Goal: Task Accomplishment & Management: Complete application form

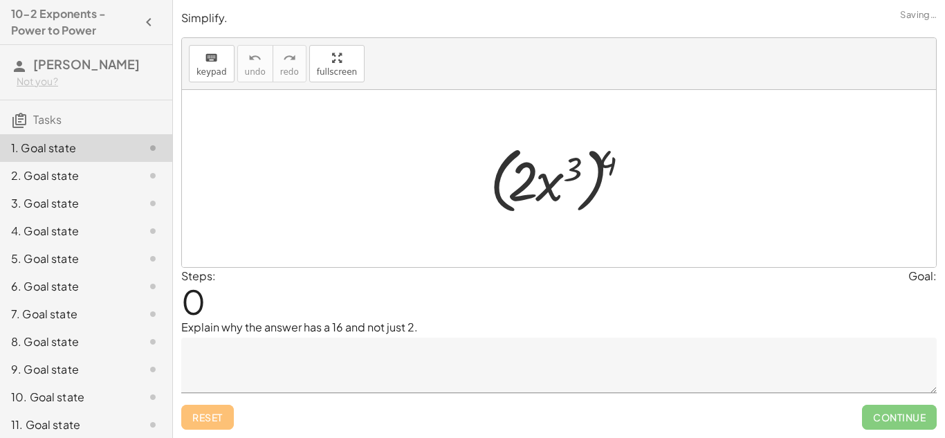
click at [512, 235] on div at bounding box center [559, 178] width 754 height 177
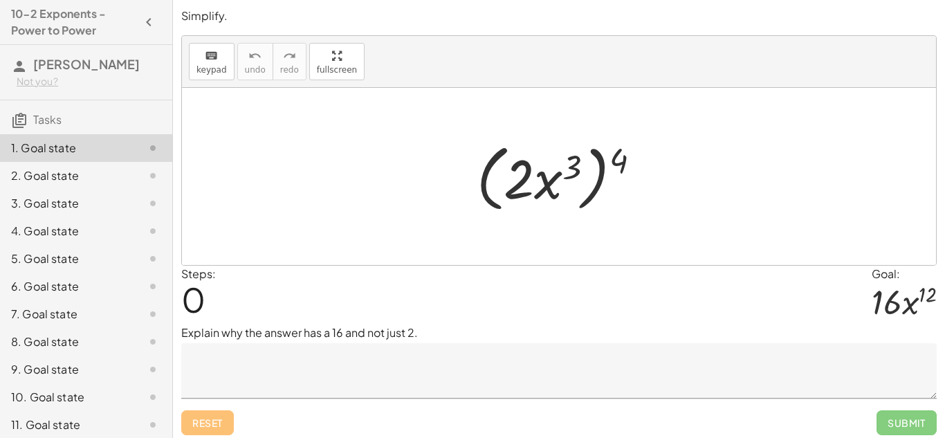
click at [550, 396] on textarea at bounding box center [559, 370] width 756 height 55
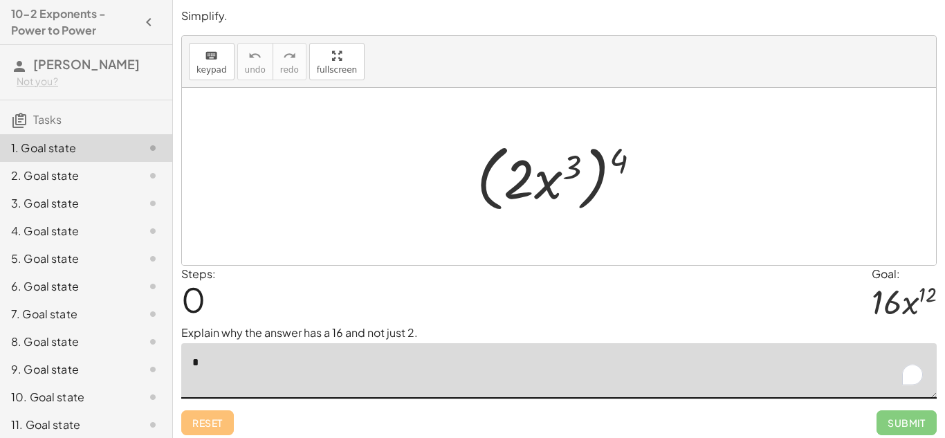
type textarea "*"
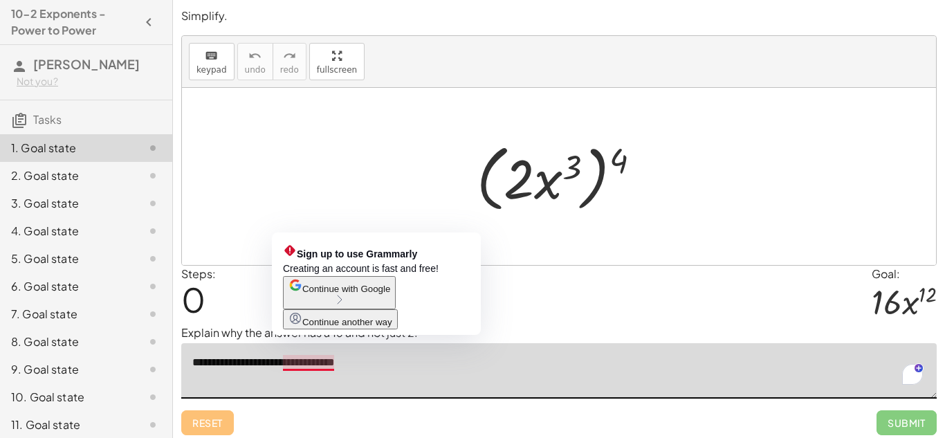
click at [282, 366] on textarea "**********" at bounding box center [559, 370] width 756 height 55
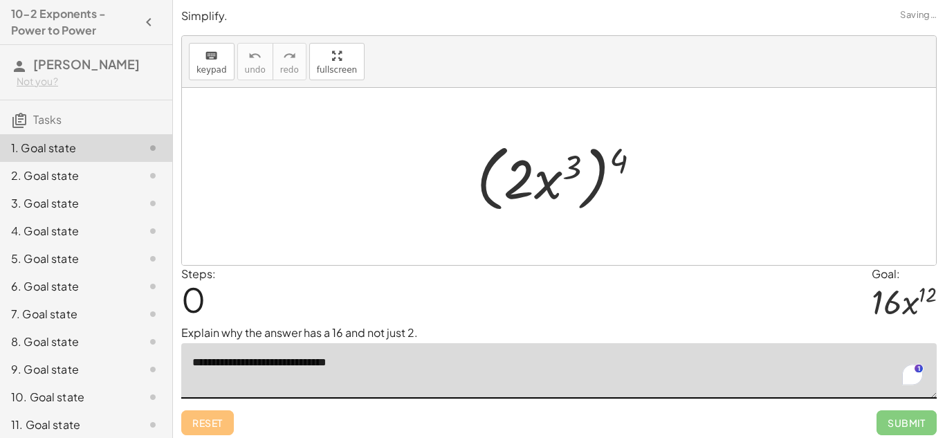
click at [338, 362] on textarea "**********" at bounding box center [559, 370] width 756 height 55
click at [374, 367] on textarea "**********" at bounding box center [559, 370] width 756 height 55
type textarea "**********"
click at [913, 373] on div "Open Grammarly." at bounding box center [912, 374] width 21 height 21
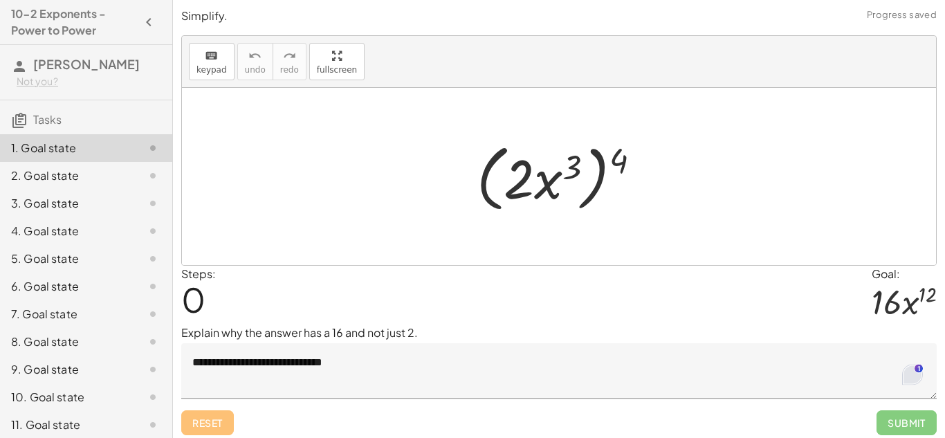
scroll to position [0, 0]
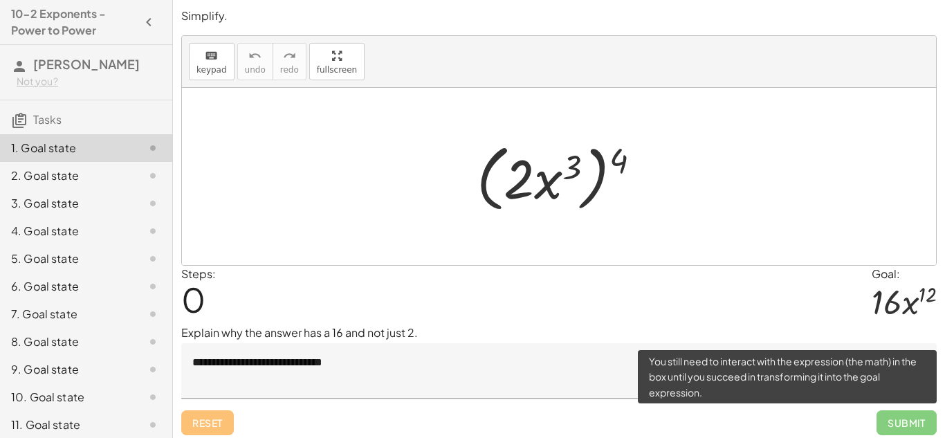
click at [907, 427] on span "Submit" at bounding box center [907, 422] width 60 height 25
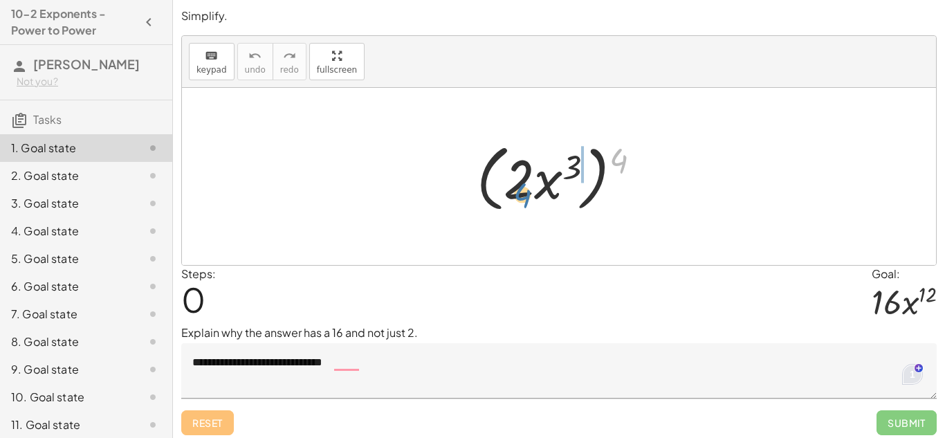
drag, startPoint x: 620, startPoint y: 157, endPoint x: 516, endPoint y: 188, distance: 108.2
click at [516, 188] on div at bounding box center [564, 177] width 189 height 80
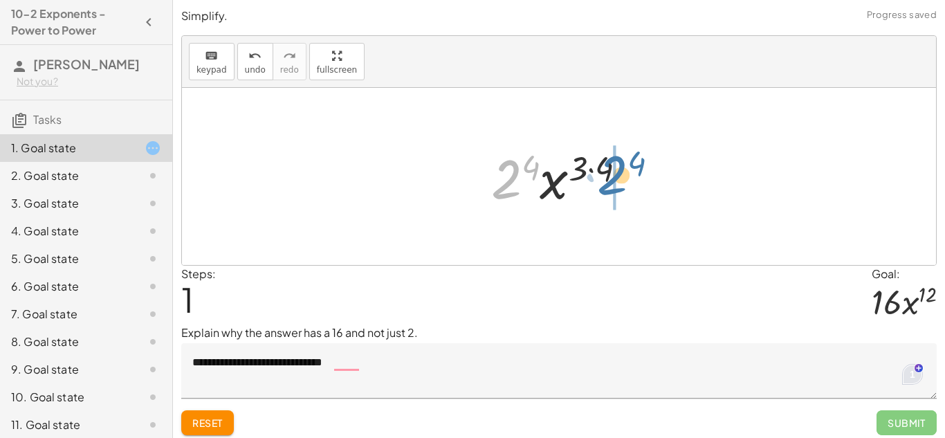
drag, startPoint x: 500, startPoint y: 176, endPoint x: 605, endPoint y: 172, distance: 104.6
click at [605, 172] on div at bounding box center [564, 176] width 161 height 71
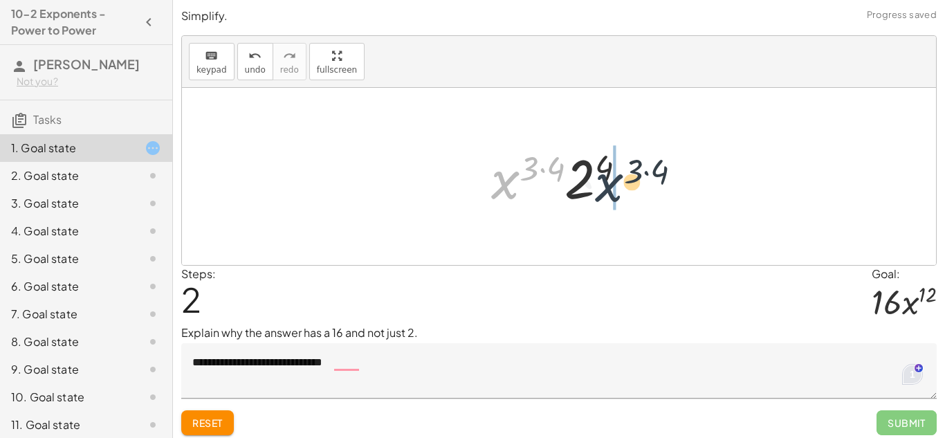
drag, startPoint x: 495, startPoint y: 189, endPoint x: 607, endPoint y: 193, distance: 112.9
click at [607, 193] on div at bounding box center [564, 176] width 161 height 71
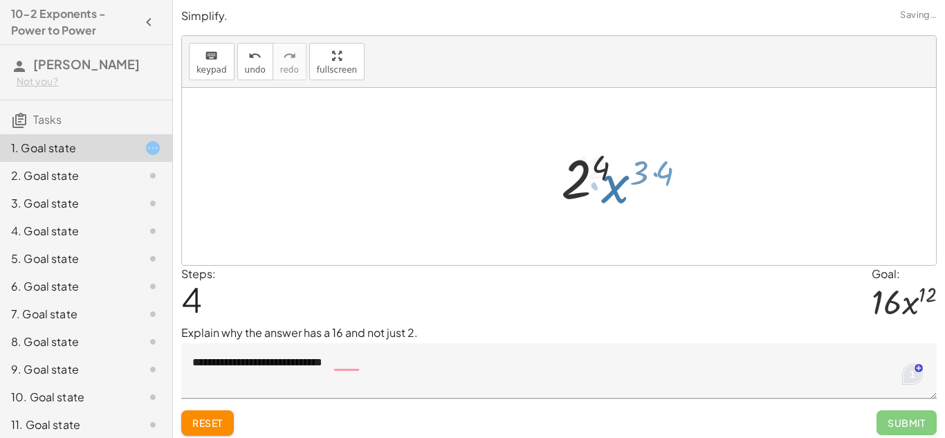
click at [607, 193] on div at bounding box center [564, 176] width 145 height 71
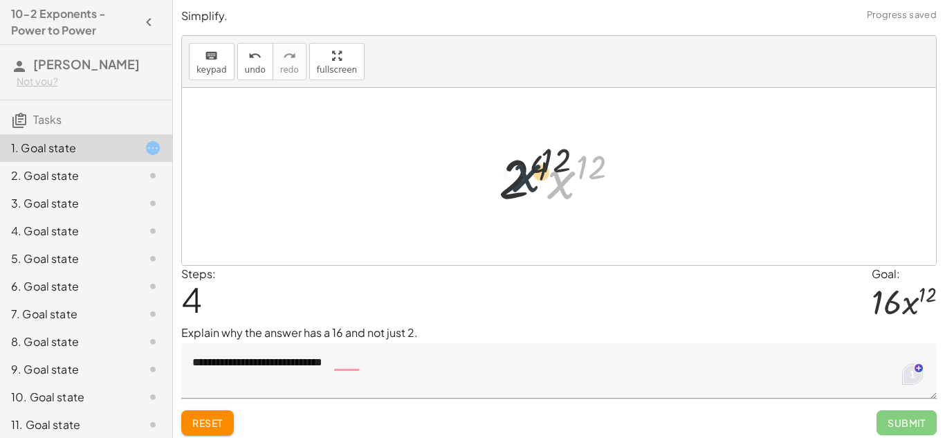
drag, startPoint x: 567, startPoint y: 182, endPoint x: 526, endPoint y: 175, distance: 41.4
click at [526, 175] on div at bounding box center [564, 176] width 145 height 71
click at [500, 171] on div at bounding box center [564, 176] width 145 height 71
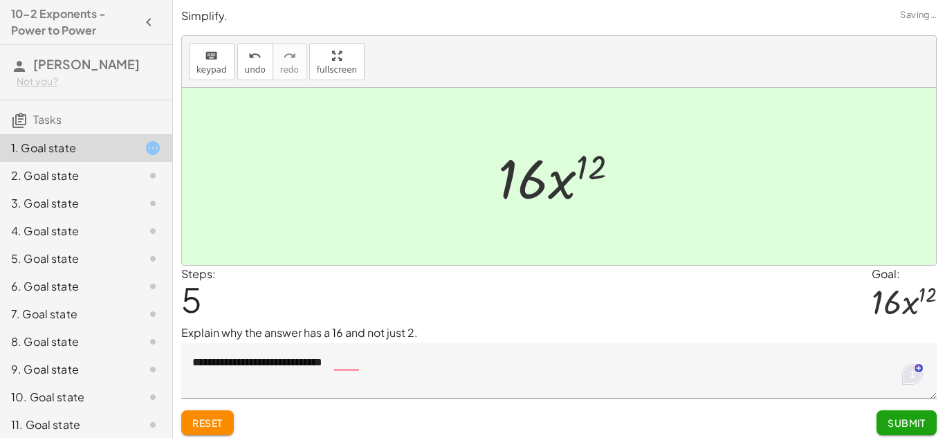
click at [904, 427] on span "Submit" at bounding box center [907, 423] width 38 height 12
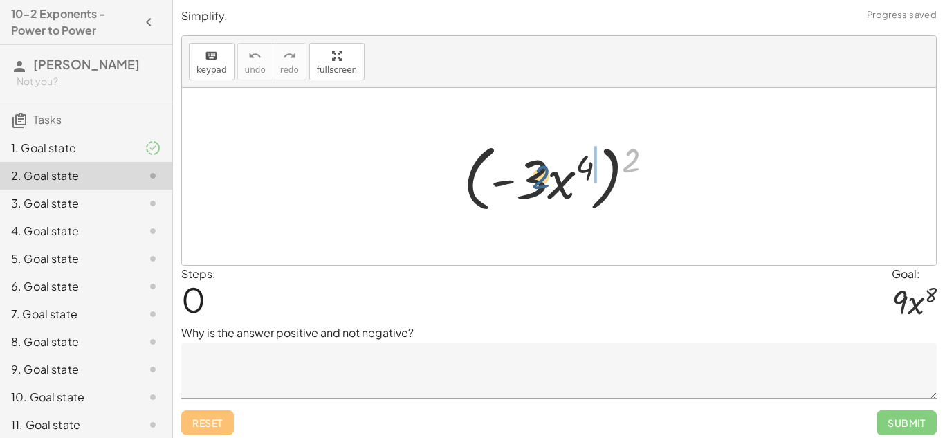
drag, startPoint x: 630, startPoint y: 157, endPoint x: 534, endPoint y: 174, distance: 97.6
click at [534, 174] on div at bounding box center [564, 177] width 214 height 80
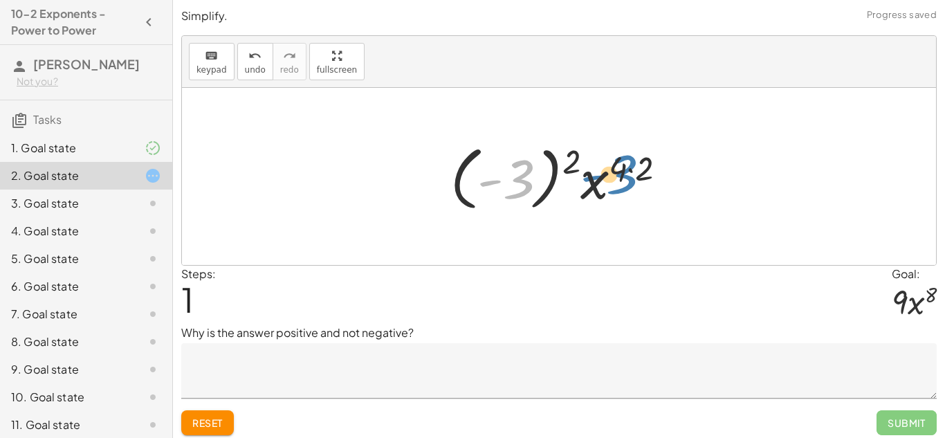
drag, startPoint x: 527, startPoint y: 178, endPoint x: 628, endPoint y: 175, distance: 101.7
click at [628, 175] on div at bounding box center [564, 176] width 241 height 77
drag, startPoint x: 524, startPoint y: 174, endPoint x: 618, endPoint y: 183, distance: 94.5
click at [618, 183] on div at bounding box center [564, 176] width 241 height 77
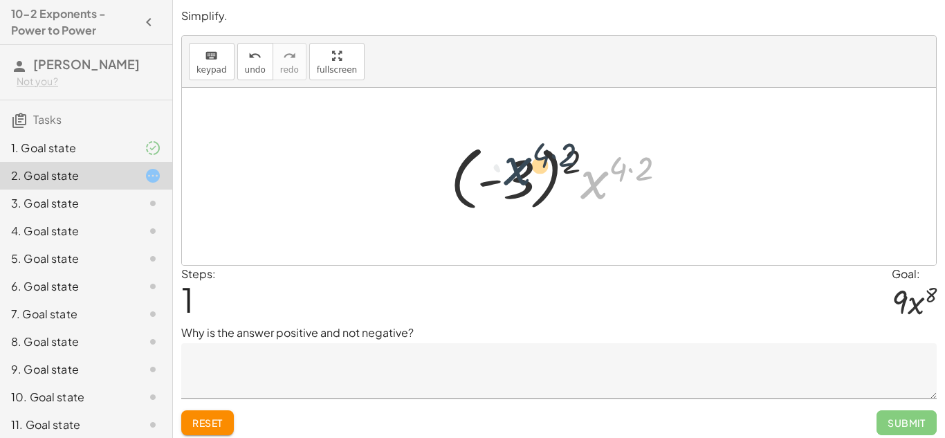
drag, startPoint x: 603, startPoint y: 185, endPoint x: 519, endPoint y: 170, distance: 85.1
click at [519, 170] on div at bounding box center [564, 176] width 241 height 77
drag, startPoint x: 573, startPoint y: 161, endPoint x: 641, endPoint y: 169, distance: 68.2
click at [641, 169] on div at bounding box center [564, 176] width 241 height 77
drag, startPoint x: 574, startPoint y: 160, endPoint x: 645, endPoint y: 172, distance: 71.7
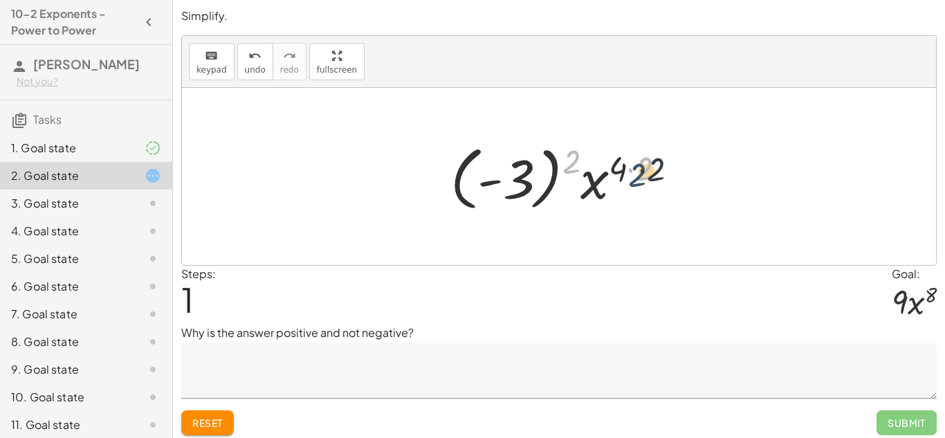
click at [645, 172] on div at bounding box center [564, 176] width 241 height 77
click at [433, 360] on textarea at bounding box center [559, 370] width 756 height 55
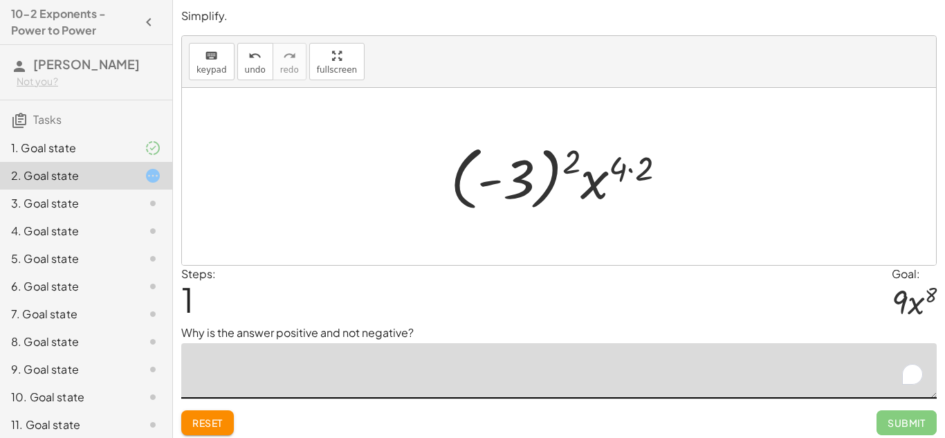
drag, startPoint x: 591, startPoint y: 181, endPoint x: 533, endPoint y: 174, distance: 58.5
click at [533, 174] on div at bounding box center [564, 176] width 241 height 77
drag, startPoint x: 528, startPoint y: 174, endPoint x: 619, endPoint y: 182, distance: 91.0
click at [619, 182] on div at bounding box center [564, 176] width 241 height 77
drag, startPoint x: 575, startPoint y: 162, endPoint x: 621, endPoint y: 172, distance: 47.4
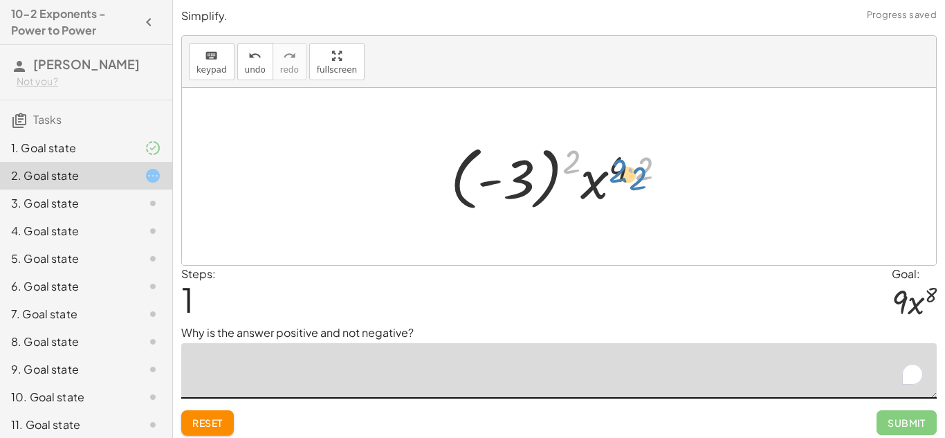
click at [621, 172] on div at bounding box center [564, 176] width 241 height 77
drag, startPoint x: 642, startPoint y: 169, endPoint x: 553, endPoint y: 152, distance: 90.9
click at [553, 152] on div at bounding box center [564, 176] width 241 height 77
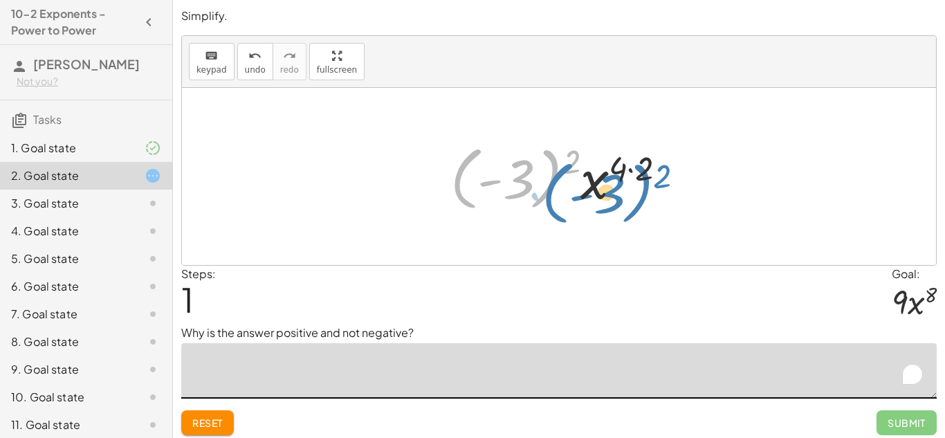
drag, startPoint x: 465, startPoint y: 196, endPoint x: 557, endPoint y: 210, distance: 93.2
click at [557, 210] on div at bounding box center [564, 176] width 241 height 77
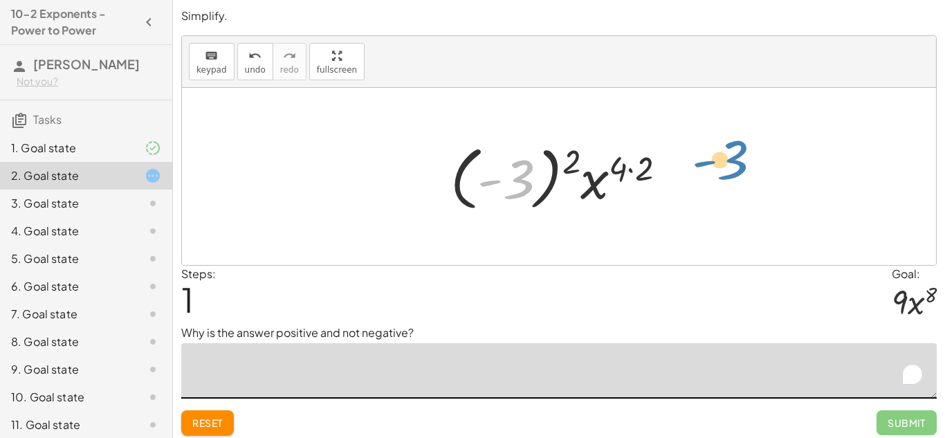
drag, startPoint x: 524, startPoint y: 184, endPoint x: 738, endPoint y: 165, distance: 214.7
click at [738, 165] on div "( · - 3 · x 4 ) 2 - 3 · - 3 · x 4 ( ) 2 ( · · 2 )" at bounding box center [559, 176] width 754 height 177
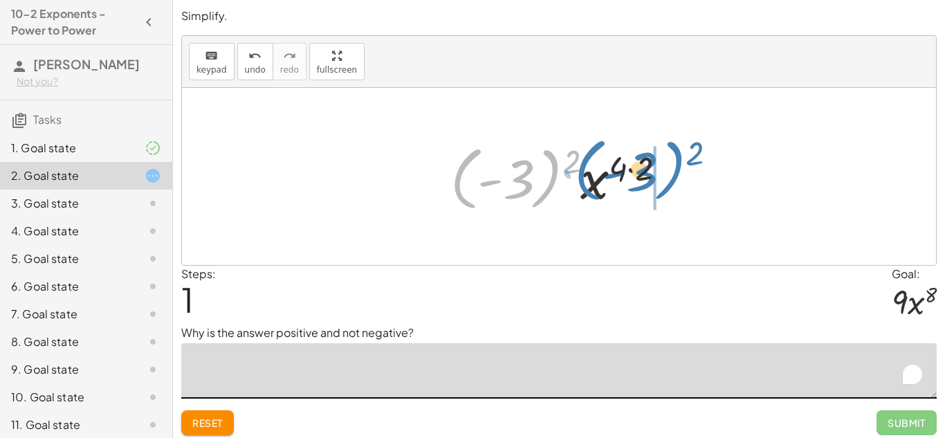
drag, startPoint x: 550, startPoint y: 165, endPoint x: 674, endPoint y: 156, distance: 124.1
click at [674, 156] on div at bounding box center [564, 176] width 241 height 77
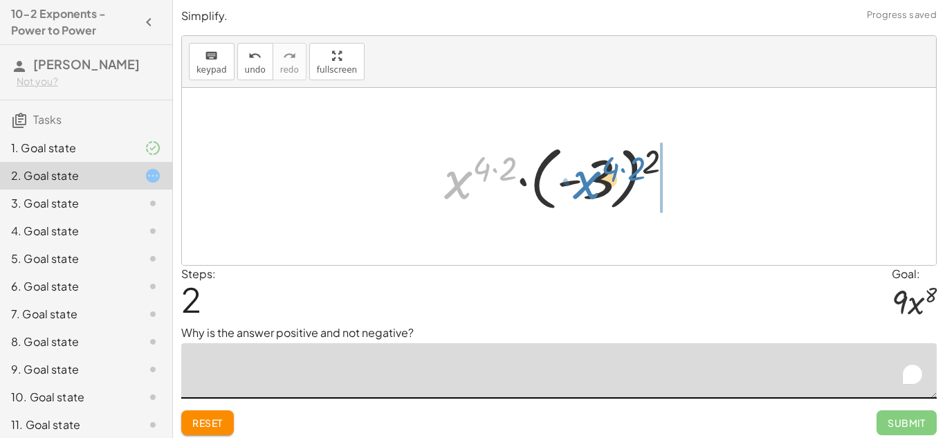
drag, startPoint x: 457, startPoint y: 183, endPoint x: 586, endPoint y: 183, distance: 128.7
click at [586, 183] on div at bounding box center [564, 176] width 254 height 77
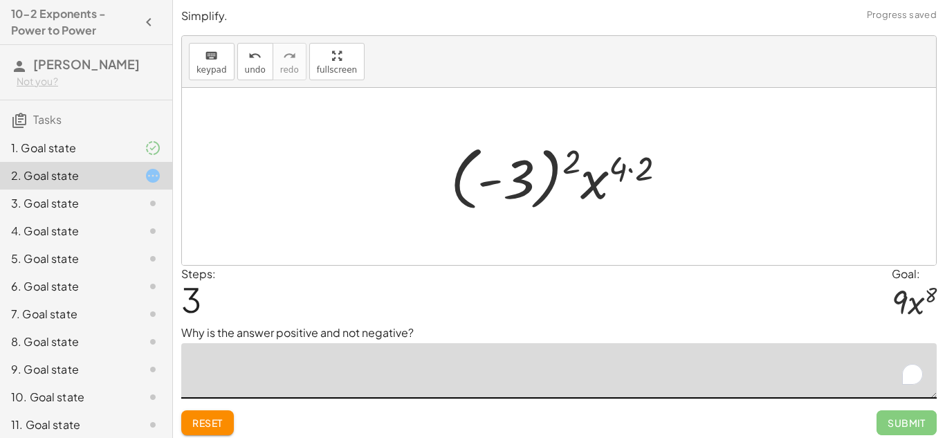
click at [586, 183] on div at bounding box center [564, 176] width 241 height 77
drag, startPoint x: 575, startPoint y: 165, endPoint x: 522, endPoint y: 176, distance: 54.4
click at [522, 176] on div at bounding box center [564, 176] width 241 height 77
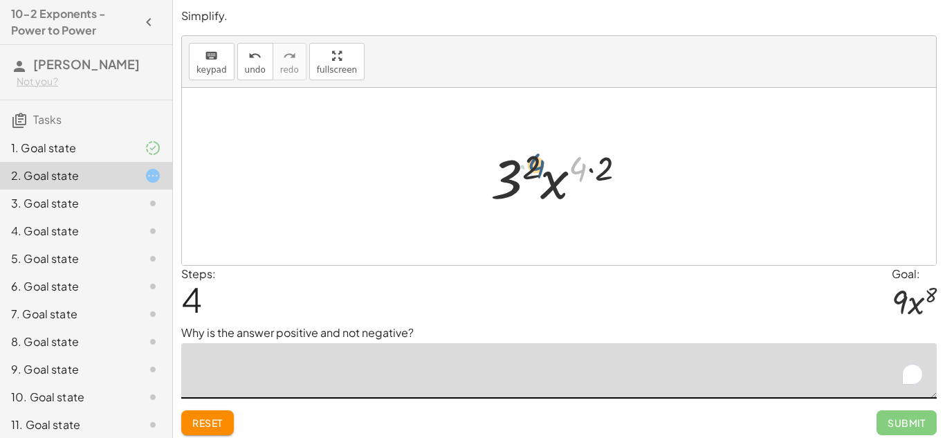
drag, startPoint x: 575, startPoint y: 172, endPoint x: 529, endPoint y: 168, distance: 45.9
click at [529, 168] on div at bounding box center [564, 176] width 161 height 71
drag, startPoint x: 598, startPoint y: 163, endPoint x: 524, endPoint y: 161, distance: 74.1
click at [524, 161] on div at bounding box center [564, 176] width 161 height 71
drag, startPoint x: 549, startPoint y: 185, endPoint x: 505, endPoint y: 179, distance: 44.0
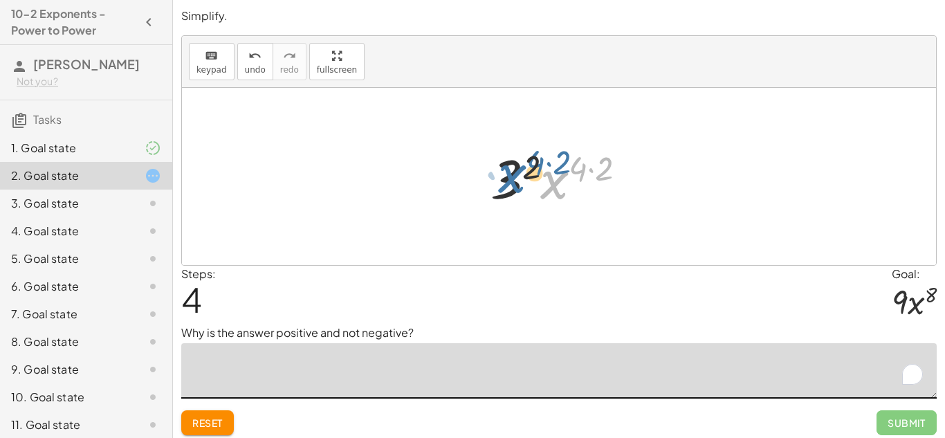
click at [505, 179] on div at bounding box center [564, 176] width 161 height 71
drag, startPoint x: 502, startPoint y: 179, endPoint x: 559, endPoint y: 188, distance: 57.6
click at [559, 188] on div at bounding box center [564, 176] width 161 height 71
drag, startPoint x: 535, startPoint y: 170, endPoint x: 585, endPoint y: 172, distance: 49.9
click at [585, 172] on div at bounding box center [564, 176] width 161 height 71
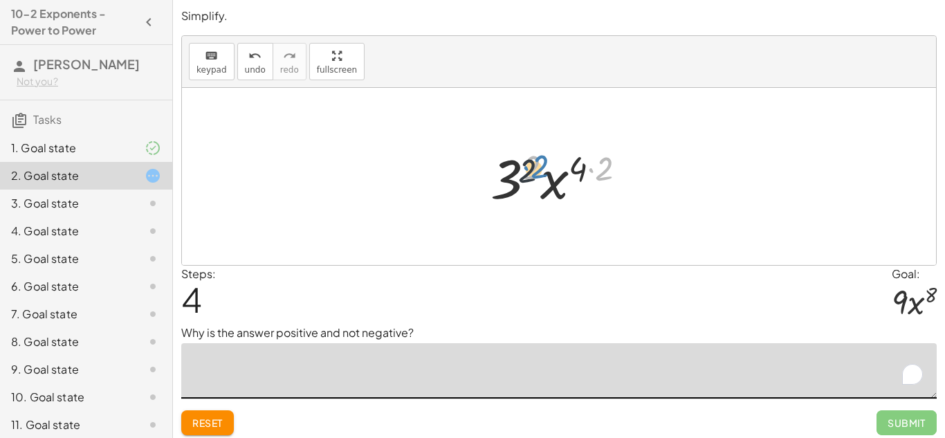
drag, startPoint x: 607, startPoint y: 174, endPoint x: 534, endPoint y: 175, distance: 72.7
click at [534, 175] on div at bounding box center [564, 176] width 161 height 71
drag, startPoint x: 606, startPoint y: 170, endPoint x: 582, endPoint y: 165, distance: 24.6
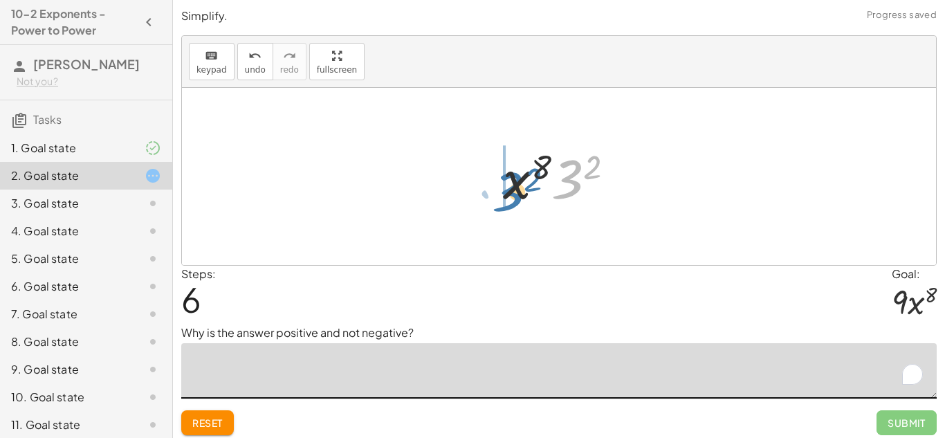
drag, startPoint x: 572, startPoint y: 181, endPoint x: 512, endPoint y: 194, distance: 61.1
click at [512, 194] on div at bounding box center [564, 176] width 136 height 71
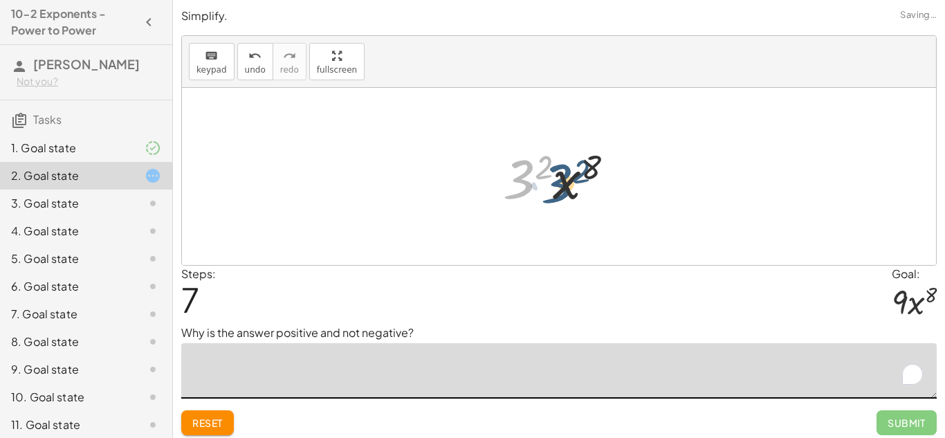
drag, startPoint x: 518, startPoint y: 186, endPoint x: 560, endPoint y: 190, distance: 43.0
click at [560, 190] on div at bounding box center [564, 176] width 136 height 71
drag, startPoint x: 591, startPoint y: 166, endPoint x: 565, endPoint y: 161, distance: 26.1
click at [565, 161] on div at bounding box center [564, 176] width 136 height 71
drag, startPoint x: 545, startPoint y: 167, endPoint x: 598, endPoint y: 165, distance: 52.6
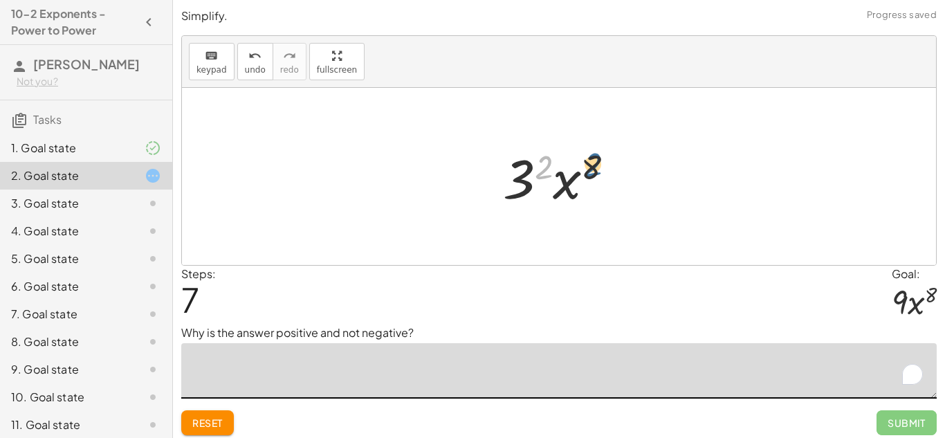
click at [598, 165] on div at bounding box center [564, 176] width 136 height 71
drag, startPoint x: 597, startPoint y: 165, endPoint x: 545, endPoint y: 164, distance: 52.6
click at [545, 164] on div at bounding box center [564, 176] width 136 height 71
drag, startPoint x: 524, startPoint y: 179, endPoint x: 581, endPoint y: 181, distance: 56.8
click at [581, 181] on div at bounding box center [564, 176] width 136 height 71
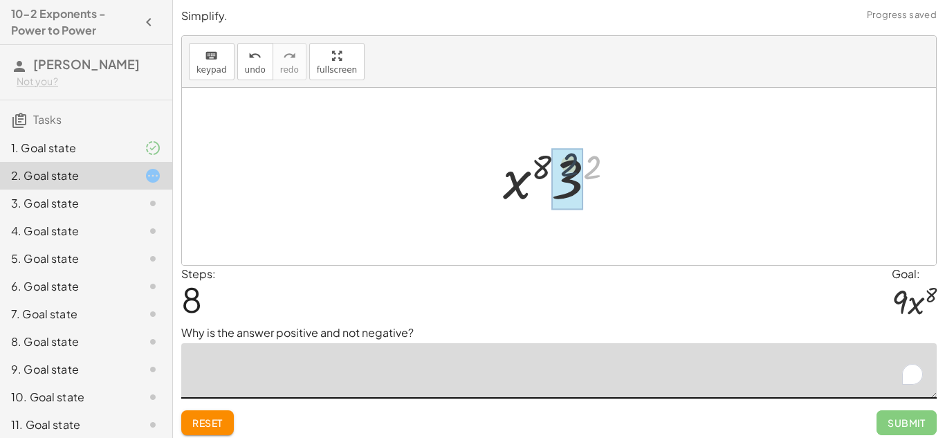
drag, startPoint x: 596, startPoint y: 166, endPoint x: 575, endPoint y: 175, distance: 23.3
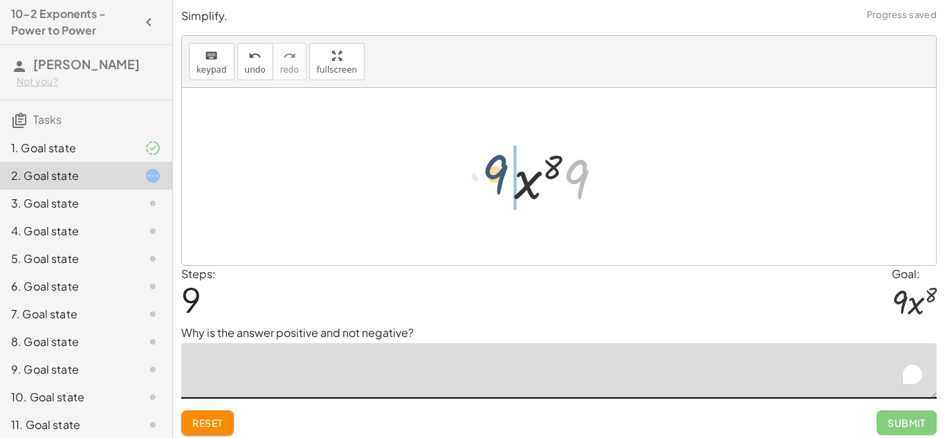
drag, startPoint x: 582, startPoint y: 179, endPoint x: 493, endPoint y: 176, distance: 89.3
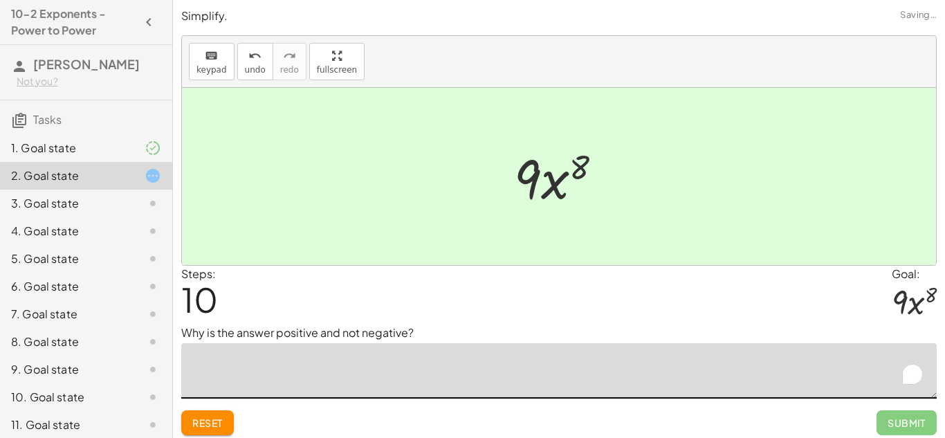
click at [345, 382] on textarea "To enrich screen reader interactions, please activate Accessibility in Grammarl…" at bounding box center [559, 370] width 756 height 55
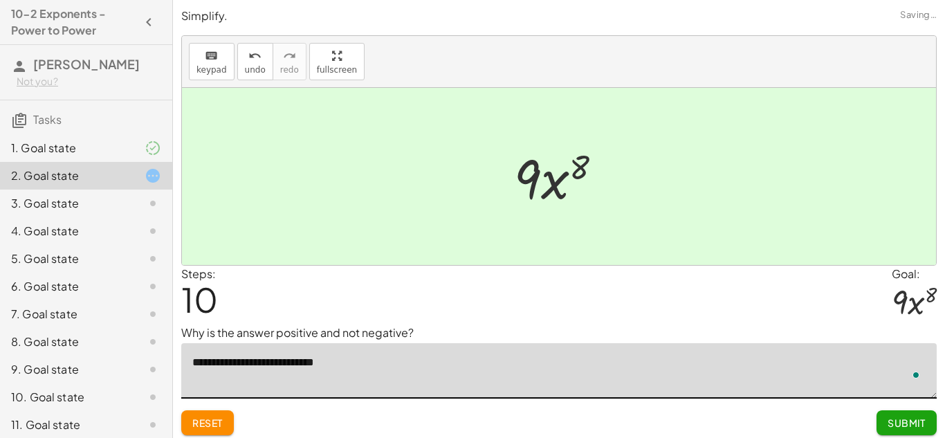
type textarea "**********"
click at [896, 428] on span "Submit" at bounding box center [907, 423] width 38 height 12
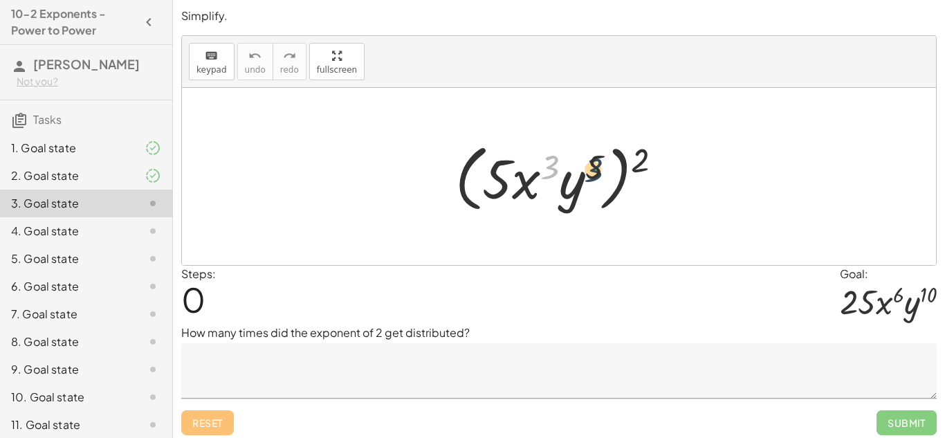
drag, startPoint x: 551, startPoint y: 156, endPoint x: 602, endPoint y: 160, distance: 50.6
click at [602, 160] on div at bounding box center [564, 177] width 232 height 80
drag, startPoint x: 644, startPoint y: 162, endPoint x: 601, endPoint y: 169, distance: 44.1
click at [601, 169] on div at bounding box center [564, 177] width 232 height 80
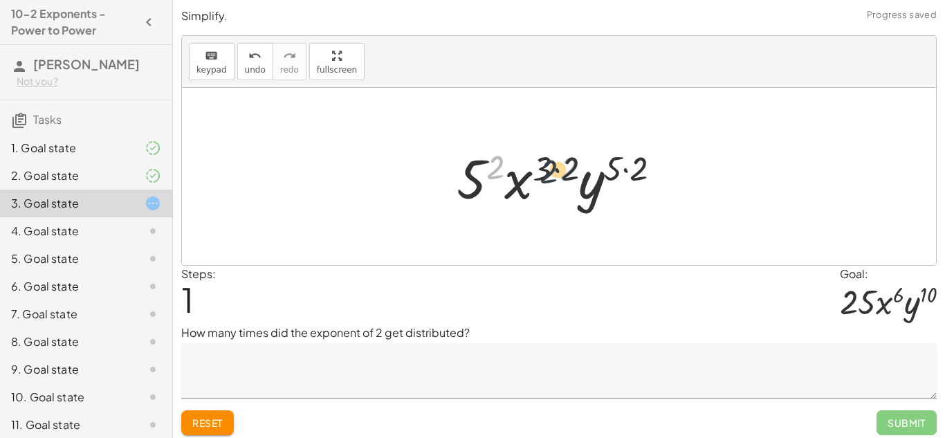
drag, startPoint x: 494, startPoint y: 165, endPoint x: 549, endPoint y: 168, distance: 54.8
click at [549, 168] on div at bounding box center [565, 176] width 230 height 71
drag, startPoint x: 475, startPoint y: 185, endPoint x: 518, endPoint y: 183, distance: 42.2
click at [518, 183] on div at bounding box center [565, 176] width 230 height 71
drag, startPoint x: 546, startPoint y: 170, endPoint x: 620, endPoint y: 173, distance: 74.1
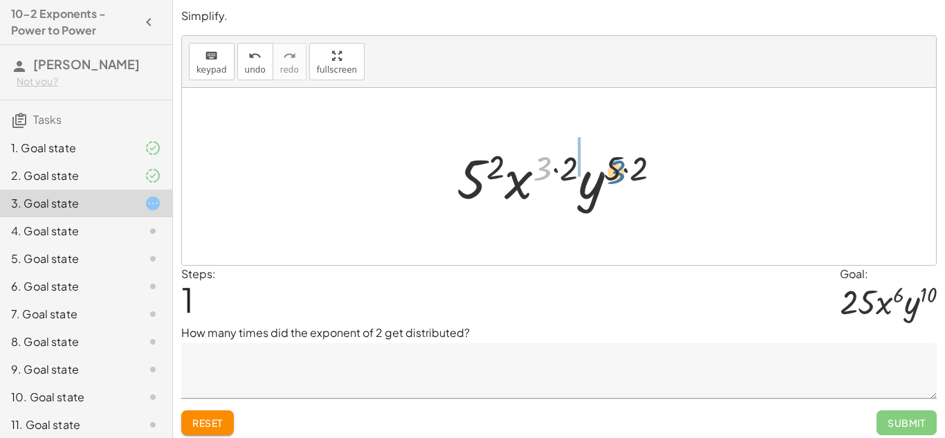
click at [620, 173] on div at bounding box center [565, 176] width 230 height 71
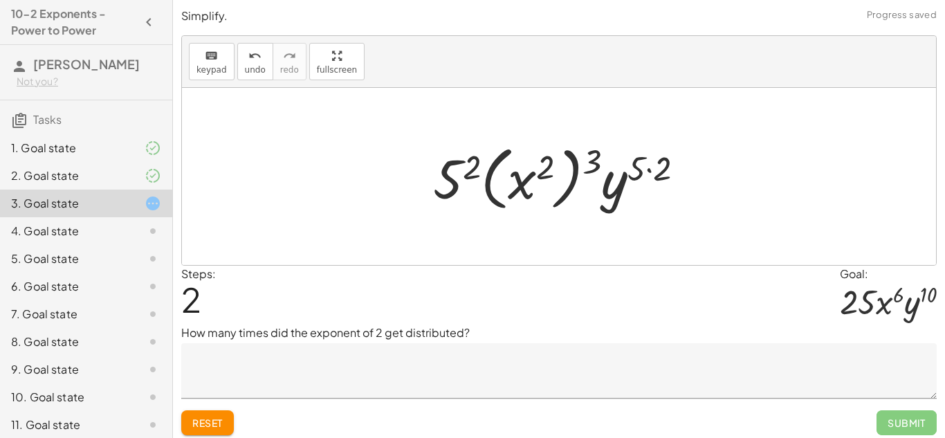
click at [215, 431] on button "Reset" at bounding box center [207, 422] width 53 height 25
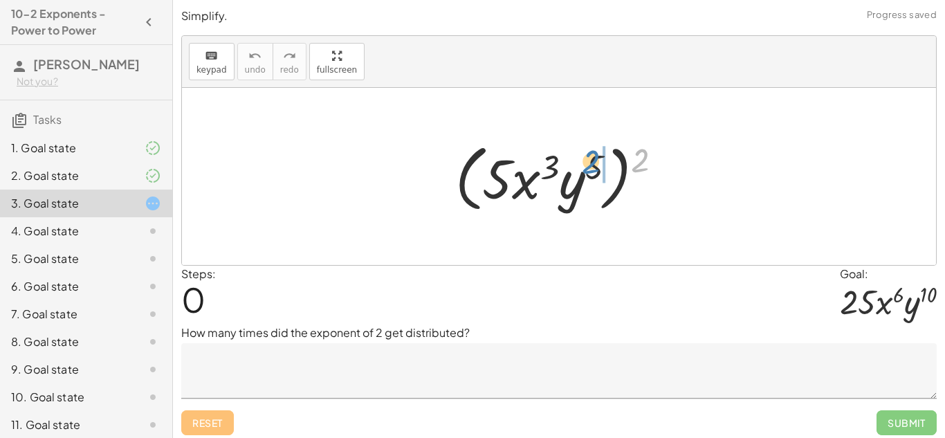
drag, startPoint x: 645, startPoint y: 159, endPoint x: 596, endPoint y: 161, distance: 49.1
click at [596, 161] on div at bounding box center [564, 177] width 232 height 80
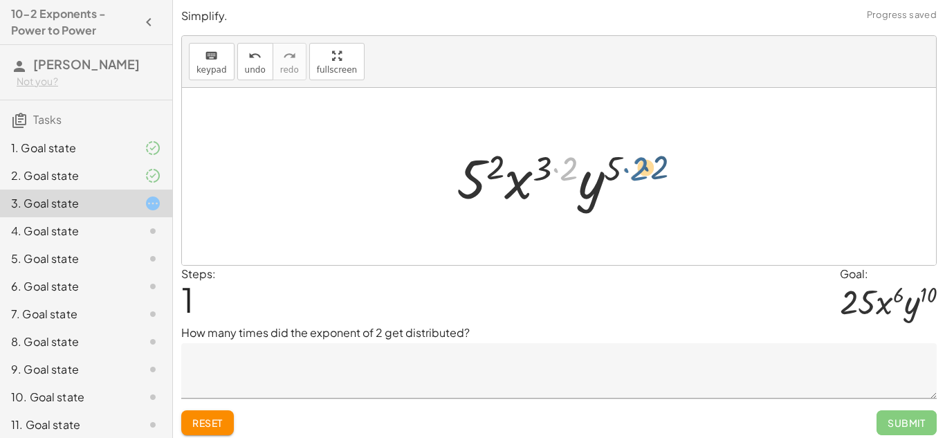
drag, startPoint x: 554, startPoint y: 163, endPoint x: 625, endPoint y: 163, distance: 70.6
click at [625, 163] on div at bounding box center [565, 176] width 230 height 71
drag, startPoint x: 644, startPoint y: 172, endPoint x: 571, endPoint y: 173, distance: 73.4
click at [571, 173] on div at bounding box center [565, 176] width 230 height 71
drag, startPoint x: 543, startPoint y: 170, endPoint x: 497, endPoint y: 167, distance: 45.7
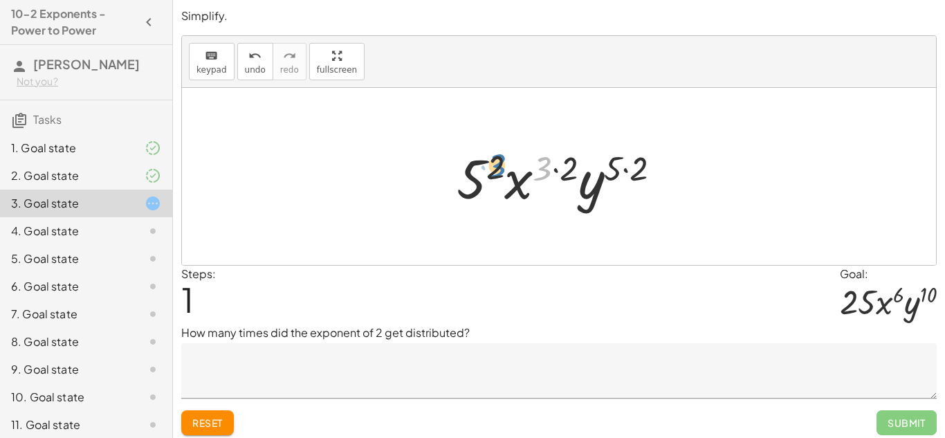
click at [497, 167] on div at bounding box center [565, 176] width 230 height 71
drag, startPoint x: 515, startPoint y: 179, endPoint x: 471, endPoint y: 173, distance: 44.0
click at [471, 173] on div at bounding box center [565, 176] width 230 height 71
drag, startPoint x: 471, startPoint y: 173, endPoint x: 516, endPoint y: 176, distance: 45.1
click at [516, 176] on div at bounding box center [565, 176] width 230 height 71
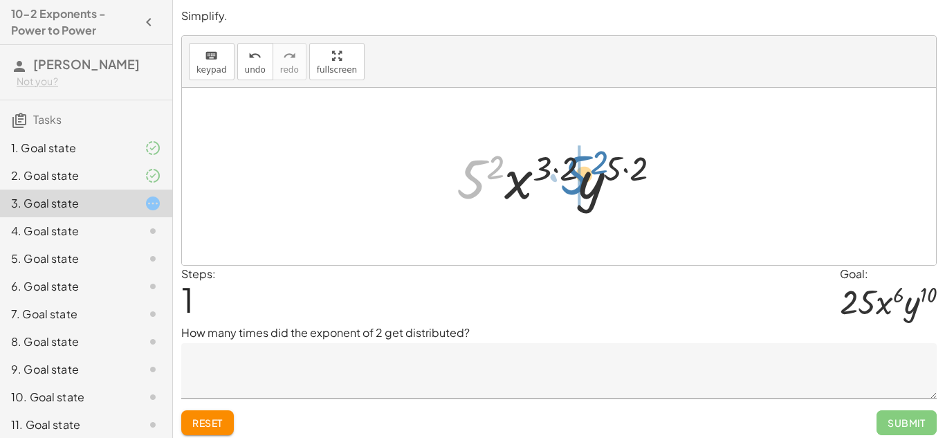
drag, startPoint x: 473, startPoint y: 181, endPoint x: 572, endPoint y: 172, distance: 99.3
click at [572, 172] on div at bounding box center [565, 176] width 230 height 71
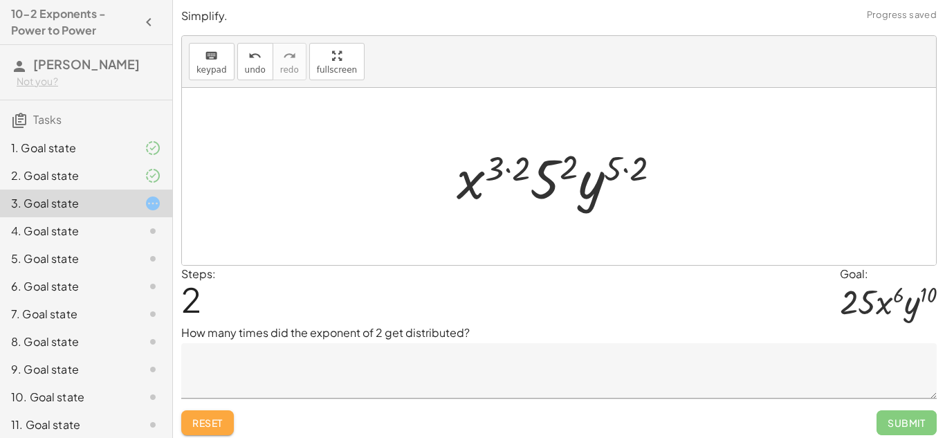
click at [232, 426] on button "Reset" at bounding box center [207, 422] width 53 height 25
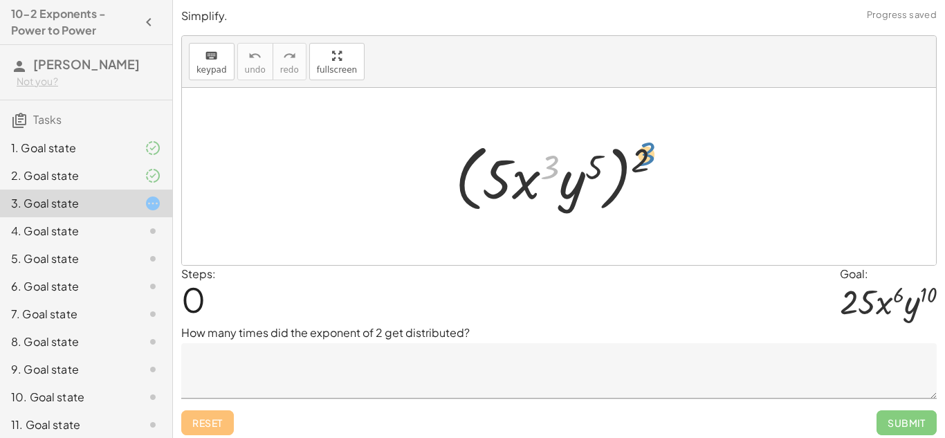
drag, startPoint x: 554, startPoint y: 159, endPoint x: 650, endPoint y: 147, distance: 97.7
click at [650, 147] on div at bounding box center [564, 177] width 232 height 80
drag, startPoint x: 548, startPoint y: 170, endPoint x: 605, endPoint y: 170, distance: 57.4
click at [605, 170] on div at bounding box center [564, 177] width 232 height 80
click at [582, 163] on div at bounding box center [564, 177] width 232 height 80
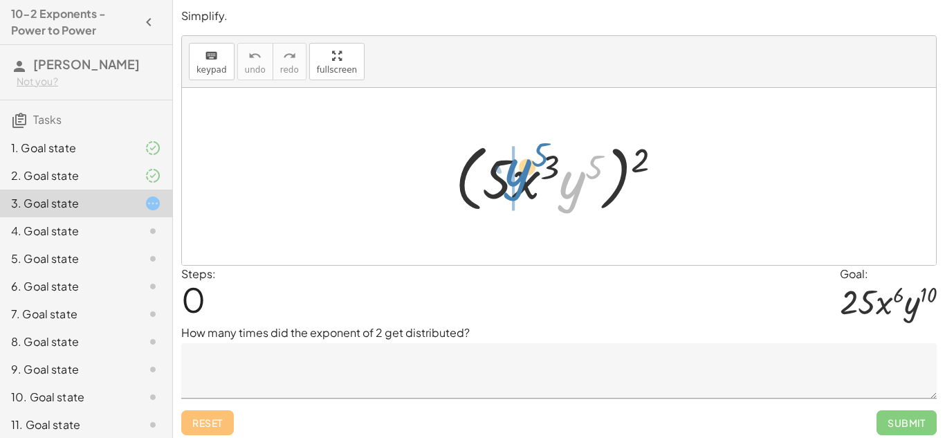
drag, startPoint x: 580, startPoint y: 175, endPoint x: 523, endPoint y: 162, distance: 58.2
click at [523, 162] on div at bounding box center [564, 177] width 232 height 80
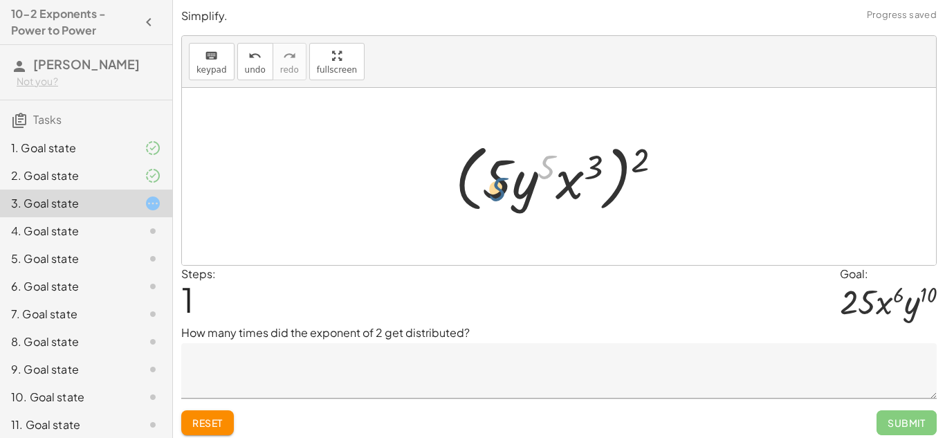
drag, startPoint x: 550, startPoint y: 158, endPoint x: 500, endPoint y: 180, distance: 55.1
click at [500, 180] on div at bounding box center [564, 177] width 232 height 80
drag, startPoint x: 546, startPoint y: 162, endPoint x: 563, endPoint y: 185, distance: 28.6
click at [563, 185] on div at bounding box center [564, 177] width 232 height 80
drag, startPoint x: 526, startPoint y: 194, endPoint x: 648, endPoint y: 181, distance: 123.2
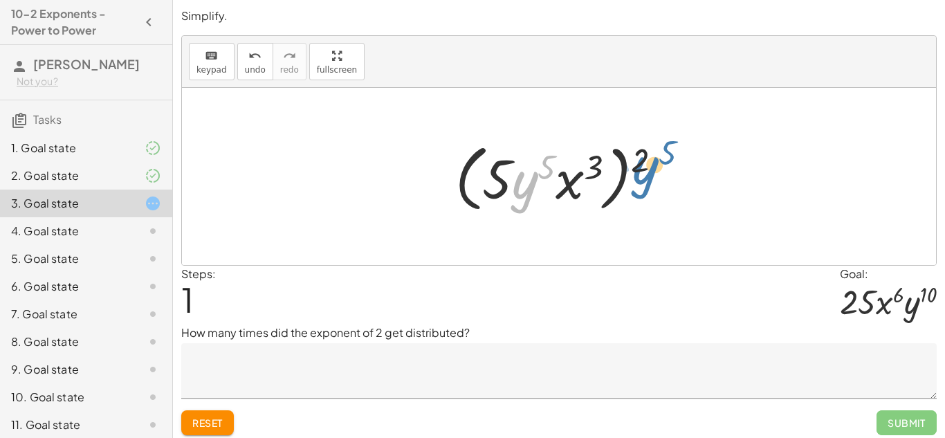
click at [648, 181] on div at bounding box center [564, 177] width 232 height 80
click at [207, 410] on button "Reset" at bounding box center [207, 422] width 53 height 25
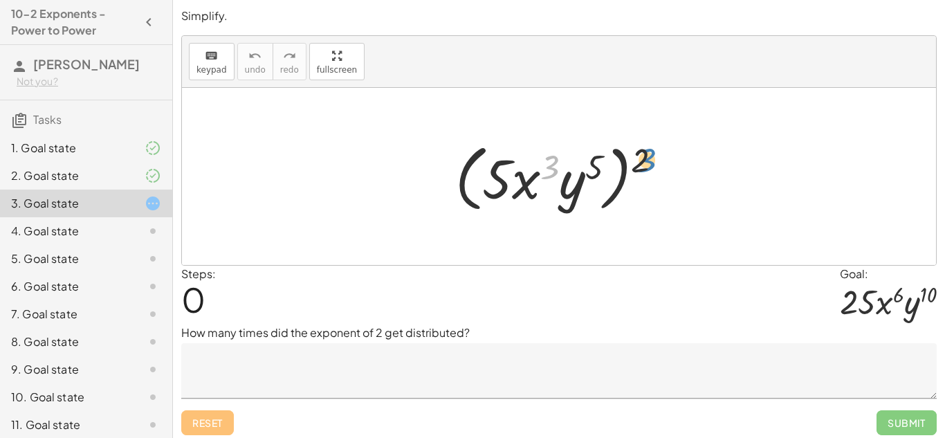
drag, startPoint x: 552, startPoint y: 165, endPoint x: 650, endPoint y: 158, distance: 97.8
click at [650, 158] on div at bounding box center [564, 177] width 232 height 80
drag, startPoint x: 646, startPoint y: 157, endPoint x: 603, endPoint y: 161, distance: 43.1
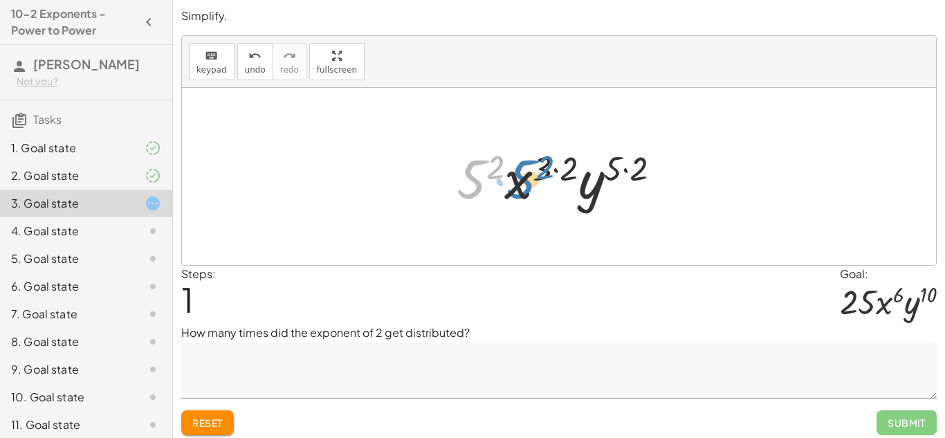
drag, startPoint x: 470, startPoint y: 181, endPoint x: 518, endPoint y: 181, distance: 47.1
click at [518, 181] on div at bounding box center [565, 176] width 230 height 71
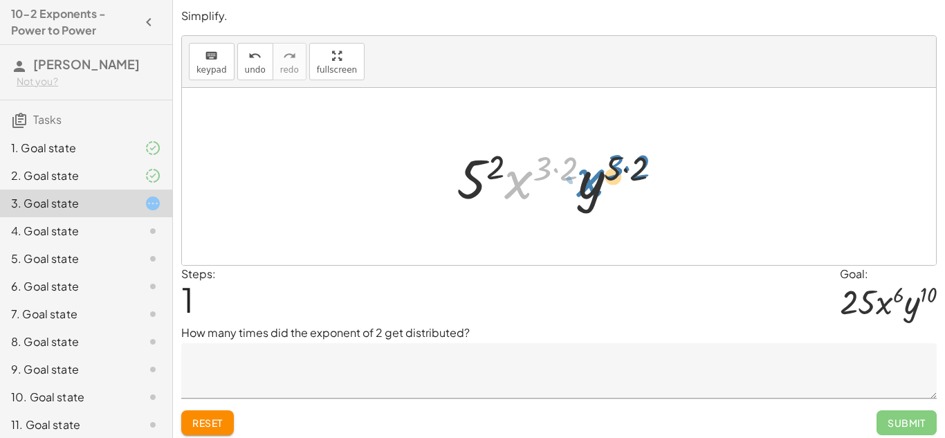
drag, startPoint x: 519, startPoint y: 182, endPoint x: 535, endPoint y: 192, distance: 18.6
click at [535, 192] on div at bounding box center [565, 176] width 230 height 71
drag, startPoint x: 569, startPoint y: 165, endPoint x: 645, endPoint y: 168, distance: 75.5
click at [645, 168] on div at bounding box center [565, 176] width 230 height 71
drag, startPoint x: 643, startPoint y: 169, endPoint x: 572, endPoint y: 172, distance: 70.6
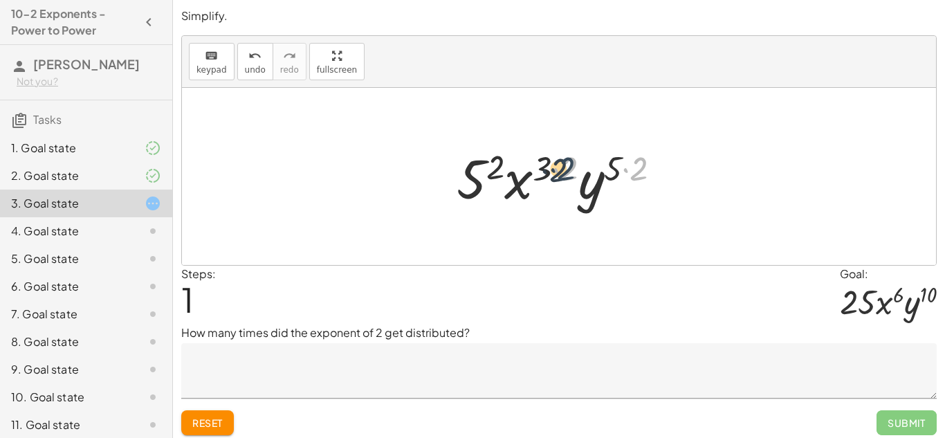
click at [572, 172] on div at bounding box center [565, 176] width 230 height 71
drag, startPoint x: 614, startPoint y: 167, endPoint x: 477, endPoint y: 182, distance: 138.5
click at [477, 182] on div at bounding box center [565, 176] width 230 height 71
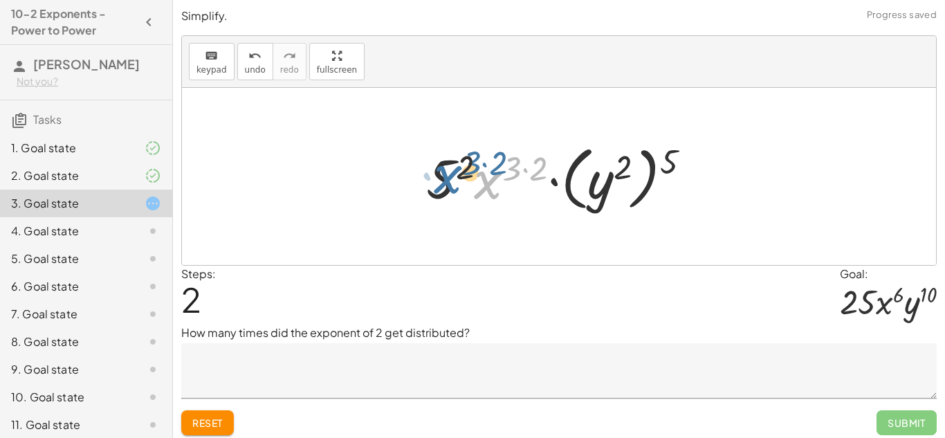
drag, startPoint x: 492, startPoint y: 188, endPoint x: 448, endPoint y: 181, distance: 44.0
click at [448, 181] on div at bounding box center [563, 176] width 289 height 77
click at [198, 421] on span "Reset" at bounding box center [207, 423] width 30 height 12
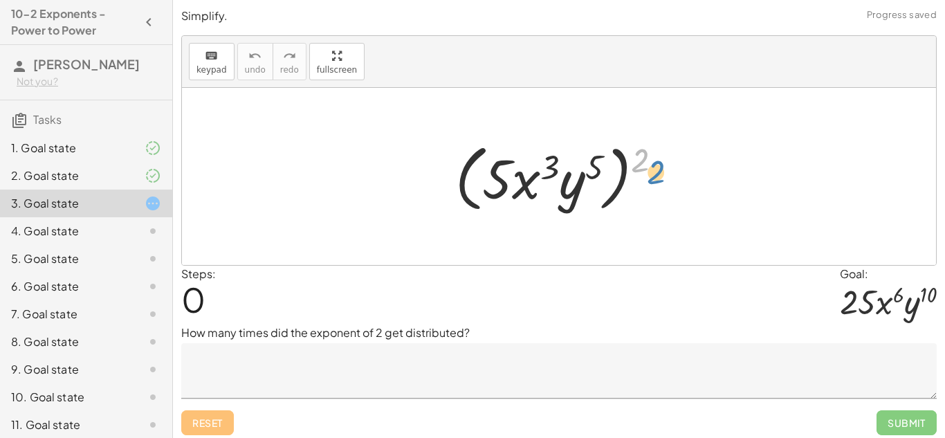
drag, startPoint x: 637, startPoint y: 163, endPoint x: 648, endPoint y: 171, distance: 13.3
click at [648, 171] on div at bounding box center [564, 177] width 232 height 80
drag, startPoint x: 529, startPoint y: 178, endPoint x: 567, endPoint y: 183, distance: 37.7
click at [567, 183] on div at bounding box center [564, 177] width 232 height 80
drag, startPoint x: 595, startPoint y: 169, endPoint x: 524, endPoint y: 192, distance: 74.4
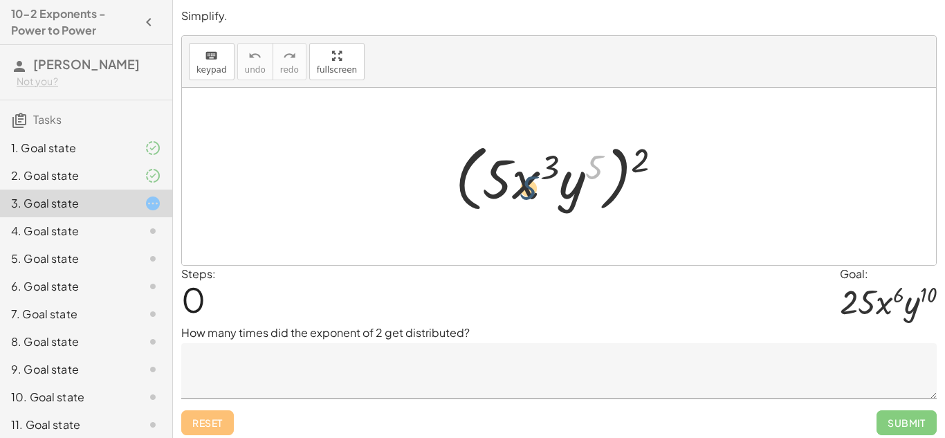
click at [524, 192] on div at bounding box center [564, 177] width 232 height 80
drag, startPoint x: 567, startPoint y: 195, endPoint x: 517, endPoint y: 187, distance: 51.2
click at [517, 187] on div at bounding box center [564, 177] width 232 height 80
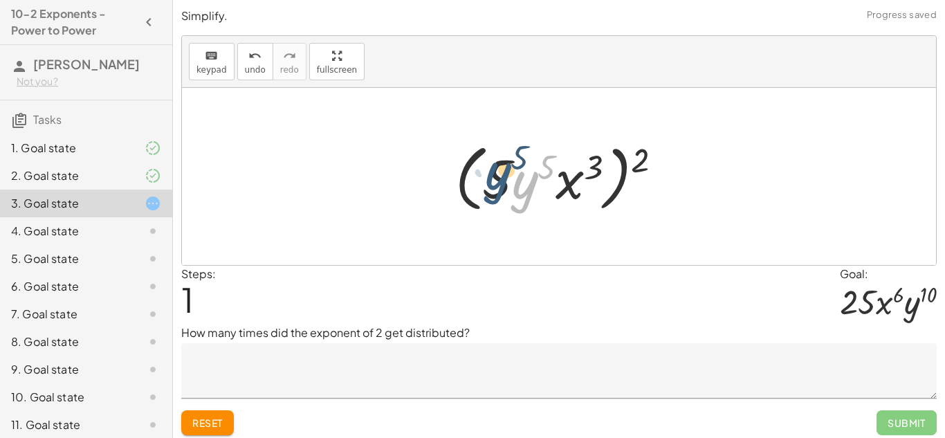
drag, startPoint x: 527, startPoint y: 190, endPoint x: 498, endPoint y: 181, distance: 30.0
click at [498, 181] on div at bounding box center [564, 177] width 232 height 80
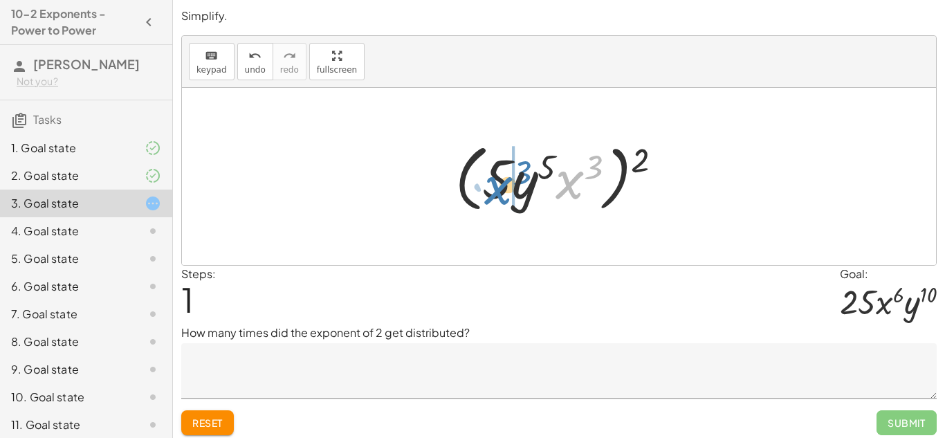
drag, startPoint x: 573, startPoint y: 178, endPoint x: 502, endPoint y: 183, distance: 71.4
click at [502, 183] on div at bounding box center [564, 177] width 232 height 80
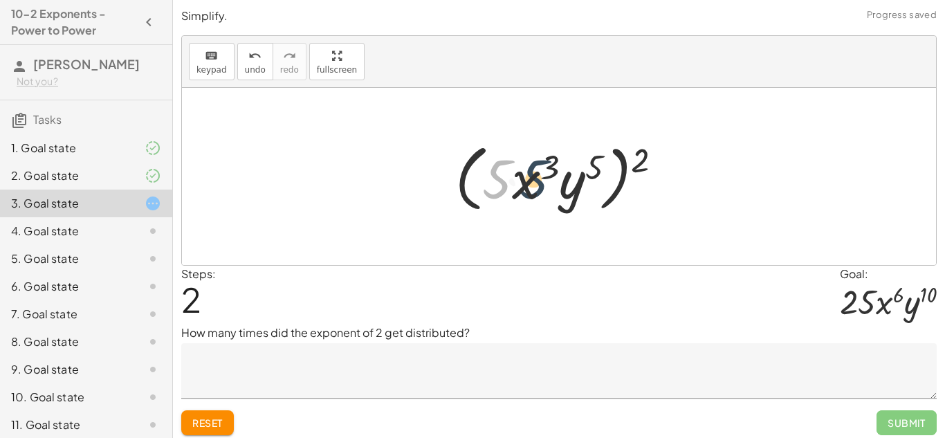
drag, startPoint x: 504, startPoint y: 181, endPoint x: 542, endPoint y: 181, distance: 38.1
click at [542, 181] on div at bounding box center [564, 177] width 232 height 80
drag, startPoint x: 646, startPoint y: 156, endPoint x: 524, endPoint y: 203, distance: 130.3
click at [524, 203] on div at bounding box center [564, 177] width 232 height 80
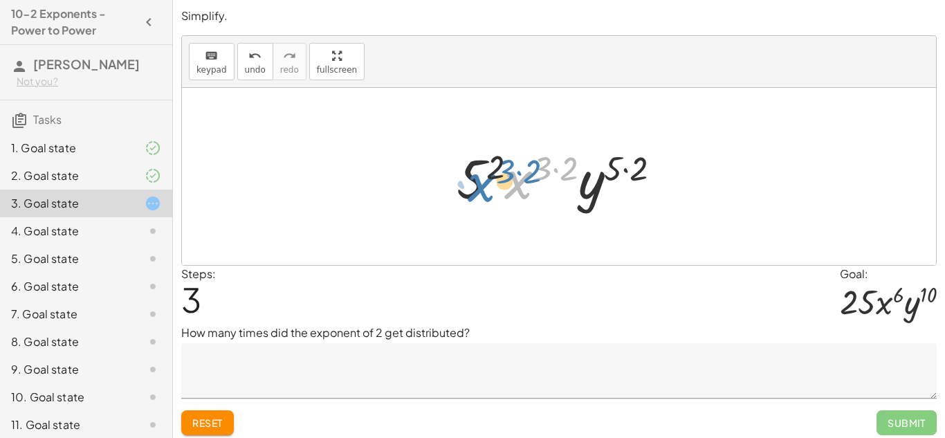
drag, startPoint x: 525, startPoint y: 175, endPoint x: 484, endPoint y: 174, distance: 40.8
click at [484, 174] on div at bounding box center [565, 176] width 230 height 71
drag, startPoint x: 490, startPoint y: 167, endPoint x: 562, endPoint y: 169, distance: 72.0
click at [562, 169] on div at bounding box center [565, 176] width 230 height 71
drag, startPoint x: 643, startPoint y: 172, endPoint x: 580, endPoint y: 174, distance: 63.7
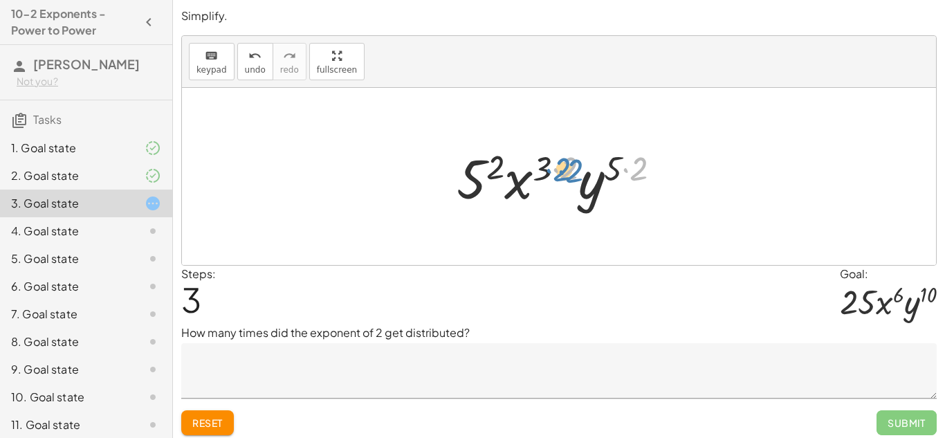
click at [580, 174] on div at bounding box center [565, 176] width 230 height 71
drag, startPoint x: 613, startPoint y: 172, endPoint x: 630, endPoint y: 174, distance: 17.4
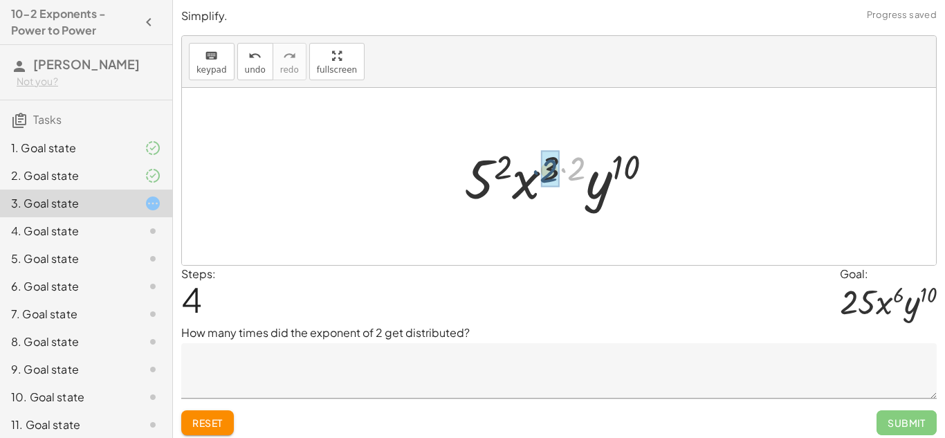
drag, startPoint x: 579, startPoint y: 167, endPoint x: 551, endPoint y: 170, distance: 27.8
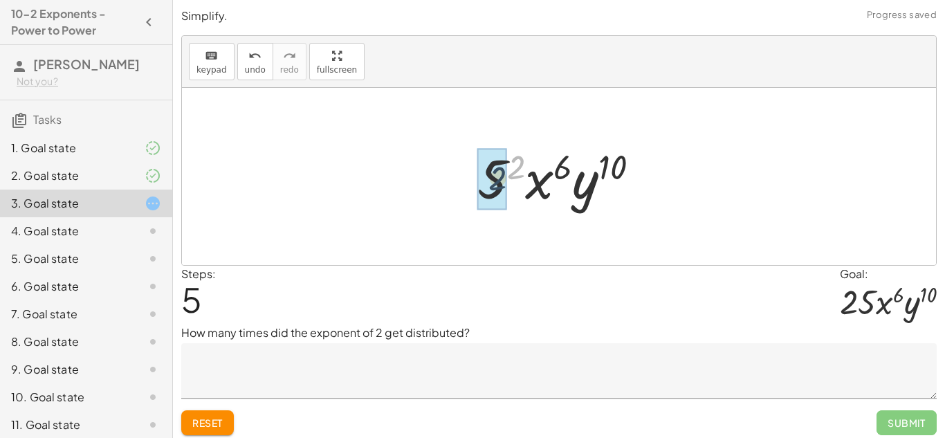
drag, startPoint x: 516, startPoint y: 166, endPoint x: 495, endPoint y: 179, distance: 25.2
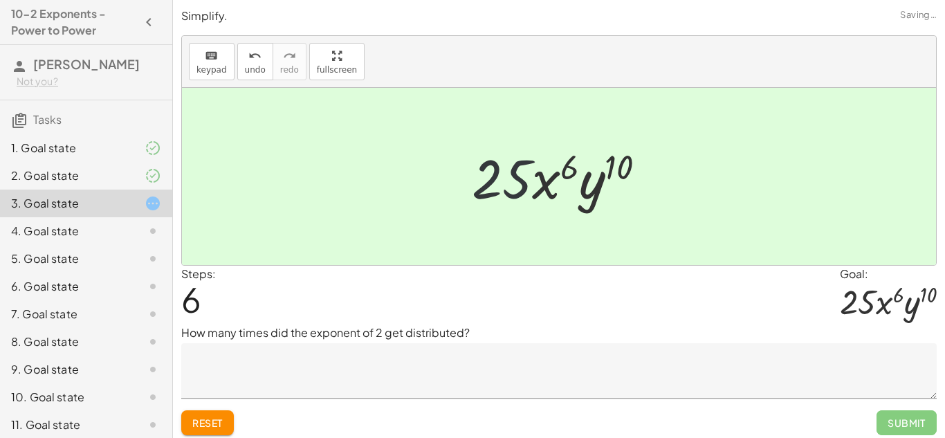
click at [495, 179] on div at bounding box center [564, 176] width 199 height 71
click at [543, 380] on textarea at bounding box center [559, 370] width 756 height 55
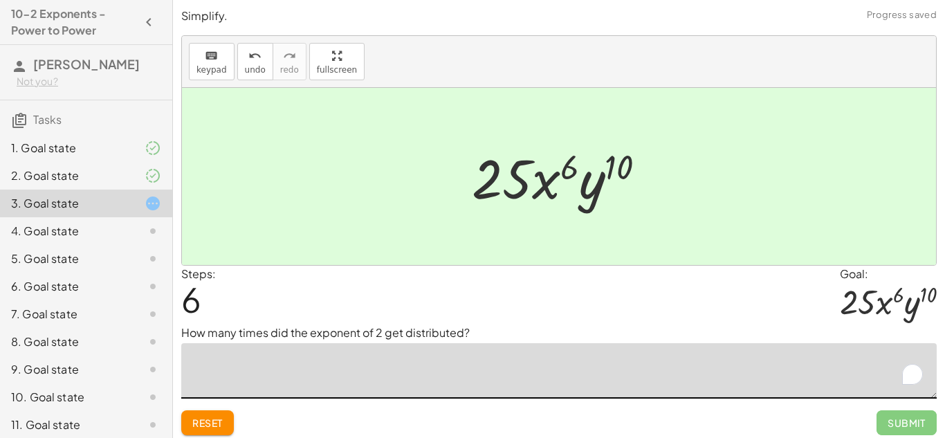
type textarea "*"
click at [879, 423] on button "Submit" at bounding box center [907, 422] width 60 height 25
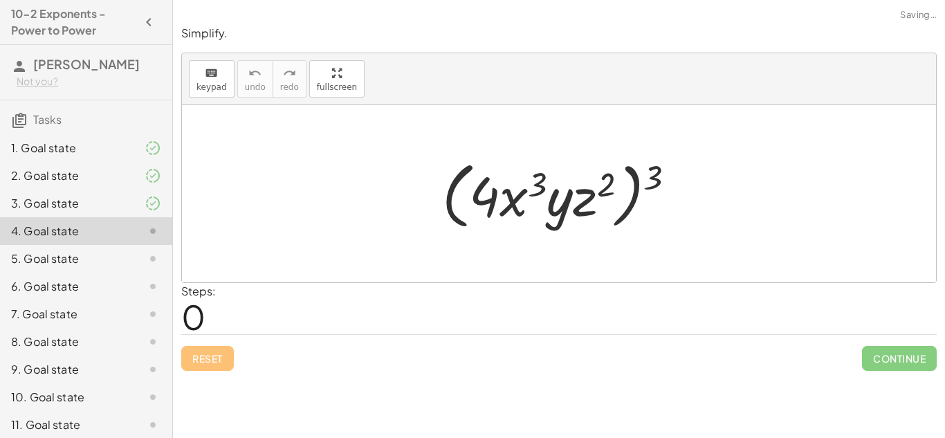
scroll to position [0, 0]
drag, startPoint x: 476, startPoint y: 188, endPoint x: 557, endPoint y: 193, distance: 81.1
click at [557, 193] on div at bounding box center [564, 194] width 258 height 80
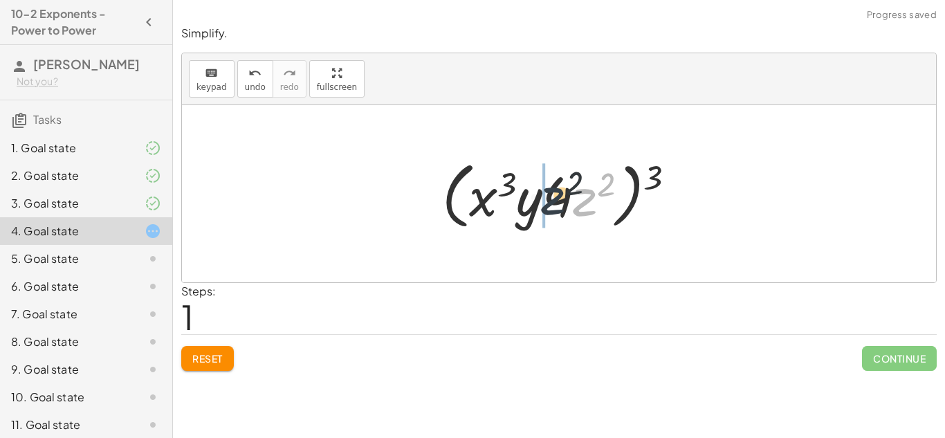
drag, startPoint x: 587, startPoint y: 200, endPoint x: 520, endPoint y: 206, distance: 66.7
click at [520, 206] on div at bounding box center [564, 194] width 258 height 80
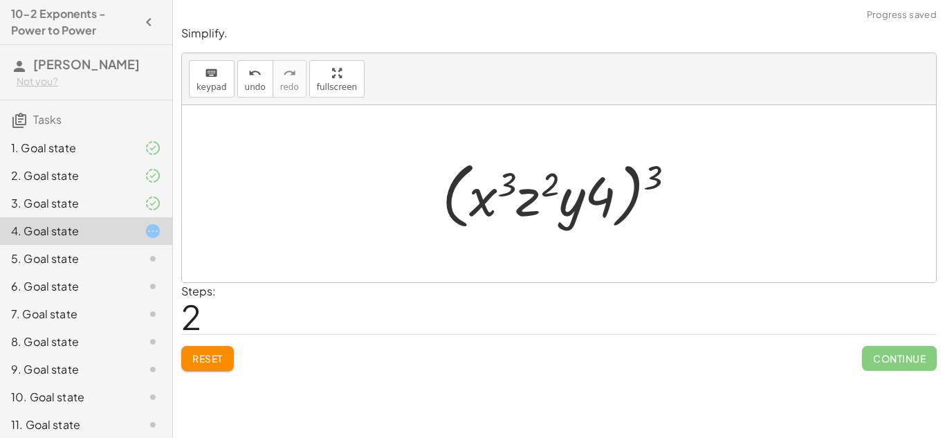
click at [221, 340] on div "Reset Continue" at bounding box center [559, 352] width 756 height 37
click at [224, 349] on button "Reset" at bounding box center [207, 358] width 53 height 25
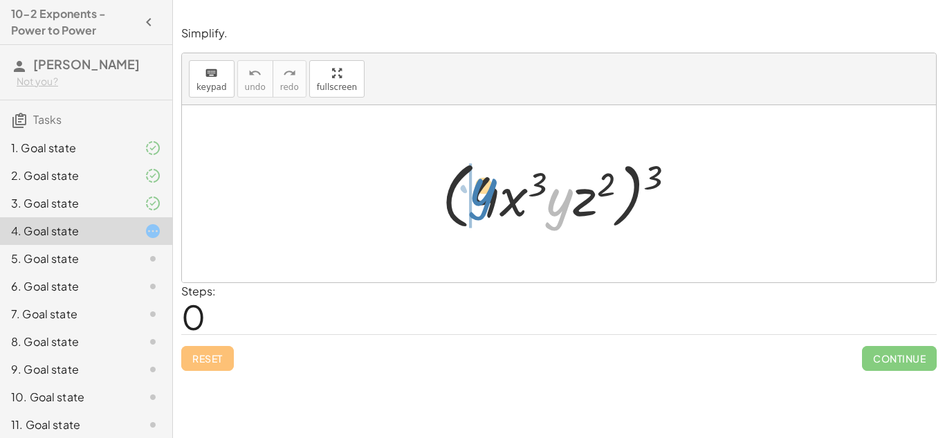
drag, startPoint x: 547, startPoint y: 182, endPoint x: 473, endPoint y: 172, distance: 75.3
click at [473, 172] on div at bounding box center [564, 194] width 258 height 80
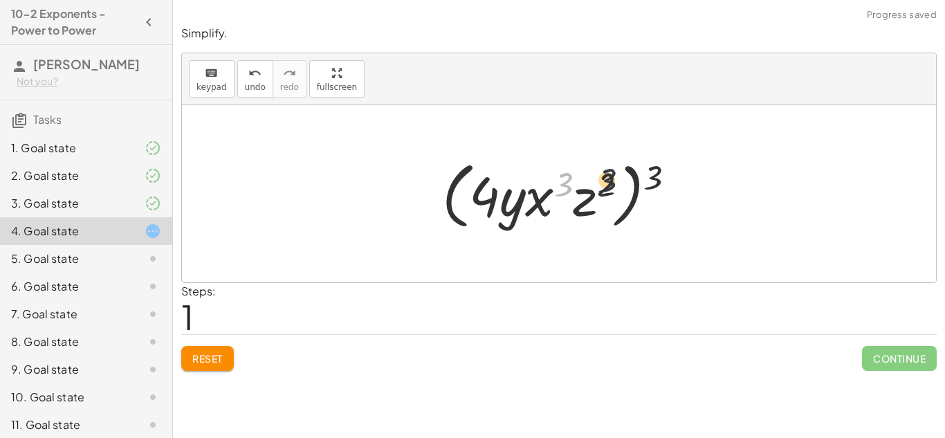
drag, startPoint x: 563, startPoint y: 189, endPoint x: 607, endPoint y: 188, distance: 44.3
click at [607, 188] on div at bounding box center [564, 194] width 258 height 80
drag, startPoint x: 655, startPoint y: 174, endPoint x: 565, endPoint y: 181, distance: 90.2
click at [565, 181] on div at bounding box center [564, 194] width 258 height 80
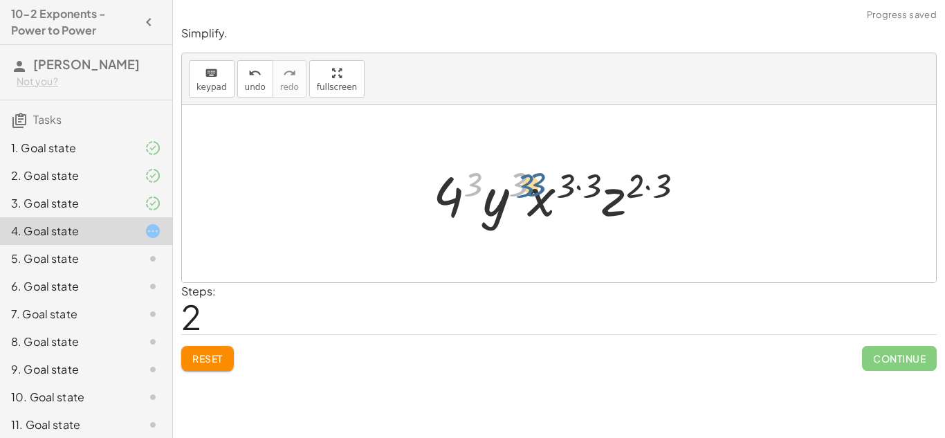
drag, startPoint x: 474, startPoint y: 182, endPoint x: 526, endPoint y: 183, distance: 51.9
click at [526, 183] on div at bounding box center [564, 193] width 276 height 71
drag, startPoint x: 567, startPoint y: 186, endPoint x: 594, endPoint y: 188, distance: 27.0
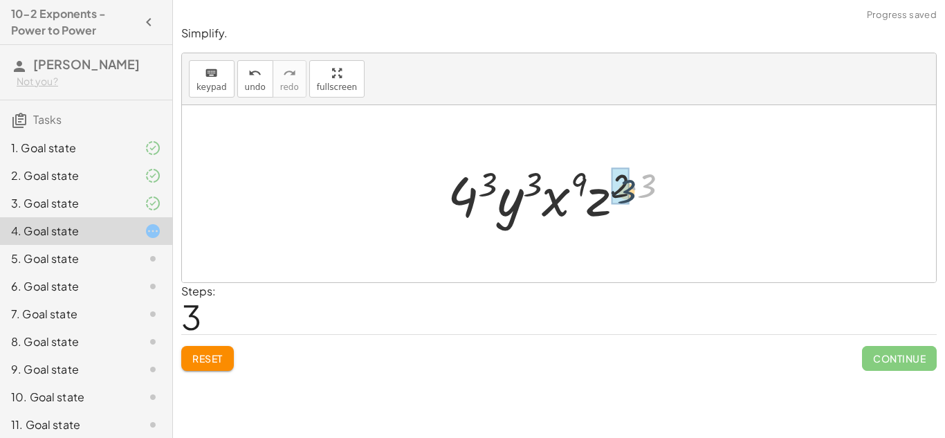
drag, startPoint x: 646, startPoint y: 188, endPoint x: 624, endPoint y: 192, distance: 21.8
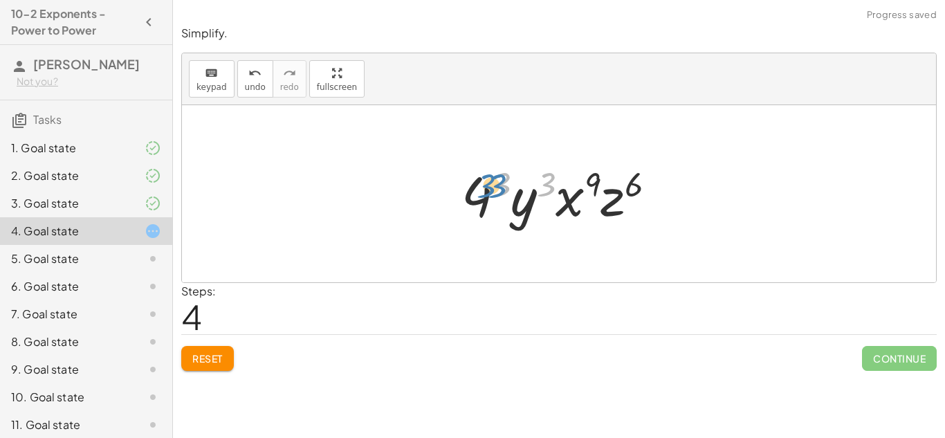
drag, startPoint x: 551, startPoint y: 183, endPoint x: 500, endPoint y: 184, distance: 50.5
click at [500, 184] on div at bounding box center [565, 193] width 220 height 71
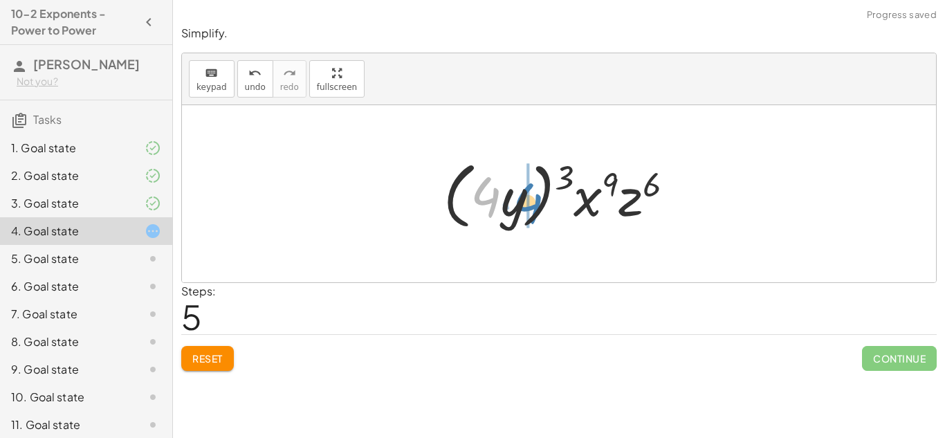
drag, startPoint x: 479, startPoint y: 196, endPoint x: 514, endPoint y: 201, distance: 35.7
click at [514, 201] on div at bounding box center [565, 194] width 256 height 80
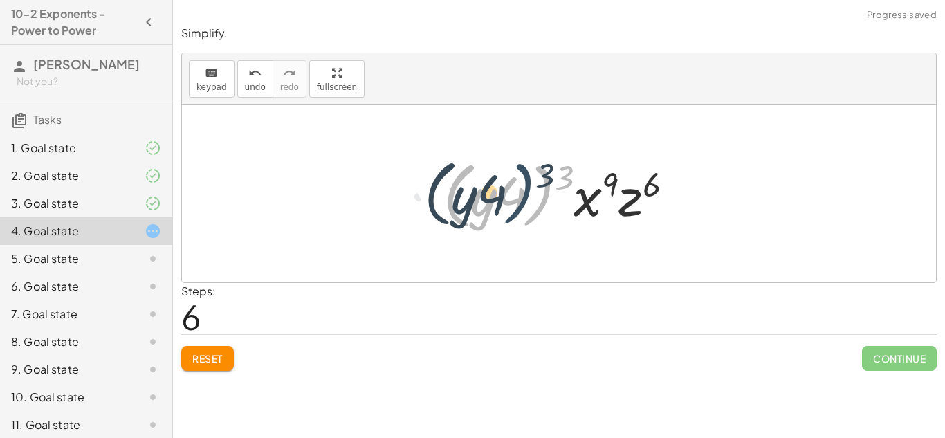
drag, startPoint x: 545, startPoint y: 192, endPoint x: 487, endPoint y: 174, distance: 60.0
click at [487, 174] on div at bounding box center [565, 194] width 256 height 80
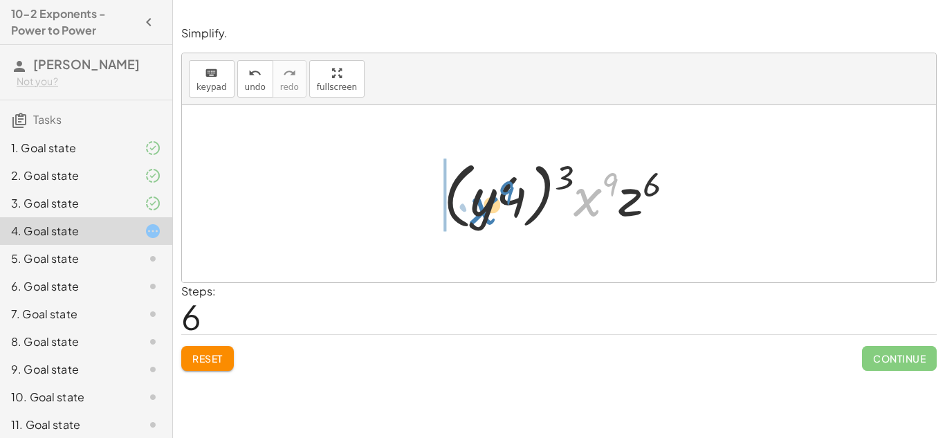
drag, startPoint x: 588, startPoint y: 197, endPoint x: 487, endPoint y: 205, distance: 101.4
click at [487, 205] on div at bounding box center [565, 194] width 256 height 80
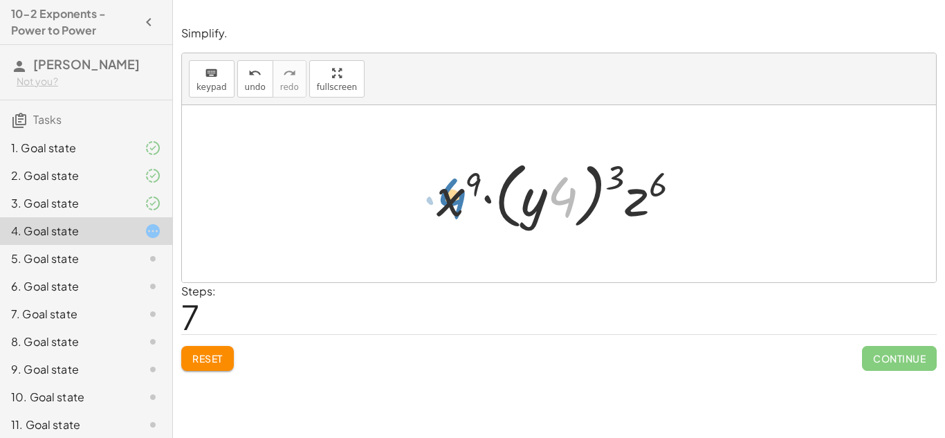
drag, startPoint x: 568, startPoint y: 201, endPoint x: 419, endPoint y: 203, distance: 149.5
drag, startPoint x: 540, startPoint y: 207, endPoint x: 418, endPoint y: 198, distance: 122.1
click at [418, 198] on div "( · 4 · x 3 · y · z 2 ) 3 ( · 4 · y · x 3 · z 2 ) 3 · 4 3 · y 3 · x ( · 3 · 3 )…" at bounding box center [559, 194] width 286 height 86
drag, startPoint x: 616, startPoint y: 174, endPoint x: 624, endPoint y: 195, distance: 23.0
click at [624, 195] on div at bounding box center [564, 194] width 269 height 80
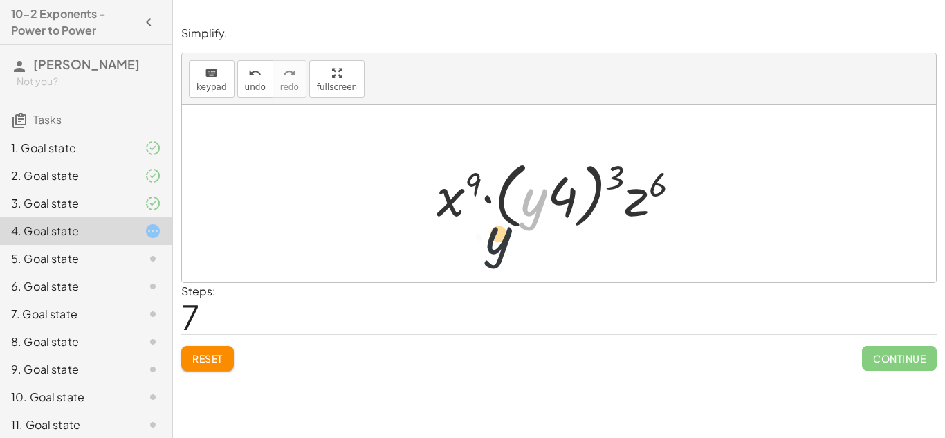
drag, startPoint x: 530, startPoint y: 199, endPoint x: 469, endPoint y: 236, distance: 71.1
drag, startPoint x: 569, startPoint y: 192, endPoint x: 460, endPoint y: 194, distance: 108.6
click at [460, 194] on div at bounding box center [564, 194] width 269 height 80
drag, startPoint x: 535, startPoint y: 199, endPoint x: 475, endPoint y: 248, distance: 77.2
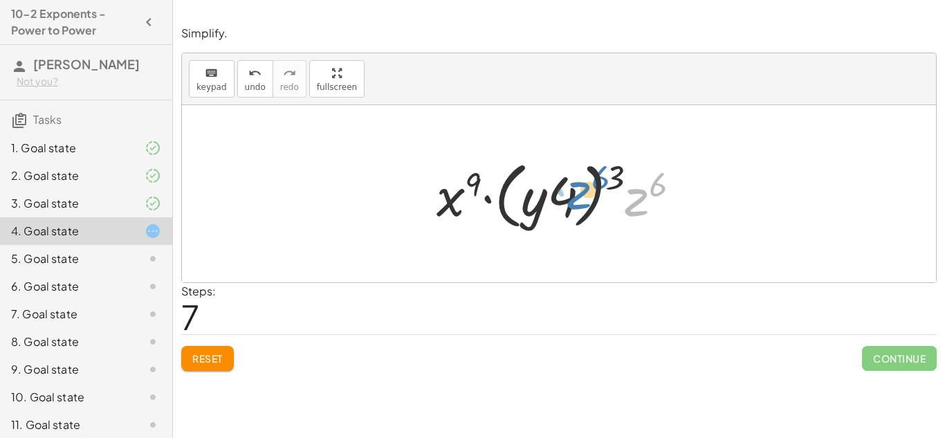
drag, startPoint x: 638, startPoint y: 212, endPoint x: 574, endPoint y: 208, distance: 64.4
click at [574, 208] on div at bounding box center [564, 194] width 269 height 80
drag, startPoint x: 538, startPoint y: 209, endPoint x: 629, endPoint y: 196, distance: 92.3
click at [629, 196] on div at bounding box center [564, 194] width 269 height 80
drag, startPoint x: 619, startPoint y: 181, endPoint x: 540, endPoint y: 223, distance: 88.8
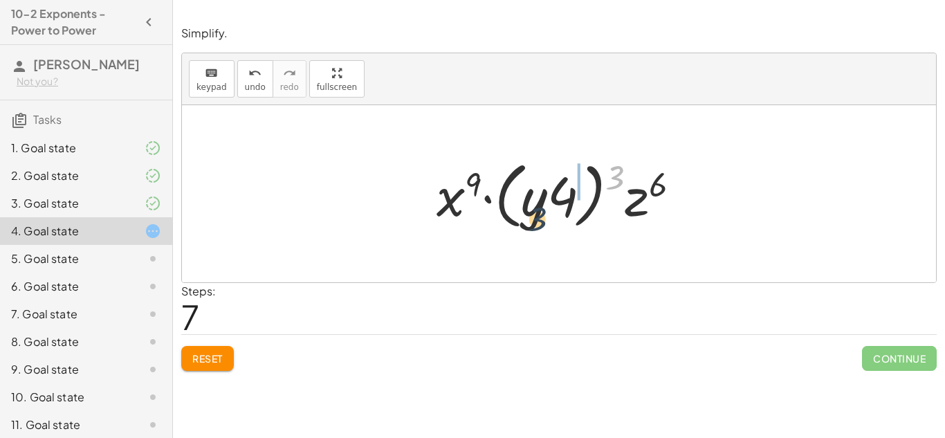
click at [540, 223] on div at bounding box center [564, 194] width 269 height 80
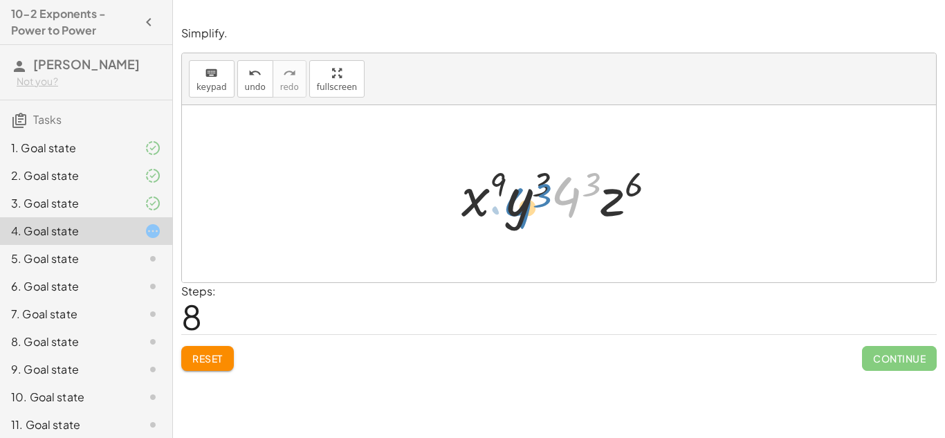
drag, startPoint x: 567, startPoint y: 203, endPoint x: 526, endPoint y: 213, distance: 42.8
click at [526, 213] on div at bounding box center [565, 193] width 220 height 71
drag, startPoint x: 589, startPoint y: 183, endPoint x: 538, endPoint y: 187, distance: 52.0
click at [538, 187] on div at bounding box center [565, 193] width 220 height 71
drag, startPoint x: 538, startPoint y: 187, endPoint x: 585, endPoint y: 188, distance: 47.7
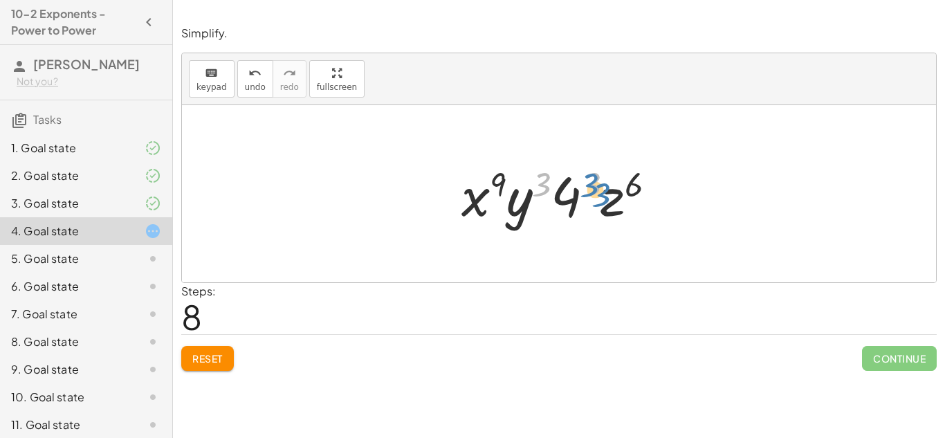
click at [585, 188] on div at bounding box center [565, 193] width 220 height 71
drag, startPoint x: 506, startPoint y: 181, endPoint x: 520, endPoint y: 182, distance: 13.9
click at [520, 182] on div at bounding box center [565, 193] width 220 height 71
drag, startPoint x: 497, startPoint y: 181, endPoint x: 543, endPoint y: 184, distance: 45.8
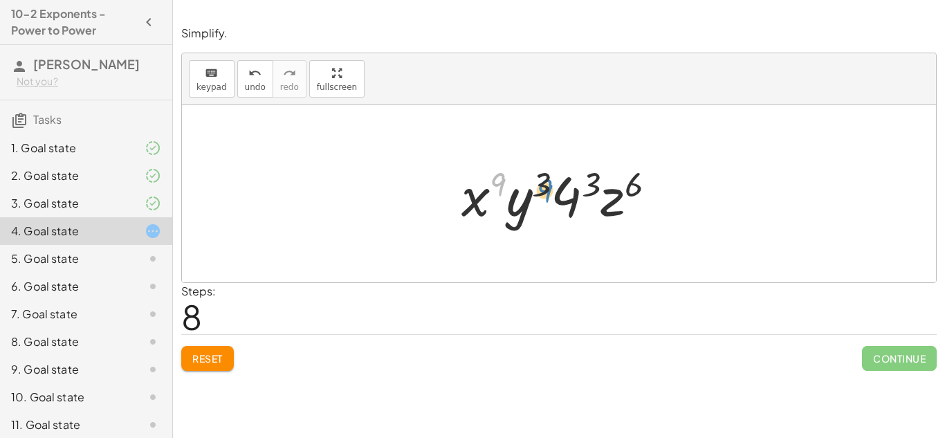
click at [543, 184] on div at bounding box center [565, 193] width 220 height 71
drag, startPoint x: 565, startPoint y: 193, endPoint x: 442, endPoint y: 195, distance: 123.2
click at [442, 195] on div "( · 4 · x 3 · y · z 2 ) 3 ( · 4 · y · x 3 · z 2 ) 3 · 4 3 · y 3 · x ( · 3 · 3 )…" at bounding box center [559, 194] width 237 height 78
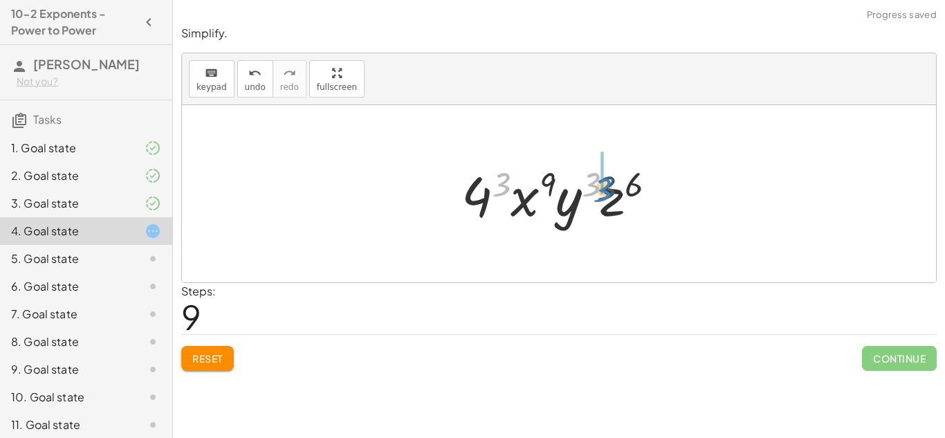
drag, startPoint x: 505, startPoint y: 181, endPoint x: 601, endPoint y: 184, distance: 95.5
click at [601, 184] on div at bounding box center [565, 193] width 220 height 71
drag, startPoint x: 575, startPoint y: 198, endPoint x: 593, endPoint y: 195, distance: 18.2
click at [593, 195] on div at bounding box center [565, 193] width 220 height 71
drag, startPoint x: 631, startPoint y: 183, endPoint x: 481, endPoint y: 196, distance: 150.7
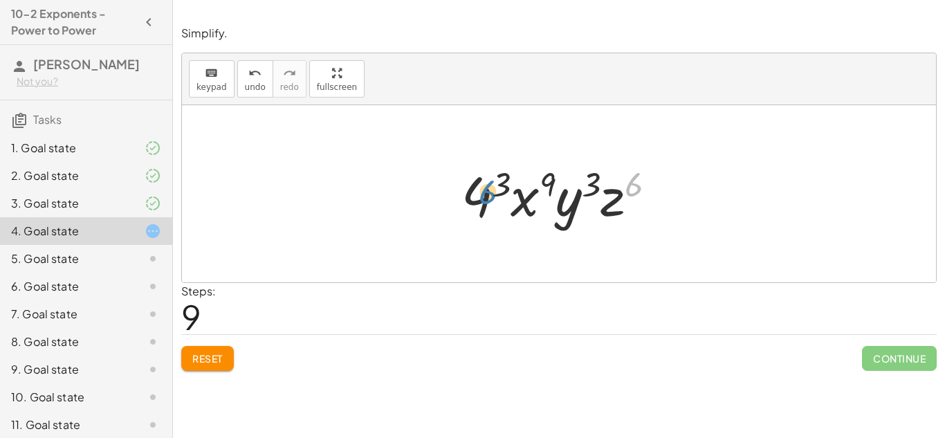
click at [481, 196] on div at bounding box center [565, 193] width 220 height 71
drag, startPoint x: 609, startPoint y: 210, endPoint x: 536, endPoint y: 201, distance: 73.8
click at [473, 199] on div at bounding box center [565, 193] width 220 height 71
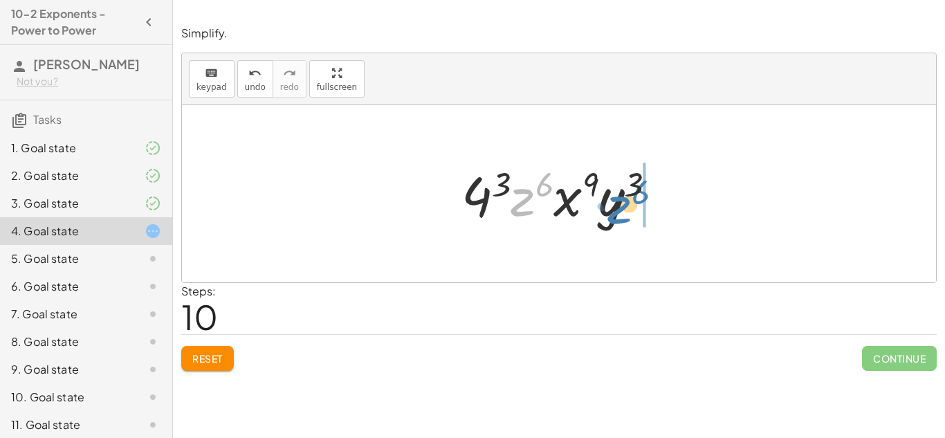
drag, startPoint x: 519, startPoint y: 204, endPoint x: 618, endPoint y: 212, distance: 99.2
click at [618, 212] on div at bounding box center [565, 193] width 220 height 71
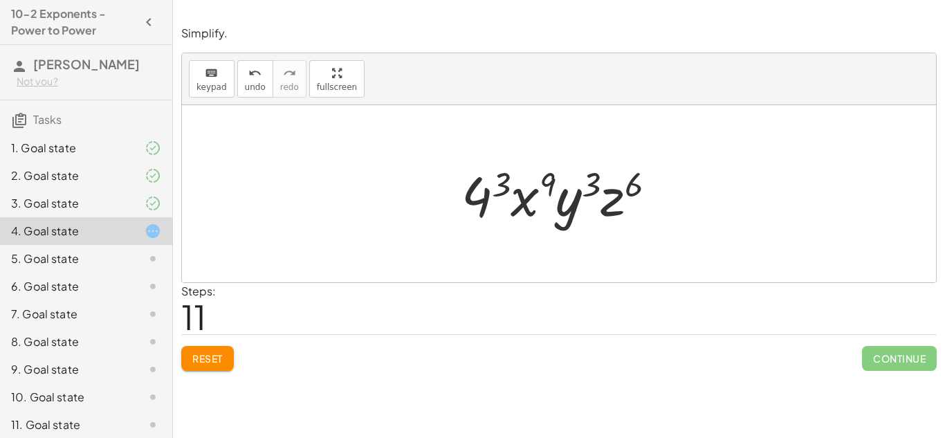
click at [502, 179] on div at bounding box center [565, 193] width 220 height 71
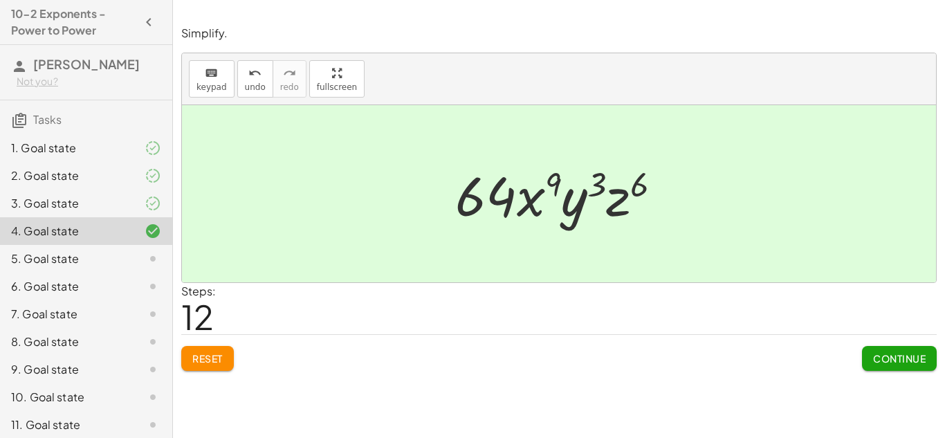
click at [916, 360] on span "Continue" at bounding box center [899, 358] width 53 height 12
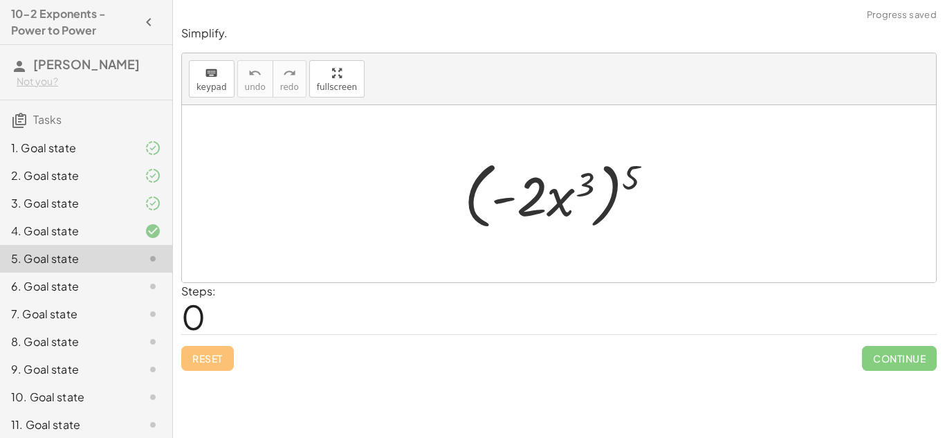
click at [587, 183] on div at bounding box center [564, 194] width 214 height 80
click at [629, 177] on div at bounding box center [564, 194] width 214 height 80
drag, startPoint x: 629, startPoint y: 177, endPoint x: 585, endPoint y: 189, distance: 45.8
click at [585, 189] on div at bounding box center [564, 194] width 214 height 80
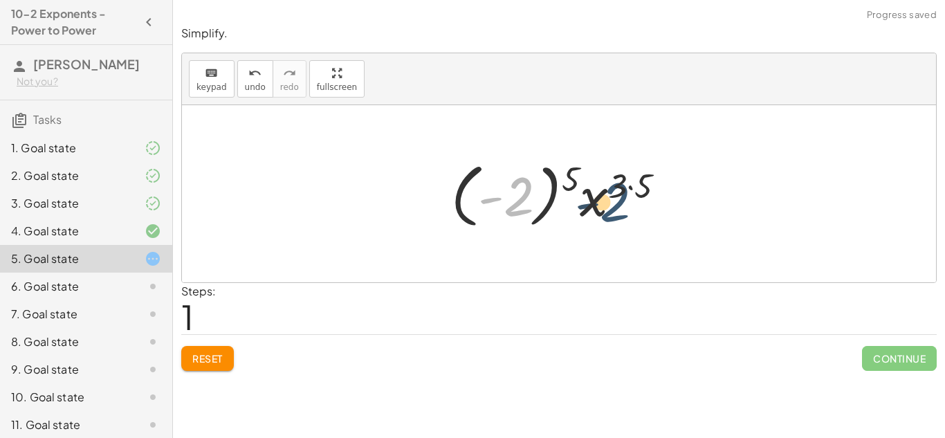
drag, startPoint x: 525, startPoint y: 196, endPoint x: 623, endPoint y: 202, distance: 97.7
click at [623, 202] on div at bounding box center [563, 194] width 239 height 77
drag, startPoint x: 621, startPoint y: 187, endPoint x: 639, endPoint y: 190, distance: 18.9
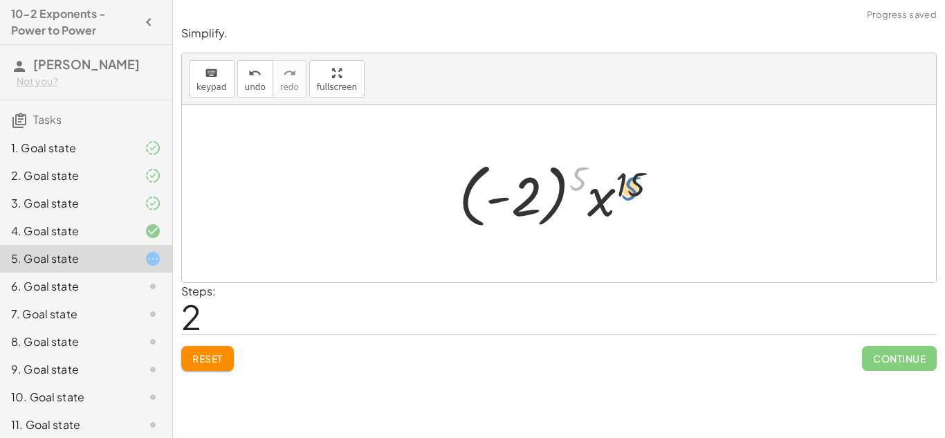
drag, startPoint x: 581, startPoint y: 170, endPoint x: 634, endPoint y: 176, distance: 53.0
click at [634, 176] on div at bounding box center [564, 194] width 224 height 77
click at [576, 177] on div at bounding box center [564, 194] width 224 height 77
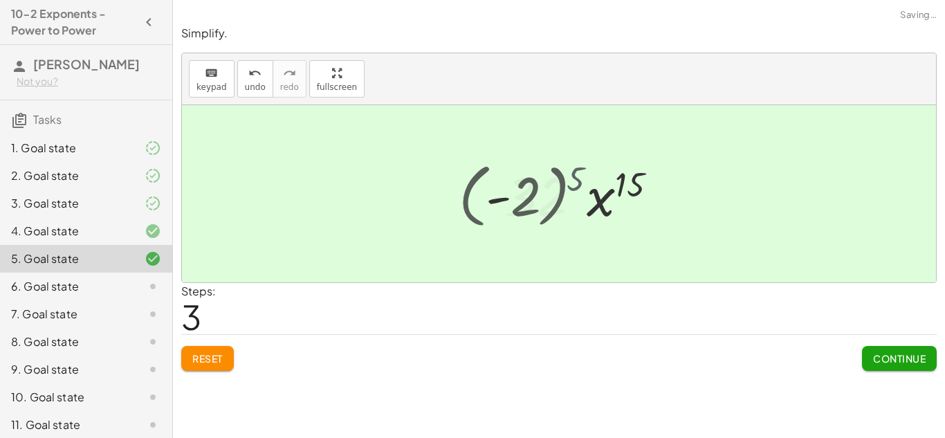
click at [576, 177] on div at bounding box center [564, 193] width 183 height 71
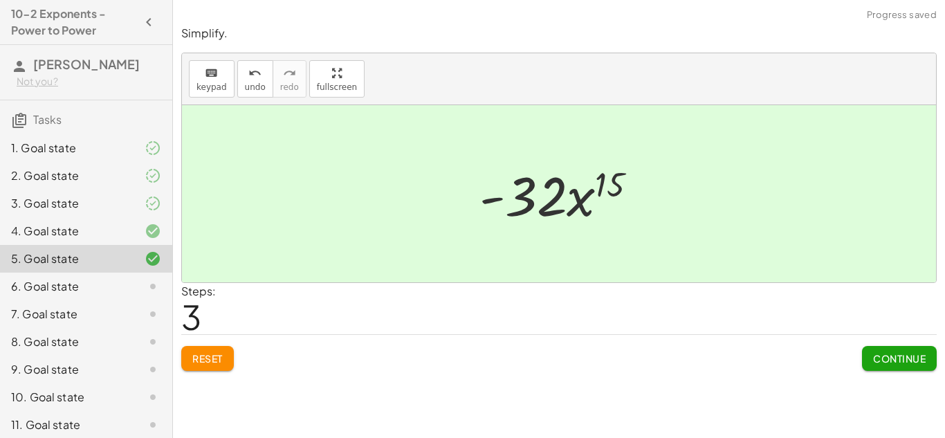
click at [884, 359] on span "Continue" at bounding box center [899, 358] width 53 height 12
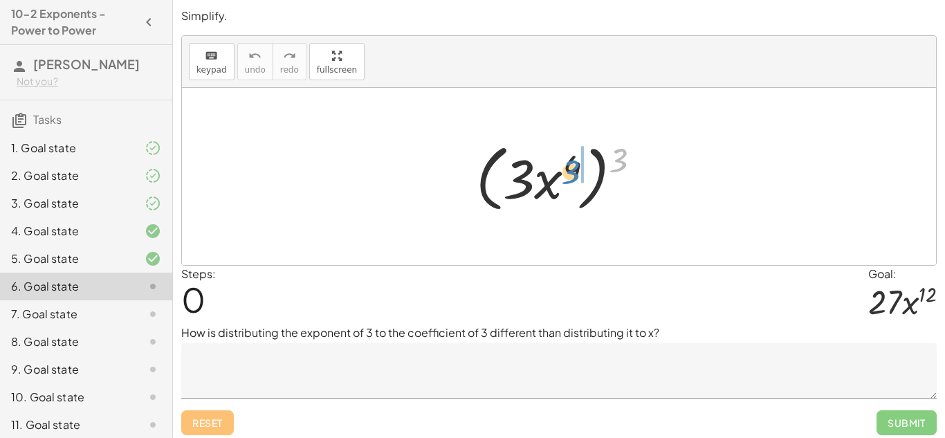
drag, startPoint x: 617, startPoint y: 164, endPoint x: 569, endPoint y: 176, distance: 49.8
click at [569, 176] on div at bounding box center [564, 177] width 190 height 80
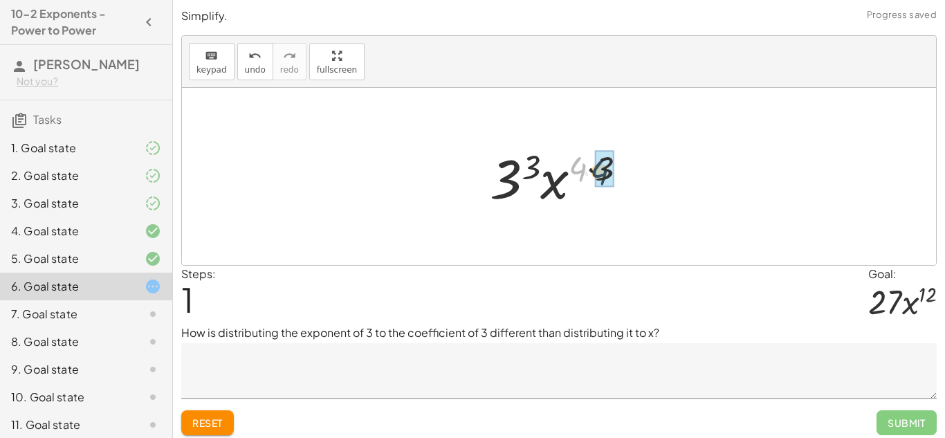
drag, startPoint x: 578, startPoint y: 171, endPoint x: 603, endPoint y: 175, distance: 24.6
click at [539, 163] on div at bounding box center [564, 176] width 147 height 71
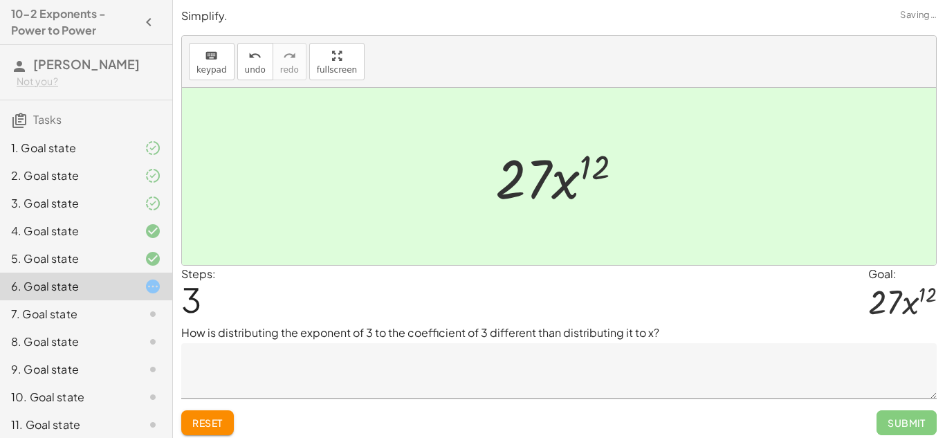
click at [485, 392] on textarea at bounding box center [559, 370] width 756 height 55
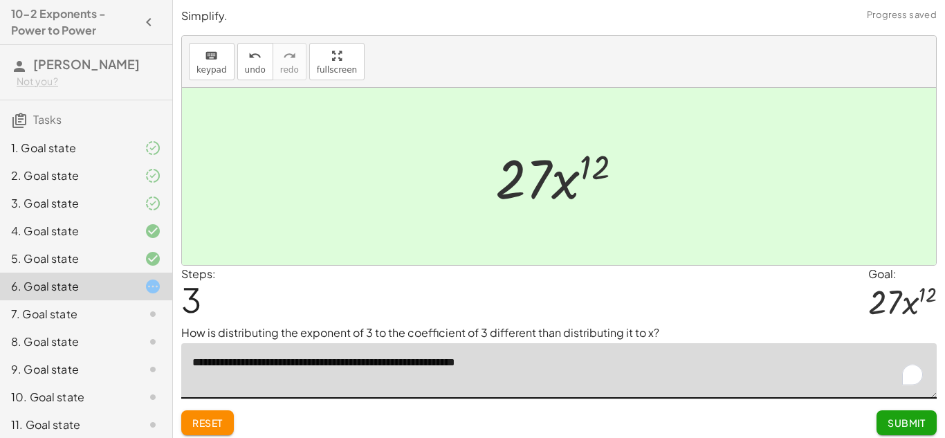
type textarea "**********"
click at [908, 427] on span "Submit" at bounding box center [907, 423] width 38 height 12
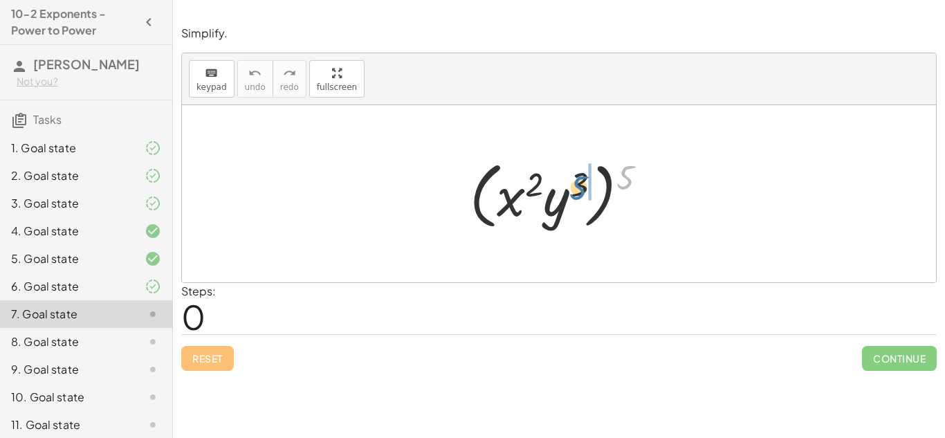
drag, startPoint x: 627, startPoint y: 178, endPoint x: 580, endPoint y: 188, distance: 48.2
click at [580, 188] on div at bounding box center [564, 194] width 202 height 80
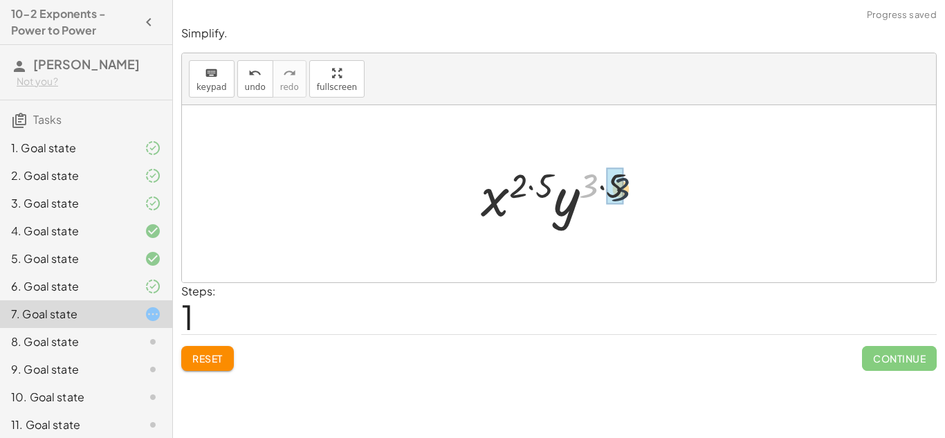
drag, startPoint x: 588, startPoint y: 185, endPoint x: 621, endPoint y: 189, distance: 33.4
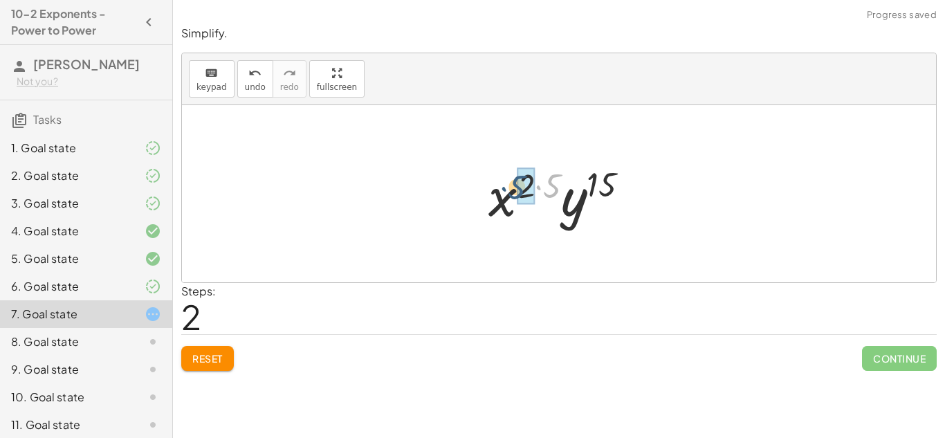
drag, startPoint x: 554, startPoint y: 186, endPoint x: 530, endPoint y: 188, distance: 24.3
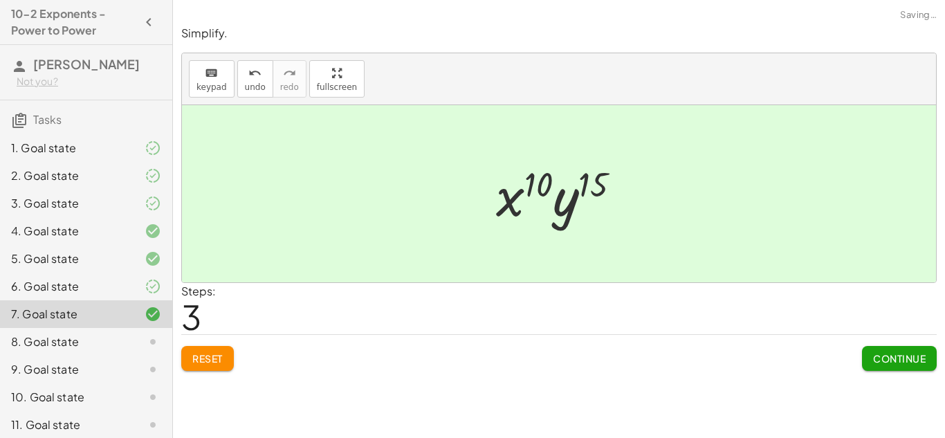
click at [0, 0] on div "Simplify. keyboard keypad undo undo redo redo fullscreen ( · x 2 · y 3 ) 5 · x …" at bounding box center [0, 0] width 0 height 0
click at [906, 366] on button "Continue" at bounding box center [899, 358] width 75 height 25
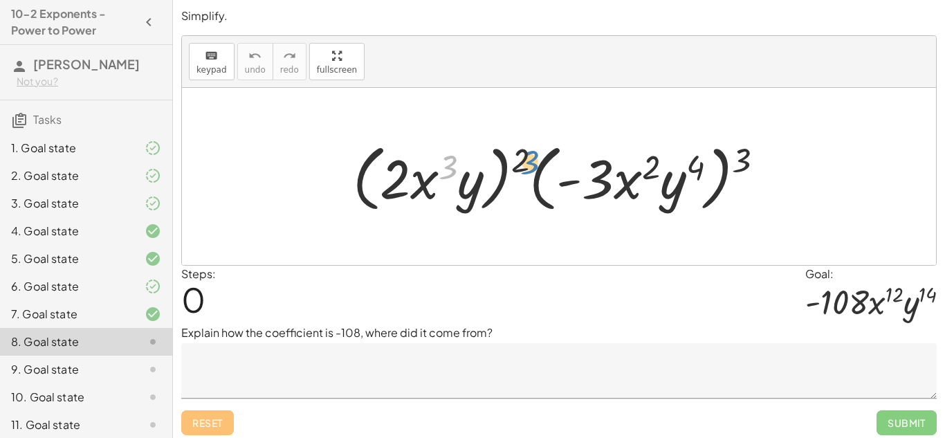
drag, startPoint x: 449, startPoint y: 166, endPoint x: 526, endPoint y: 158, distance: 77.2
click at [526, 158] on div at bounding box center [564, 177] width 437 height 80
drag, startPoint x: 610, startPoint y: 183, endPoint x: 414, endPoint y: 193, distance: 196.7
click at [414, 193] on div at bounding box center [564, 177] width 437 height 80
drag, startPoint x: 726, startPoint y: 163, endPoint x: 693, endPoint y: 170, distance: 33.1
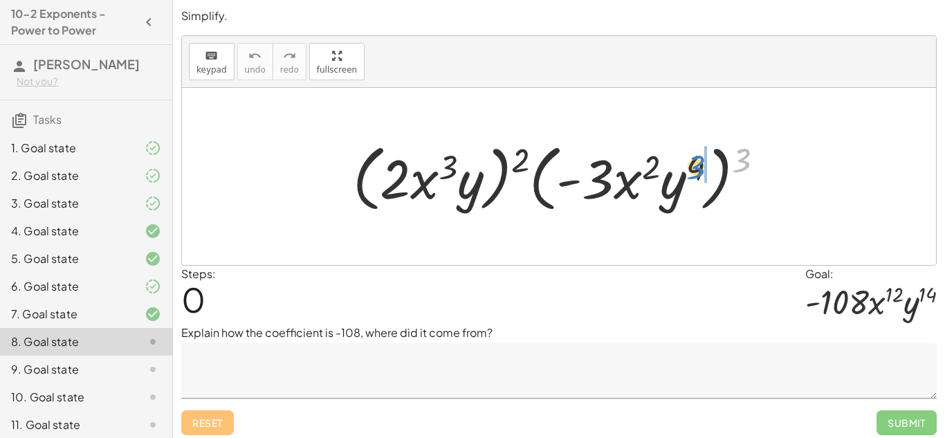
click at [693, 170] on div at bounding box center [564, 177] width 437 height 80
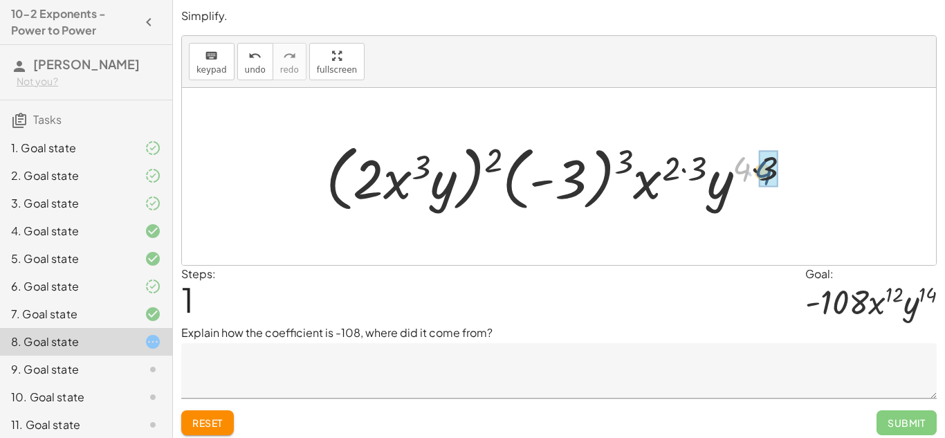
drag, startPoint x: 743, startPoint y: 167, endPoint x: 765, endPoint y: 170, distance: 22.3
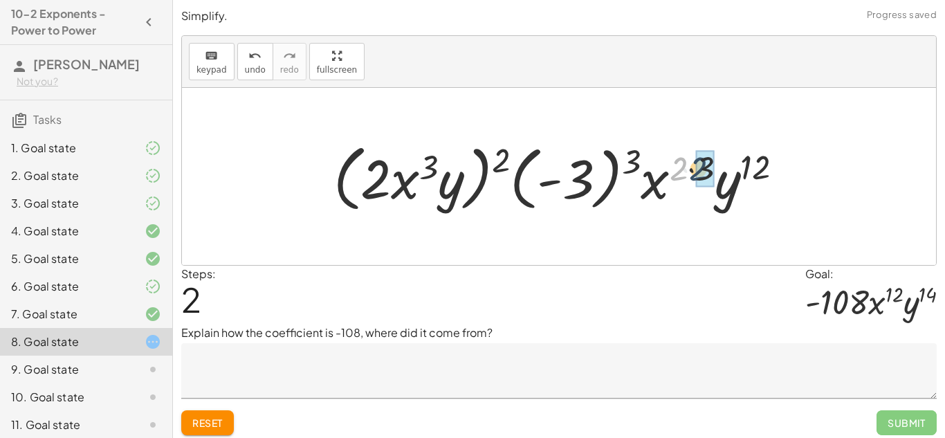
drag, startPoint x: 682, startPoint y: 167, endPoint x: 712, endPoint y: 167, distance: 30.4
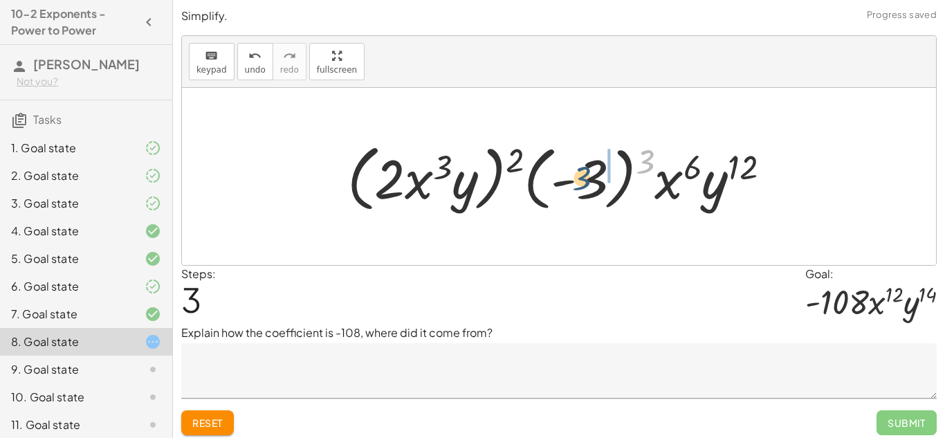
drag, startPoint x: 652, startPoint y: 160, endPoint x: 589, endPoint y: 176, distance: 65.1
click at [589, 176] on div at bounding box center [564, 177] width 448 height 80
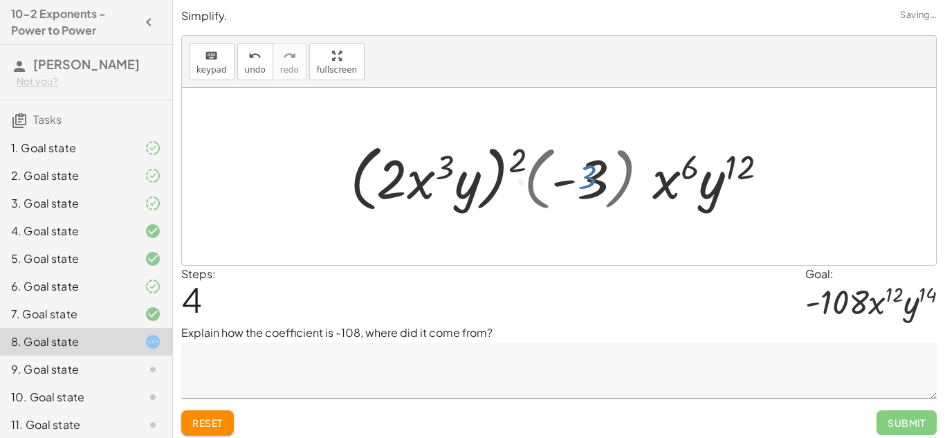
click at [589, 176] on div at bounding box center [564, 177] width 407 height 80
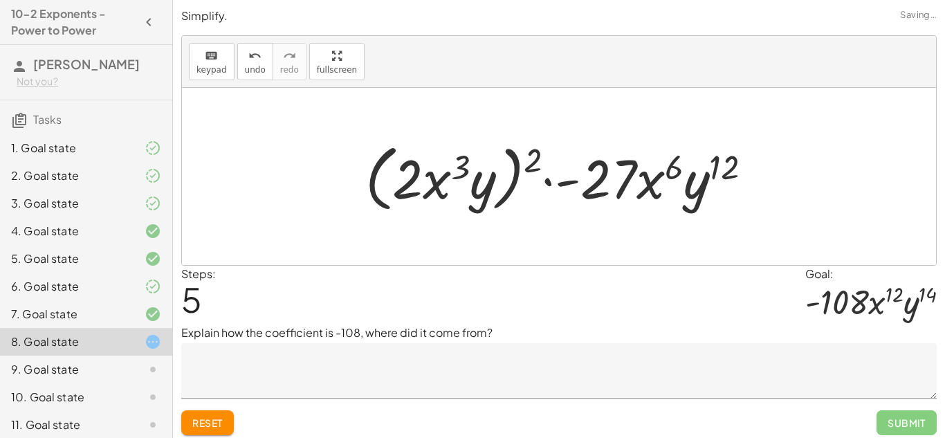
click at [605, 184] on div at bounding box center [564, 177] width 412 height 80
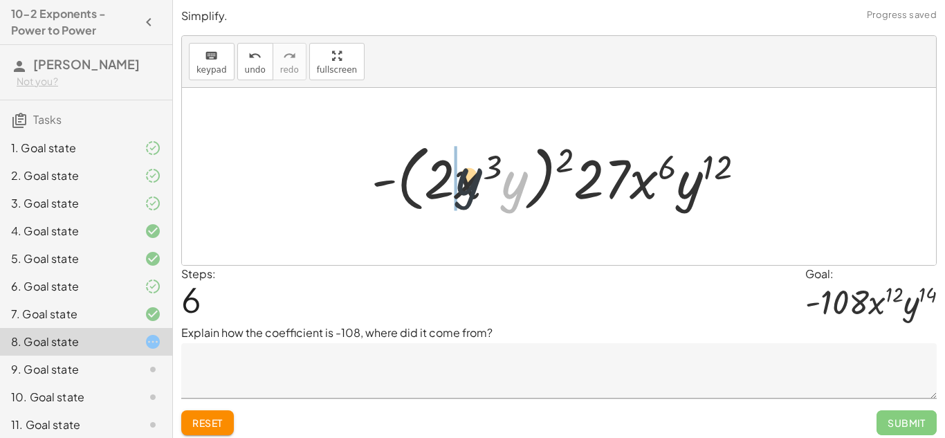
drag, startPoint x: 518, startPoint y: 190, endPoint x: 457, endPoint y: 183, distance: 62.0
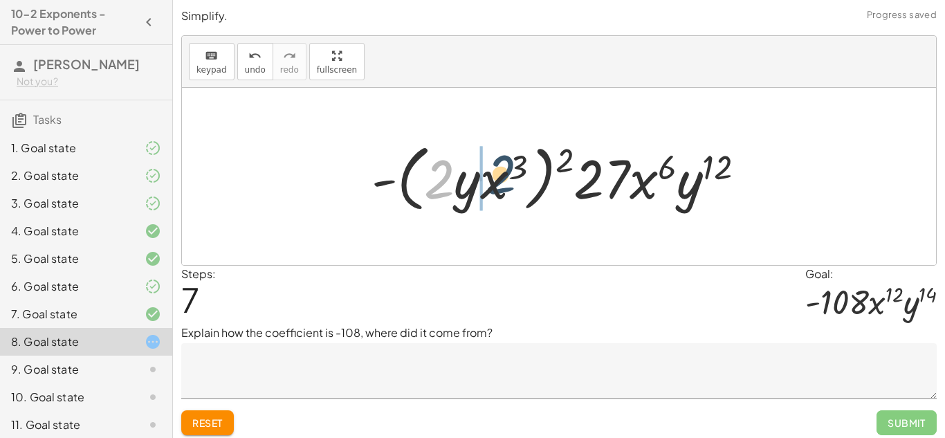
drag, startPoint x: 443, startPoint y: 183, endPoint x: 504, endPoint y: 179, distance: 61.8
click at [504, 179] on div at bounding box center [564, 177] width 399 height 80
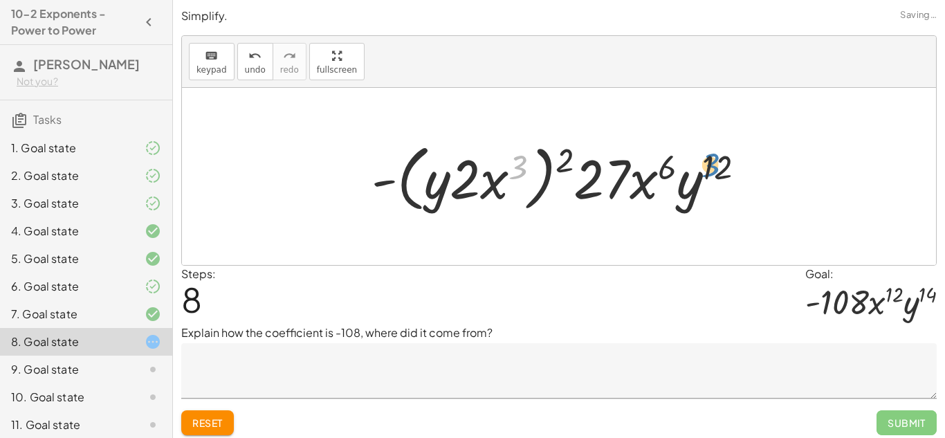
drag, startPoint x: 511, startPoint y: 164, endPoint x: 703, endPoint y: 163, distance: 192.3
click at [703, 163] on div at bounding box center [564, 177] width 399 height 80
click at [522, 165] on div at bounding box center [564, 177] width 399 height 80
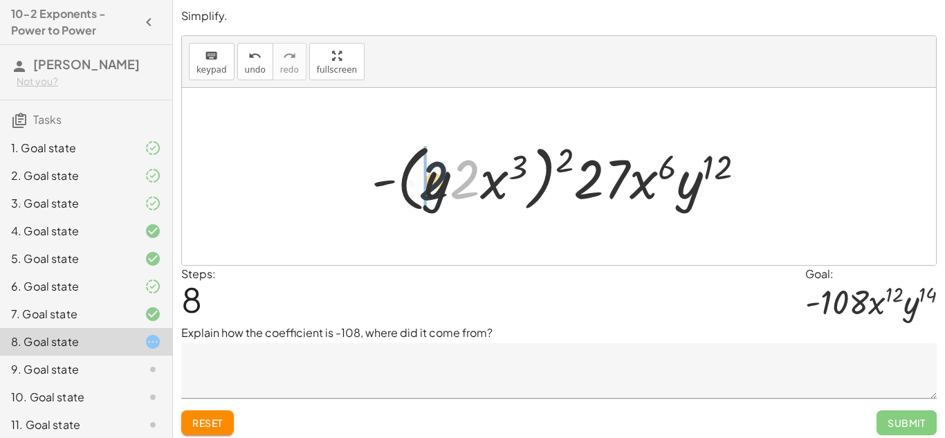
drag, startPoint x: 468, startPoint y: 177, endPoint x: 428, endPoint y: 177, distance: 39.4
click at [428, 177] on div at bounding box center [564, 177] width 399 height 80
click at [515, 163] on div at bounding box center [564, 177] width 399 height 80
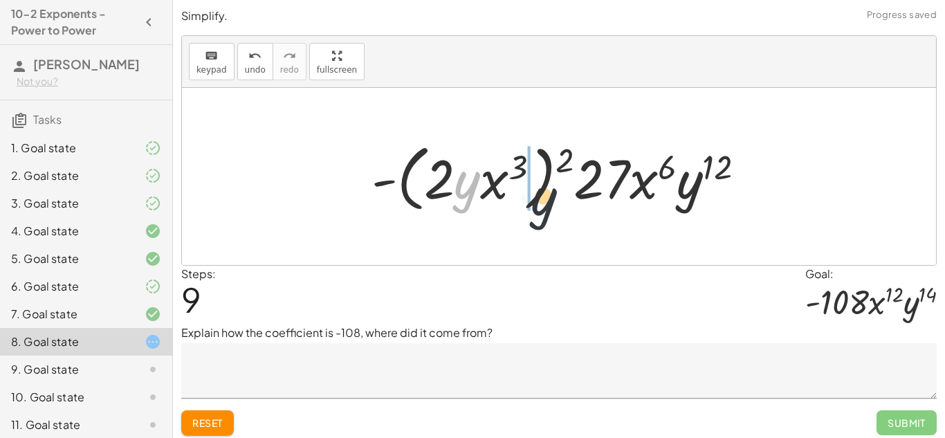
drag, startPoint x: 464, startPoint y: 183, endPoint x: 557, endPoint y: 198, distance: 94.5
click at [557, 198] on div at bounding box center [564, 177] width 399 height 80
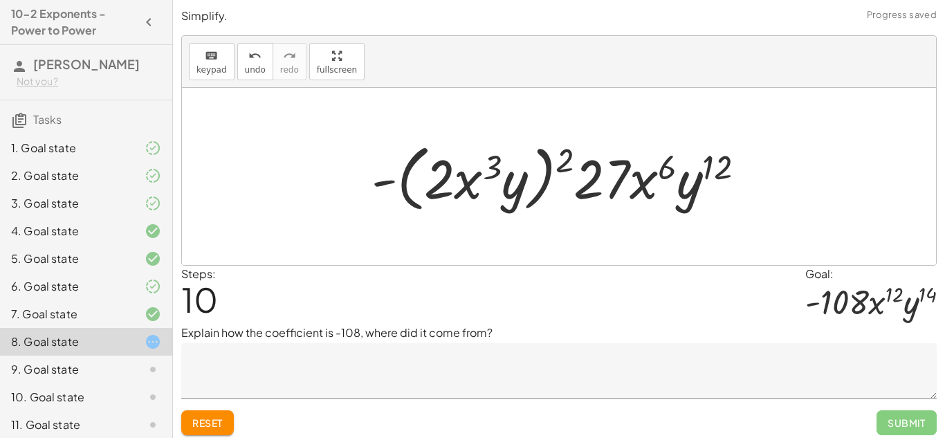
click at [498, 170] on div at bounding box center [564, 177] width 399 height 80
click at [497, 170] on div at bounding box center [564, 177] width 399 height 80
drag, startPoint x: 518, startPoint y: 192, endPoint x: 616, endPoint y: 189, distance: 98.3
click at [616, 189] on div at bounding box center [564, 177] width 399 height 80
click at [634, 188] on div at bounding box center [564, 177] width 399 height 80
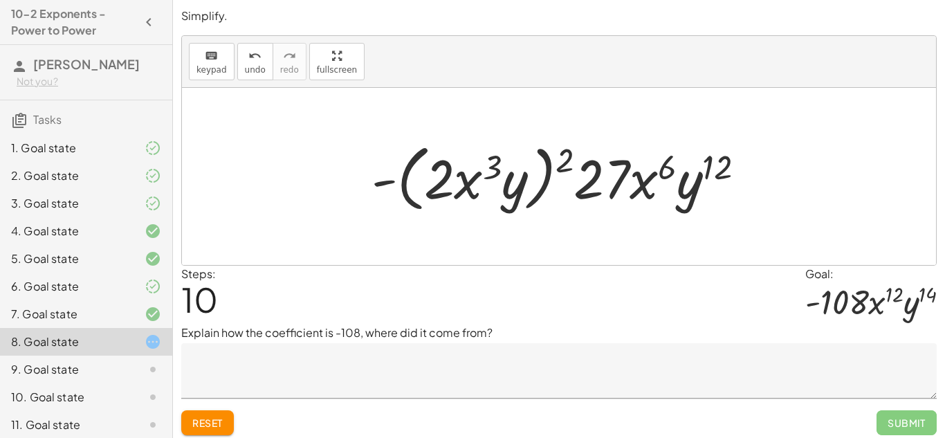
click at [665, 170] on div at bounding box center [564, 177] width 399 height 80
drag, startPoint x: 658, startPoint y: 166, endPoint x: 555, endPoint y: 158, distance: 103.4
click at [555, 158] on div at bounding box center [564, 177] width 399 height 80
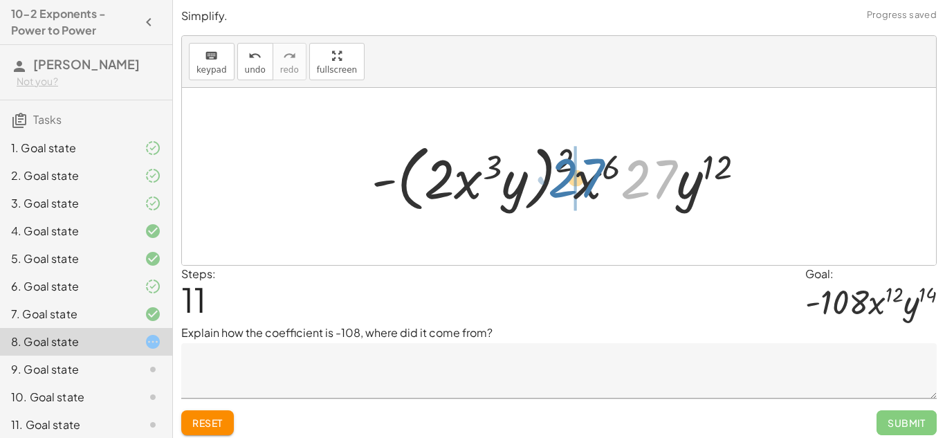
drag, startPoint x: 636, startPoint y: 176, endPoint x: 563, endPoint y: 175, distance: 72.7
click at [563, 175] on div at bounding box center [564, 177] width 399 height 80
click at [660, 172] on div at bounding box center [564, 177] width 399 height 80
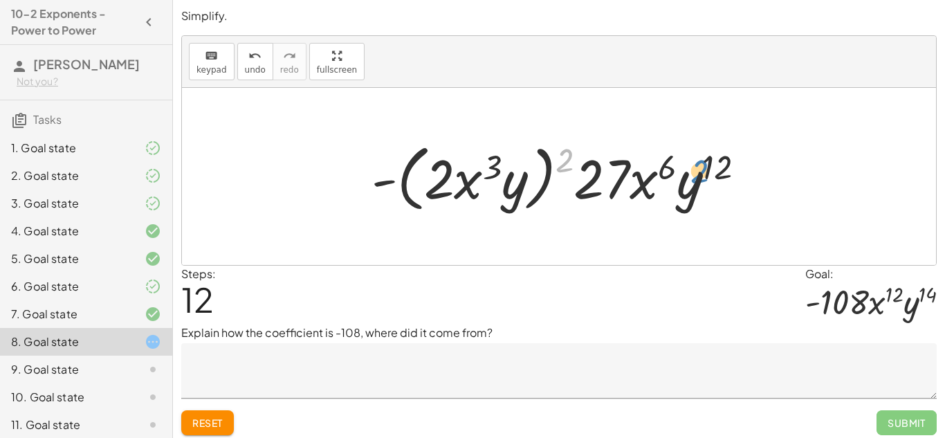
drag, startPoint x: 563, startPoint y: 158, endPoint x: 697, endPoint y: 168, distance: 135.3
click at [697, 168] on div at bounding box center [564, 177] width 399 height 80
drag, startPoint x: 492, startPoint y: 161, endPoint x: 565, endPoint y: 152, distance: 73.2
click at [565, 152] on div at bounding box center [564, 177] width 399 height 80
drag, startPoint x: 467, startPoint y: 190, endPoint x: 484, endPoint y: 188, distance: 16.8
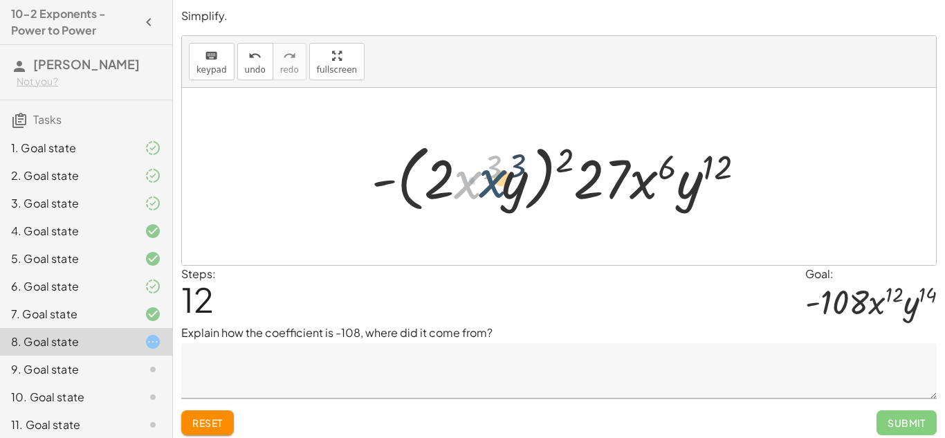
click at [484, 188] on div at bounding box center [564, 177] width 399 height 80
drag, startPoint x: 490, startPoint y: 165, endPoint x: 437, endPoint y: 183, distance: 56.0
click at [437, 183] on div at bounding box center [564, 177] width 399 height 80
click at [470, 180] on div at bounding box center [564, 177] width 399 height 80
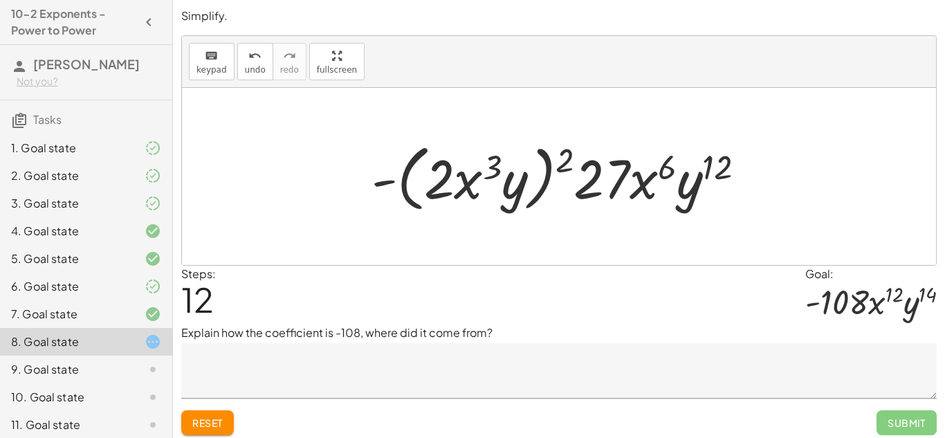
click at [493, 163] on div at bounding box center [564, 177] width 399 height 80
drag, startPoint x: 513, startPoint y: 190, endPoint x: 564, endPoint y: 171, distance: 53.9
click at [564, 171] on div at bounding box center [564, 177] width 399 height 80
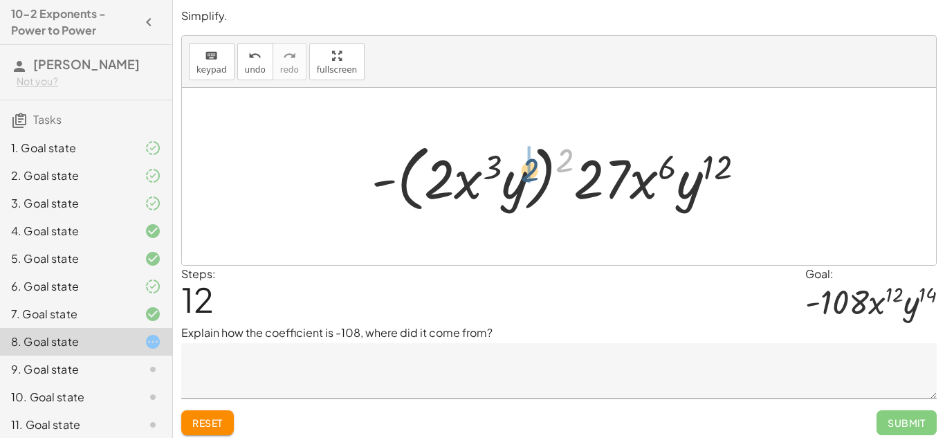
drag, startPoint x: 565, startPoint y: 167, endPoint x: 524, endPoint y: 178, distance: 41.6
click at [524, 178] on div at bounding box center [564, 177] width 399 height 80
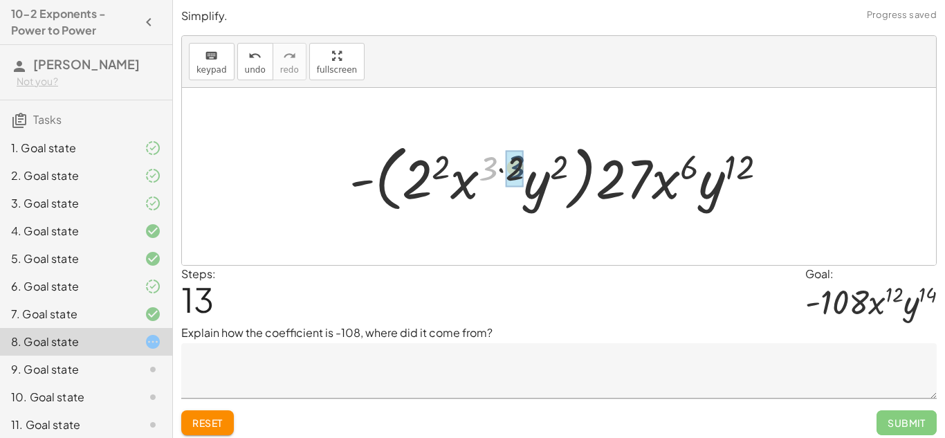
drag, startPoint x: 486, startPoint y: 169, endPoint x: 511, endPoint y: 167, distance: 24.9
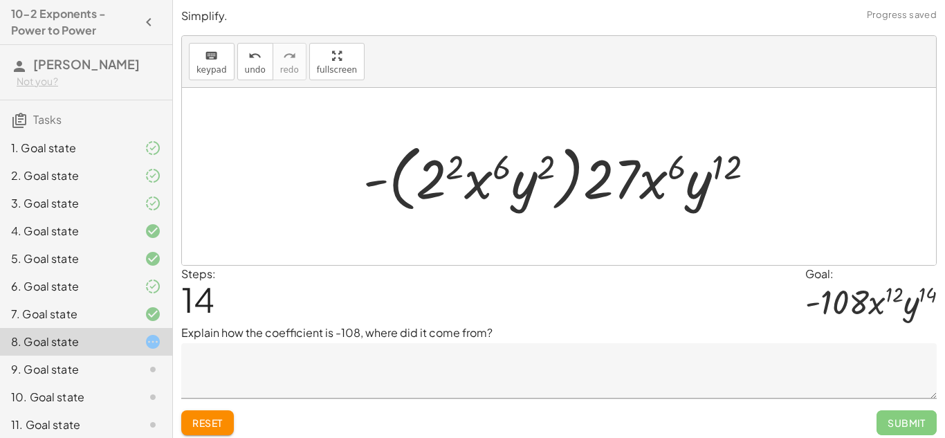
click at [504, 170] on div at bounding box center [564, 177] width 417 height 80
drag, startPoint x: 455, startPoint y: 163, endPoint x: 548, endPoint y: 160, distance: 92.8
click at [548, 160] on div at bounding box center [564, 177] width 417 height 80
drag, startPoint x: 670, startPoint y: 166, endPoint x: 493, endPoint y: 171, distance: 176.5
click at [493, 171] on div at bounding box center [564, 177] width 417 height 80
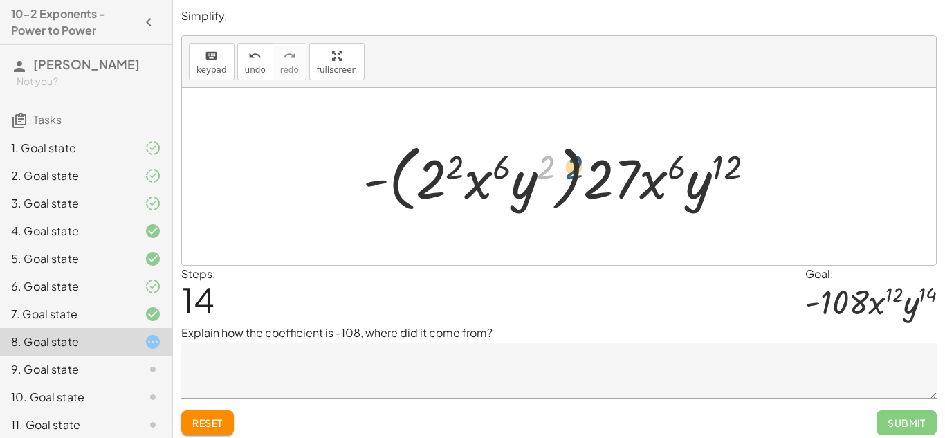
click at [552, 161] on div at bounding box center [564, 177] width 417 height 80
drag, startPoint x: 504, startPoint y: 161, endPoint x: 679, endPoint y: 161, distance: 175.1
click at [679, 161] on div at bounding box center [564, 177] width 417 height 80
drag, startPoint x: 724, startPoint y: 163, endPoint x: 713, endPoint y: 166, distance: 10.9
click at [713, 166] on div at bounding box center [564, 177] width 417 height 80
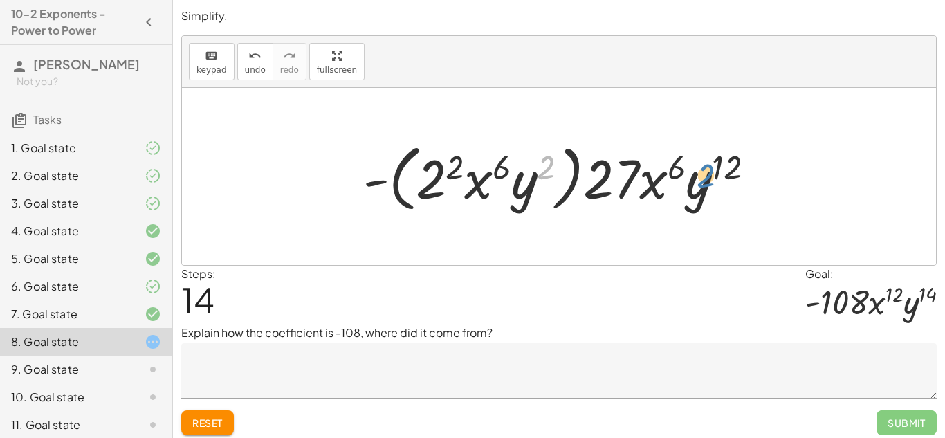
drag, startPoint x: 555, startPoint y: 164, endPoint x: 735, endPoint y: 163, distance: 180.6
click at [735, 163] on div at bounding box center [564, 177] width 417 height 80
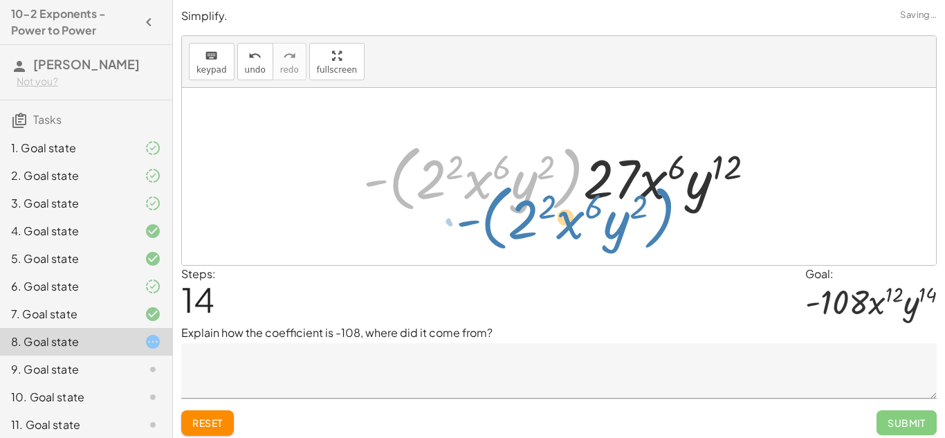
drag, startPoint x: 390, startPoint y: 181, endPoint x: 387, endPoint y: 169, distance: 12.1
click at [387, 169] on div at bounding box center [564, 177] width 417 height 80
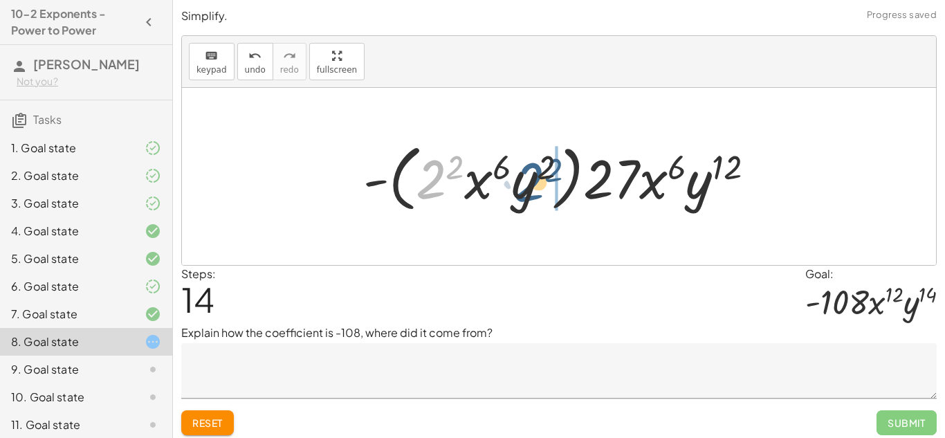
drag, startPoint x: 428, startPoint y: 178, endPoint x: 527, endPoint y: 181, distance: 99.0
click at [527, 181] on div at bounding box center [564, 177] width 417 height 80
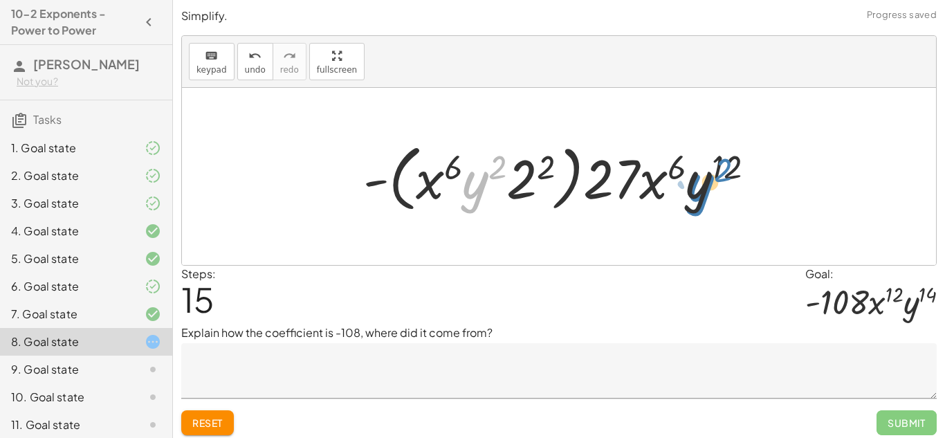
drag, startPoint x: 474, startPoint y: 185, endPoint x: 700, endPoint y: 187, distance: 226.3
click at [700, 187] on div at bounding box center [564, 177] width 417 height 80
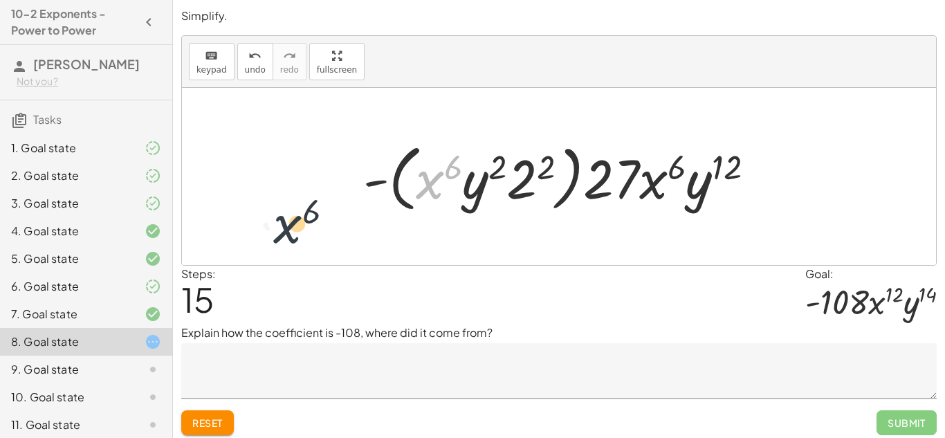
drag, startPoint x: 428, startPoint y: 180, endPoint x: 282, endPoint y: 223, distance: 151.7
click at [282, 223] on div "· ( · 2 · x 3 · y ) 2 · ( · - 3 · x 2 · y 4 ) 3 · ( · 2 · x 3 · y ) 2 · ( - 3 )…" at bounding box center [559, 176] width 754 height 177
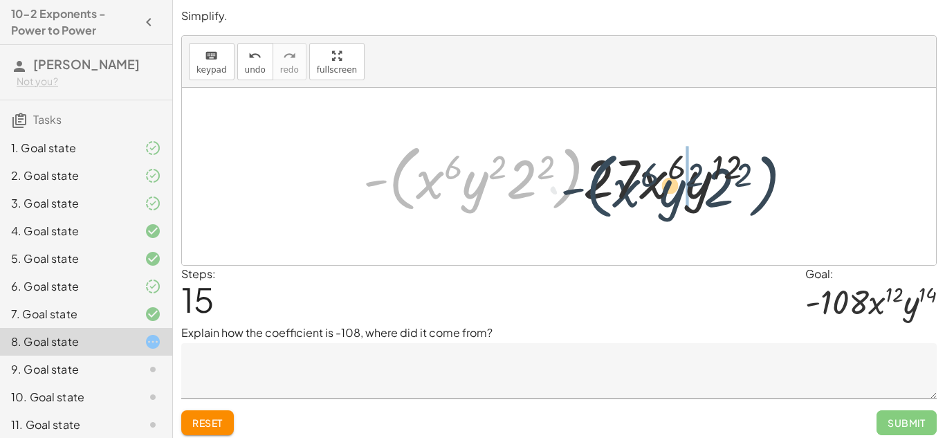
drag, startPoint x: 394, startPoint y: 185, endPoint x: 596, endPoint y: 194, distance: 201.5
click at [596, 194] on div at bounding box center [564, 177] width 417 height 80
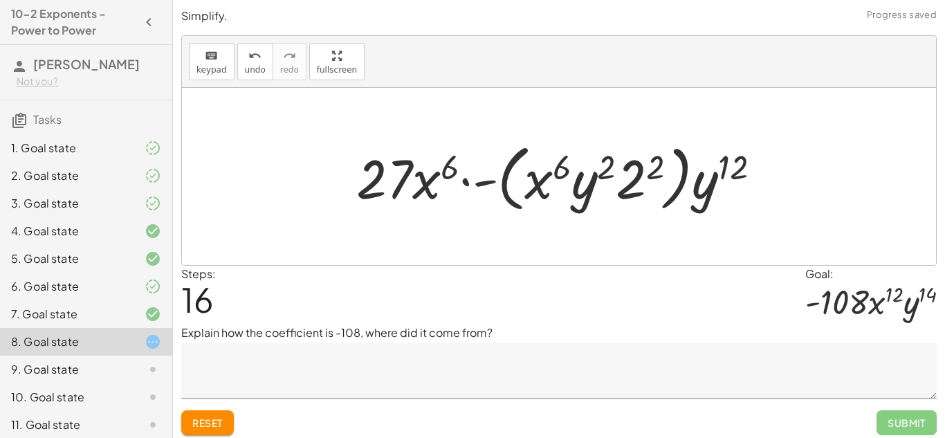
click at [435, 185] on div at bounding box center [564, 177] width 430 height 80
drag, startPoint x: 554, startPoint y: 172, endPoint x: 431, endPoint y: 181, distance: 123.5
click at [431, 181] on div at bounding box center [564, 177] width 430 height 80
drag, startPoint x: 532, startPoint y: 185, endPoint x: 414, endPoint y: 185, distance: 117.6
click at [414, 185] on div at bounding box center [564, 177] width 430 height 80
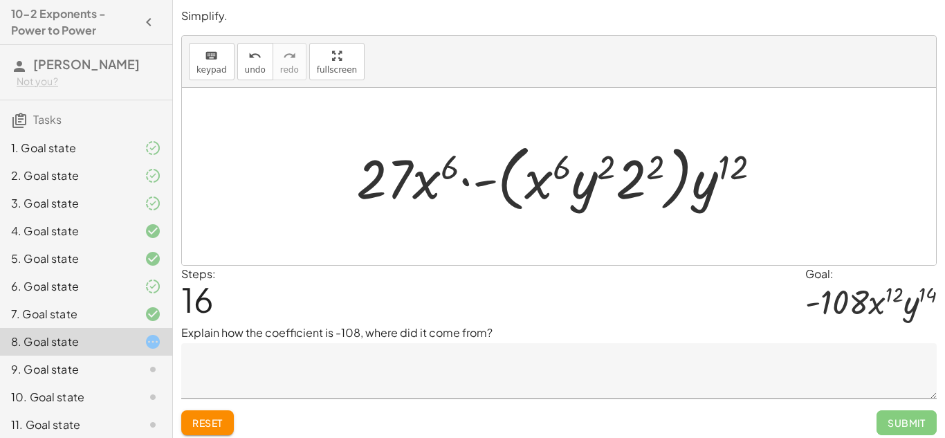
click at [226, 421] on button "Reset" at bounding box center [207, 422] width 53 height 25
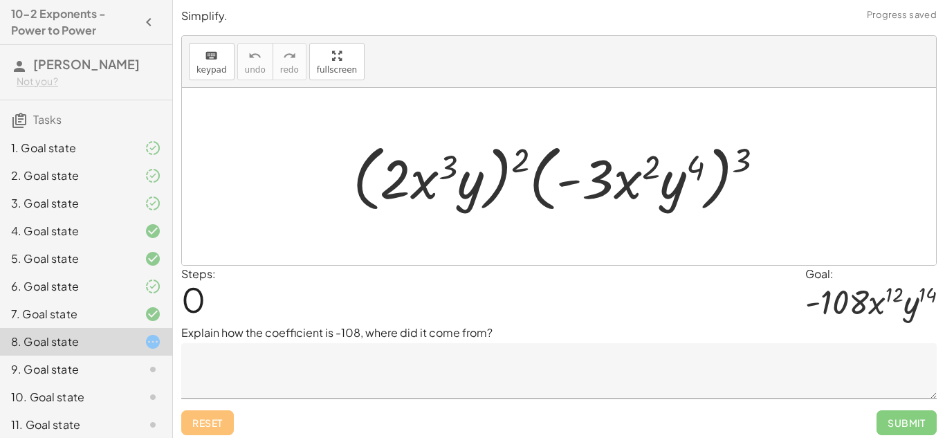
click at [648, 170] on div at bounding box center [564, 177] width 437 height 80
drag, startPoint x: 648, startPoint y: 170, endPoint x: 694, endPoint y: 172, distance: 45.7
click at [694, 172] on div at bounding box center [564, 177] width 437 height 80
drag, startPoint x: 738, startPoint y: 159, endPoint x: 515, endPoint y: 159, distance: 222.1
click at [515, 159] on div at bounding box center [564, 177] width 437 height 80
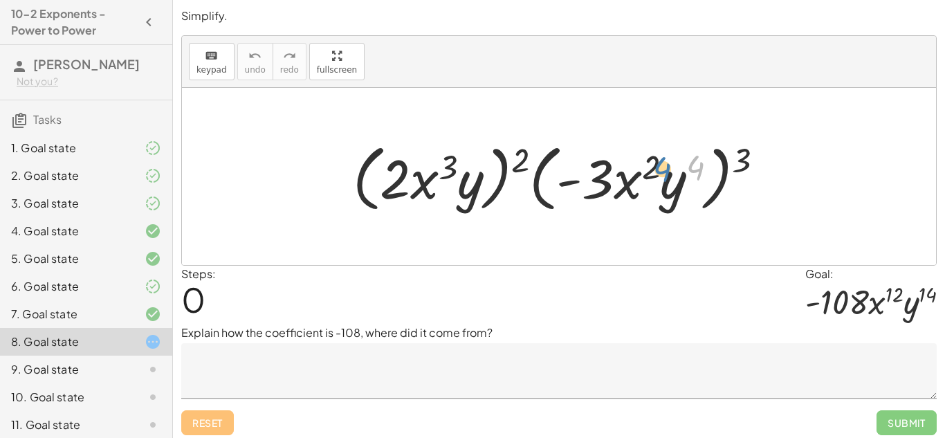
drag, startPoint x: 688, startPoint y: 168, endPoint x: 746, endPoint y: 163, distance: 57.7
click at [746, 163] on div at bounding box center [564, 177] width 437 height 80
drag, startPoint x: 652, startPoint y: 165, endPoint x: 610, endPoint y: 165, distance: 42.2
click at [610, 165] on div at bounding box center [564, 177] width 437 height 80
drag, startPoint x: 525, startPoint y: 161, endPoint x: 448, endPoint y: 166, distance: 77.0
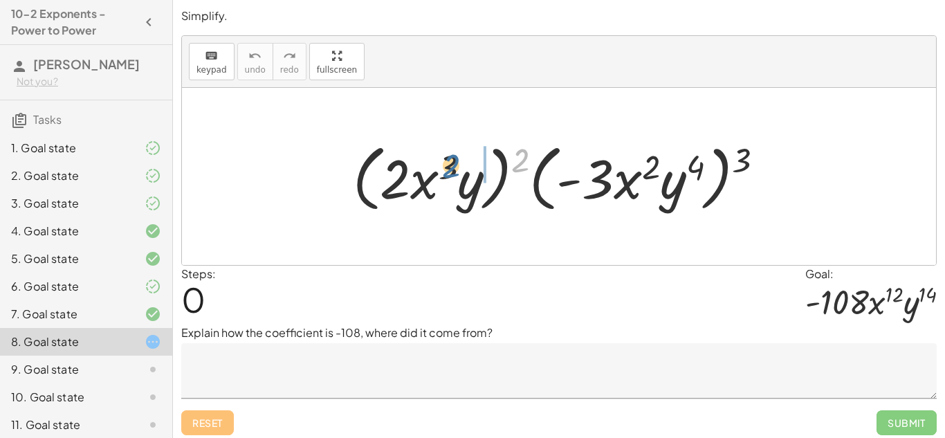
click at [448, 166] on div at bounding box center [564, 177] width 437 height 80
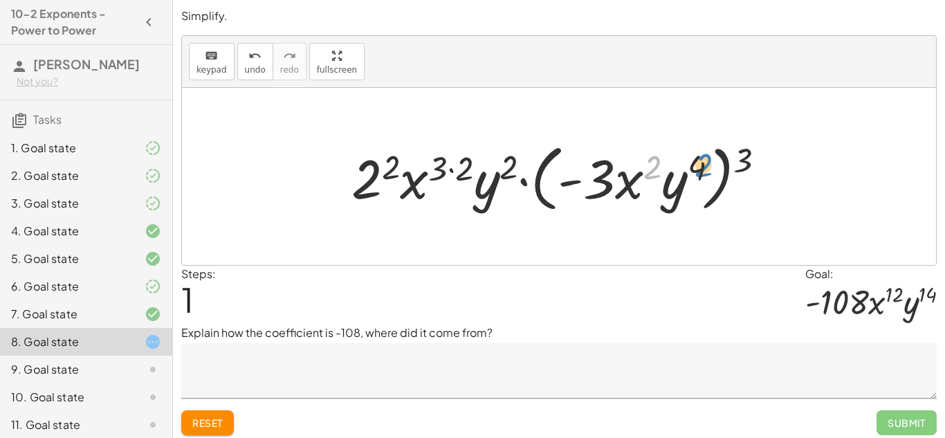
drag, startPoint x: 644, startPoint y: 161, endPoint x: 697, endPoint y: 158, distance: 52.7
click at [697, 158] on div at bounding box center [564, 177] width 439 height 80
drag, startPoint x: 744, startPoint y: 157, endPoint x: 646, endPoint y: 165, distance: 97.9
click at [646, 165] on div at bounding box center [564, 177] width 439 height 80
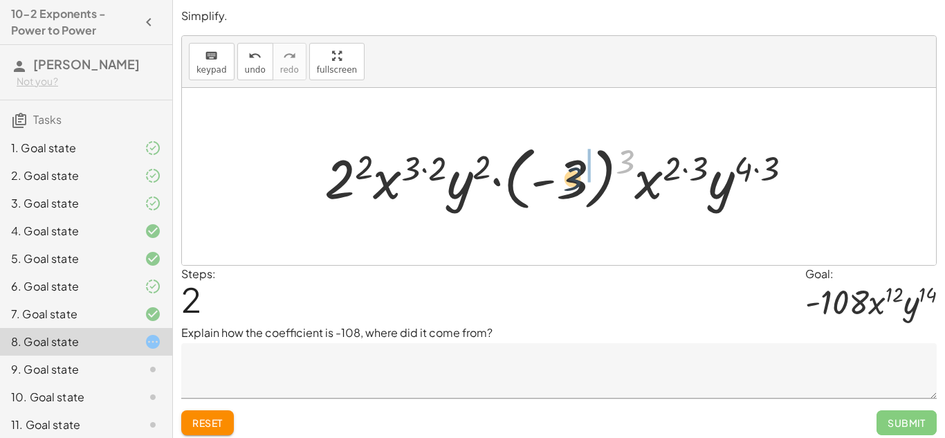
drag, startPoint x: 624, startPoint y: 163, endPoint x: 572, endPoint y: 181, distance: 55.8
click at [572, 181] on div at bounding box center [564, 176] width 493 height 77
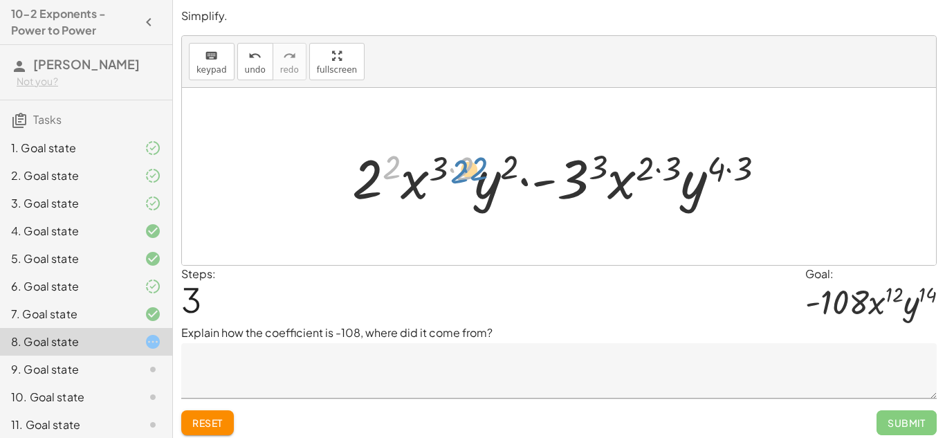
drag, startPoint x: 395, startPoint y: 165, endPoint x: 466, endPoint y: 169, distance: 71.4
click at [466, 169] on div at bounding box center [564, 176] width 438 height 71
drag, startPoint x: 466, startPoint y: 169, endPoint x: 390, endPoint y: 169, distance: 76.1
click at [390, 169] on div at bounding box center [564, 176] width 438 height 71
drag, startPoint x: 437, startPoint y: 167, endPoint x: 637, endPoint y: 168, distance: 200.0
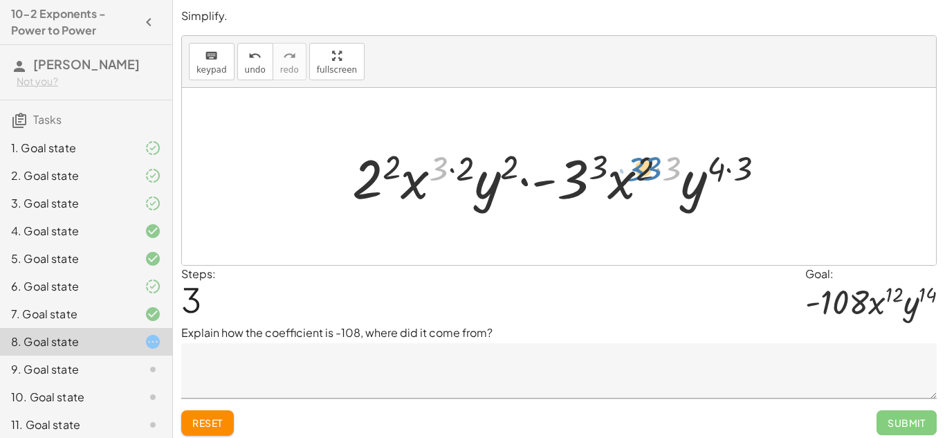
click at [637, 168] on div at bounding box center [564, 176] width 438 height 71
drag, startPoint x: 744, startPoint y: 167, endPoint x: 679, endPoint y: 170, distance: 65.8
click at [679, 170] on div at bounding box center [564, 176] width 438 height 71
drag, startPoint x: 720, startPoint y: 170, endPoint x: 740, endPoint y: 170, distance: 20.1
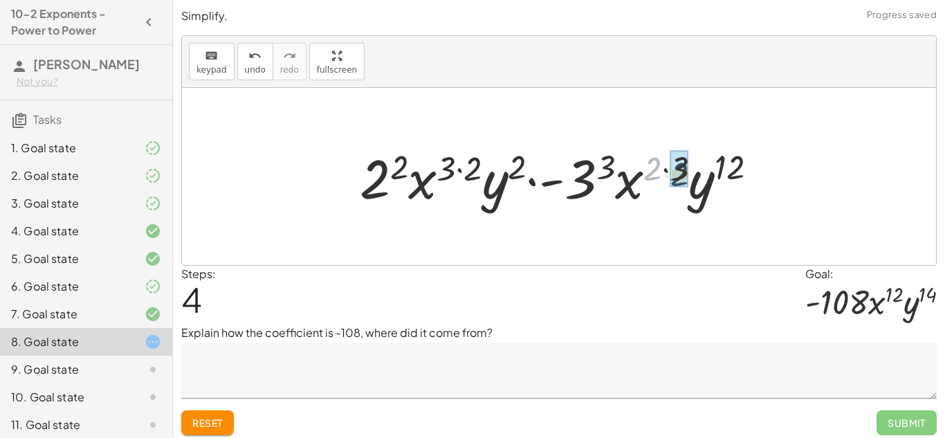
drag, startPoint x: 659, startPoint y: 167, endPoint x: 686, endPoint y: 172, distance: 28.2
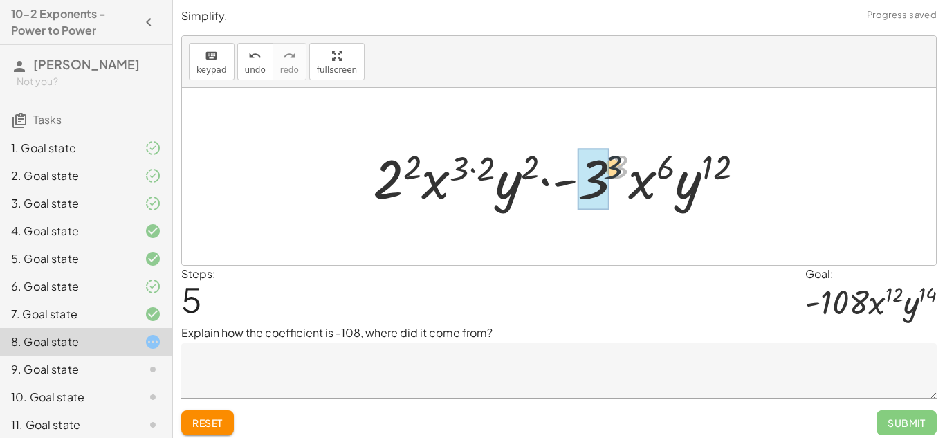
drag, startPoint x: 621, startPoint y: 162, endPoint x: 614, endPoint y: 163, distance: 7.0
click at [614, 163] on div at bounding box center [564, 176] width 396 height 71
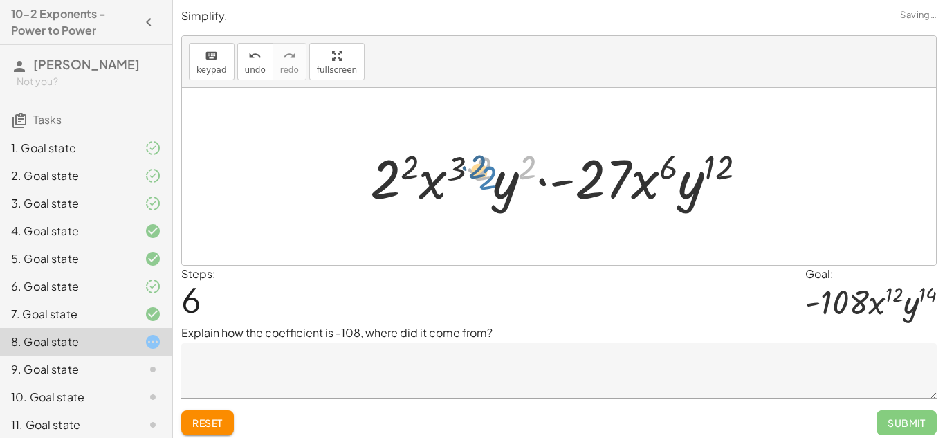
drag, startPoint x: 529, startPoint y: 163, endPoint x: 489, endPoint y: 174, distance: 40.8
click at [489, 174] on div at bounding box center [563, 176] width 401 height 71
drag, startPoint x: 532, startPoint y: 168, endPoint x: 506, endPoint y: 184, distance: 30.7
click at [506, 184] on div at bounding box center [563, 176] width 401 height 71
drag, startPoint x: 484, startPoint y: 171, endPoint x: 457, endPoint y: 168, distance: 27.1
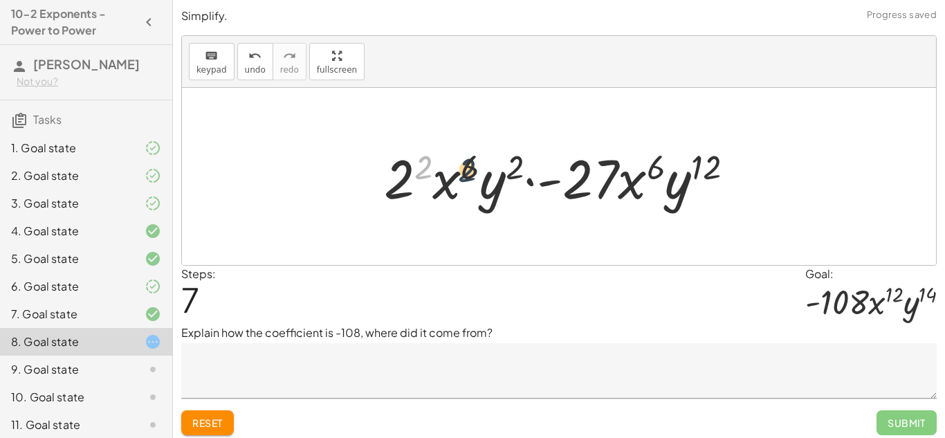
drag, startPoint x: 421, startPoint y: 166, endPoint x: 470, endPoint y: 169, distance: 49.2
click at [470, 169] on div at bounding box center [564, 176] width 375 height 71
drag, startPoint x: 421, startPoint y: 165, endPoint x: 397, endPoint y: 184, distance: 30.0
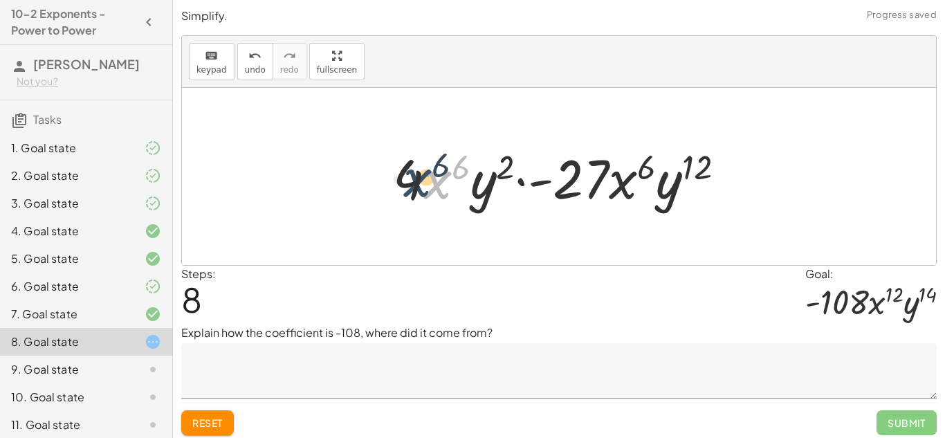
drag, startPoint x: 437, startPoint y: 180, endPoint x: 417, endPoint y: 178, distance: 20.9
click at [417, 178] on div at bounding box center [564, 176] width 357 height 71
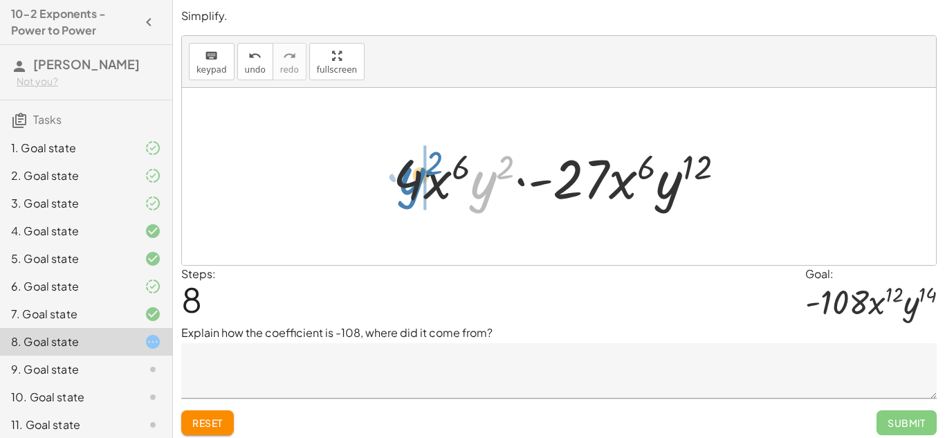
drag, startPoint x: 487, startPoint y: 181, endPoint x: 417, endPoint y: 176, distance: 70.7
click at [417, 176] on div at bounding box center [564, 176] width 357 height 71
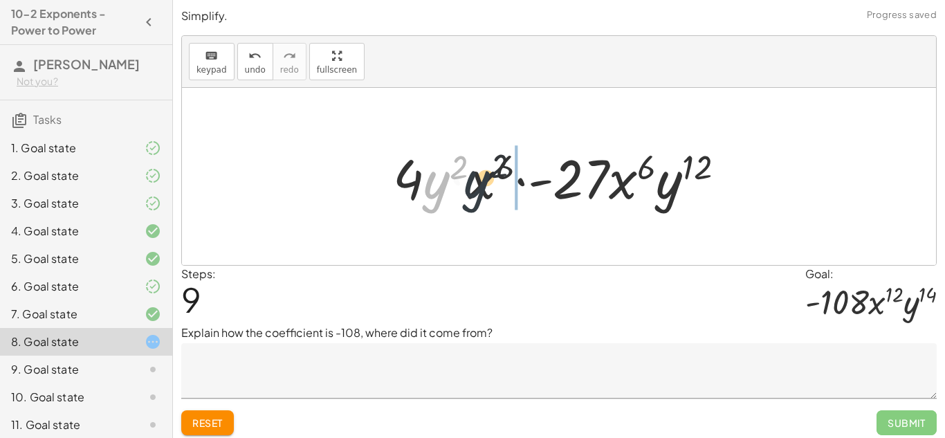
drag, startPoint x: 439, startPoint y: 199, endPoint x: 495, endPoint y: 196, distance: 56.8
click at [495, 196] on div at bounding box center [564, 176] width 357 height 71
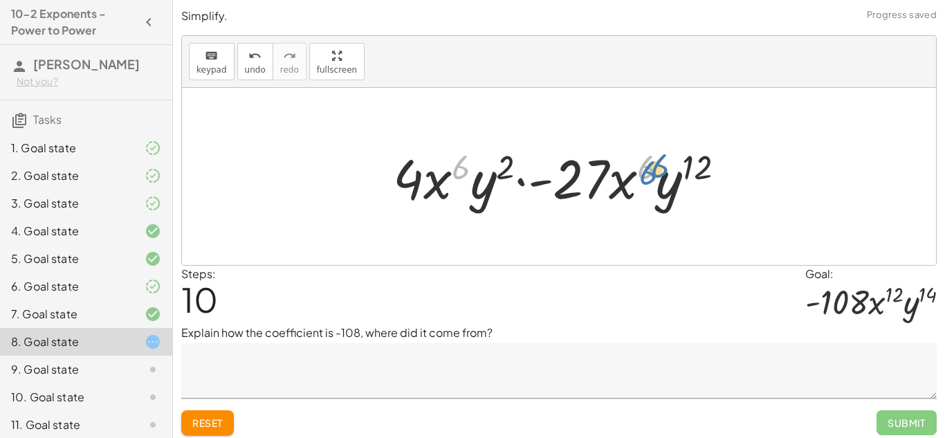
drag, startPoint x: 458, startPoint y: 166, endPoint x: 645, endPoint y: 171, distance: 186.9
click at [645, 171] on div at bounding box center [564, 176] width 357 height 71
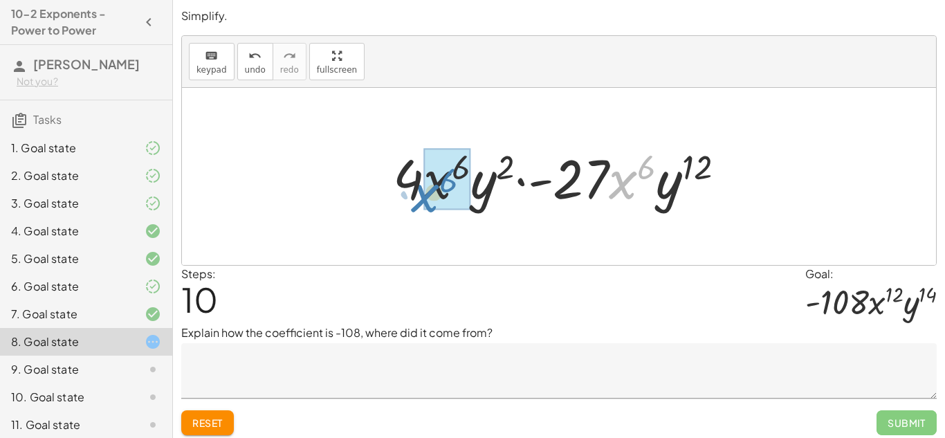
drag, startPoint x: 625, startPoint y: 182, endPoint x: 426, endPoint y: 194, distance: 199.0
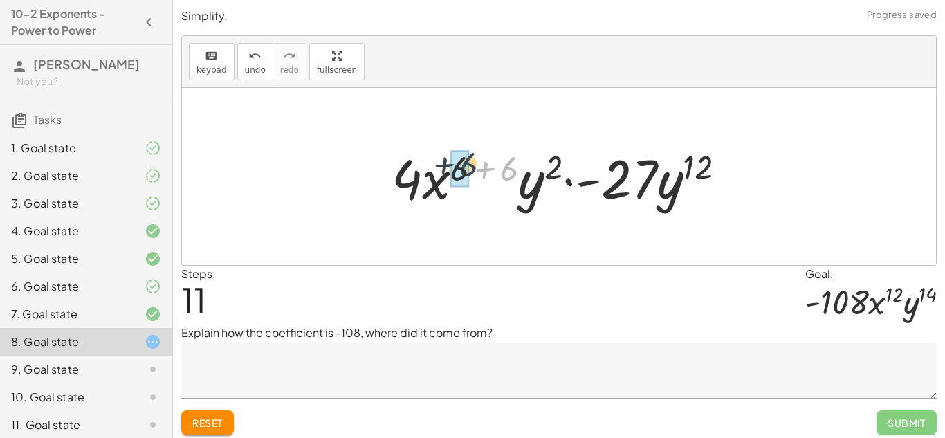
drag, startPoint x: 502, startPoint y: 172, endPoint x: 459, endPoint y: 168, distance: 43.1
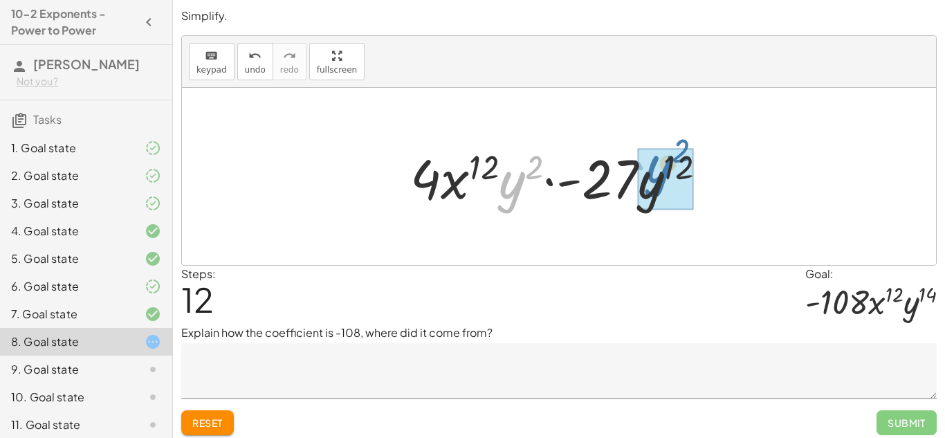
drag, startPoint x: 511, startPoint y: 192, endPoint x: 658, endPoint y: 176, distance: 148.2
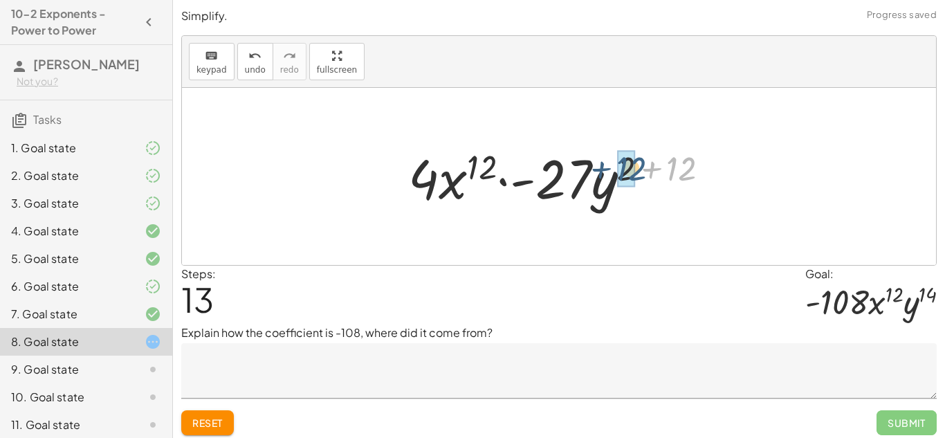
drag, startPoint x: 690, startPoint y: 169, endPoint x: 639, endPoint y: 169, distance: 50.5
click at [639, 169] on div at bounding box center [564, 176] width 326 height 71
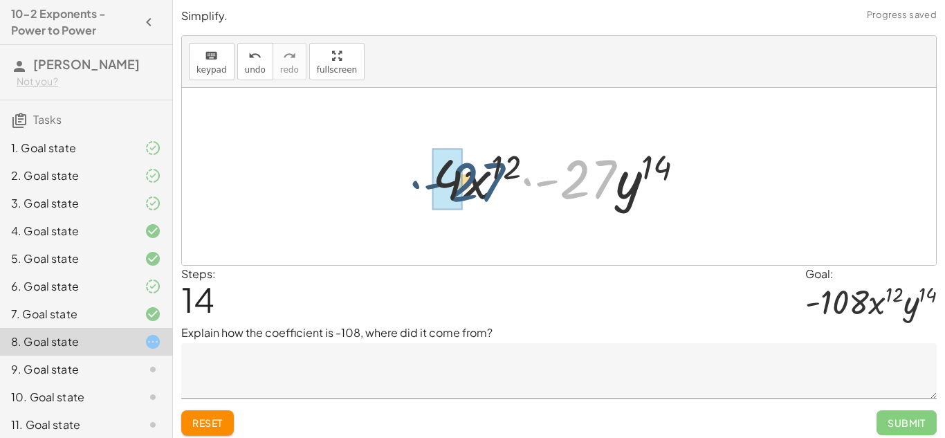
drag, startPoint x: 605, startPoint y: 170, endPoint x: 493, endPoint y: 173, distance: 112.1
click at [493, 173] on div at bounding box center [564, 176] width 277 height 71
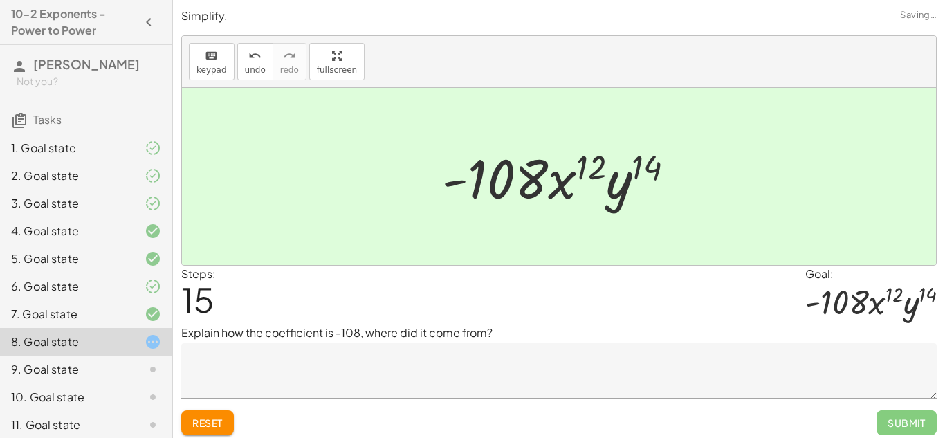
click at [520, 365] on textarea at bounding box center [559, 370] width 756 height 55
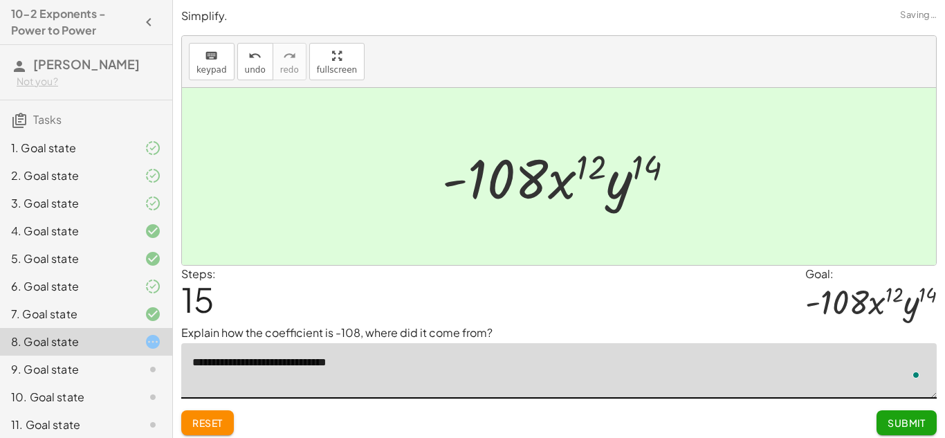
type textarea "**********"
click at [904, 430] on button "Submit" at bounding box center [907, 422] width 60 height 25
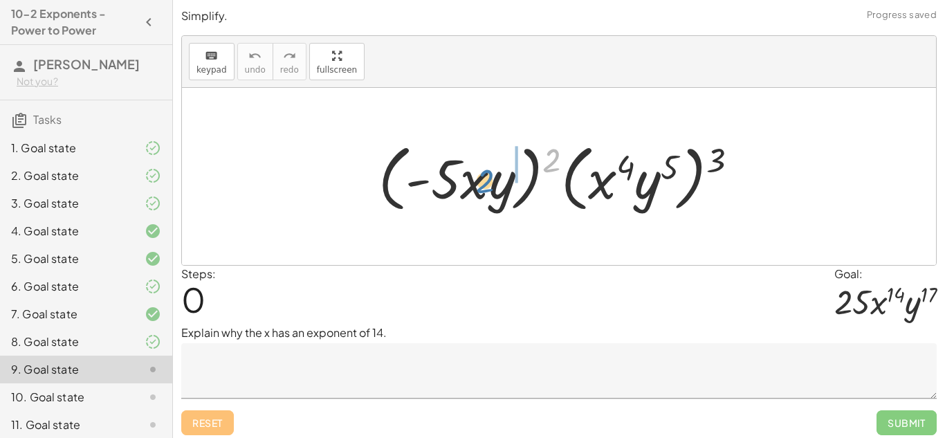
drag, startPoint x: 550, startPoint y: 152, endPoint x: 479, endPoint y: 172, distance: 74.0
click at [479, 172] on div at bounding box center [564, 177] width 385 height 80
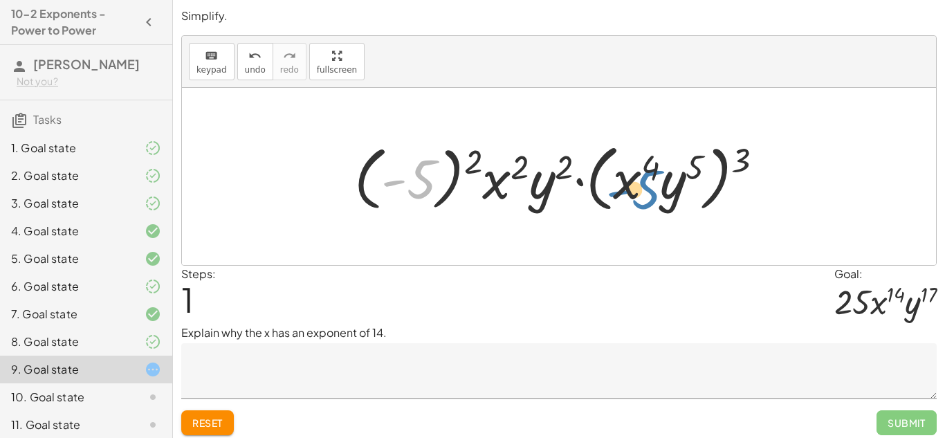
drag, startPoint x: 429, startPoint y: 174, endPoint x: 652, endPoint y: 178, distance: 222.8
click at [652, 178] on div at bounding box center [564, 177] width 435 height 80
drag, startPoint x: 470, startPoint y: 165, endPoint x: 423, endPoint y: 188, distance: 51.7
click at [423, 188] on div at bounding box center [564, 177] width 435 height 80
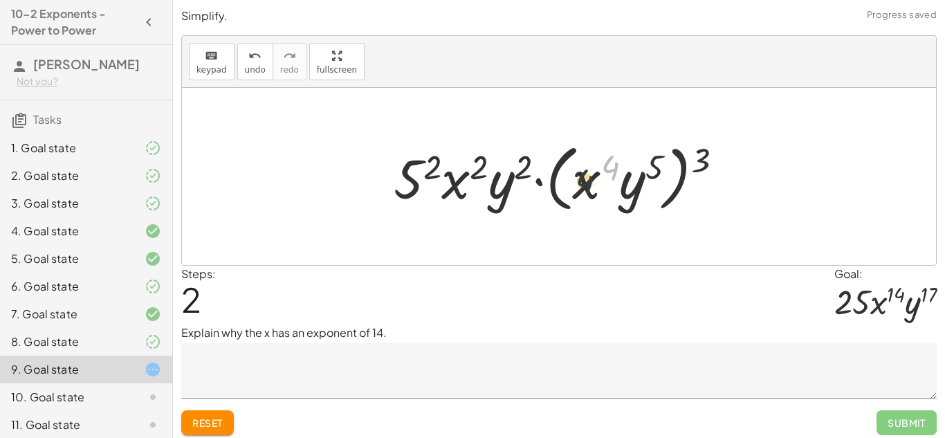
drag, startPoint x: 610, startPoint y: 167, endPoint x: 584, endPoint y: 181, distance: 29.4
click at [584, 181] on div at bounding box center [564, 177] width 354 height 80
drag, startPoint x: 657, startPoint y: 161, endPoint x: 631, endPoint y: 179, distance: 31.3
click at [631, 179] on div at bounding box center [564, 177] width 354 height 80
drag, startPoint x: 588, startPoint y: 186, endPoint x: 522, endPoint y: 196, distance: 66.5
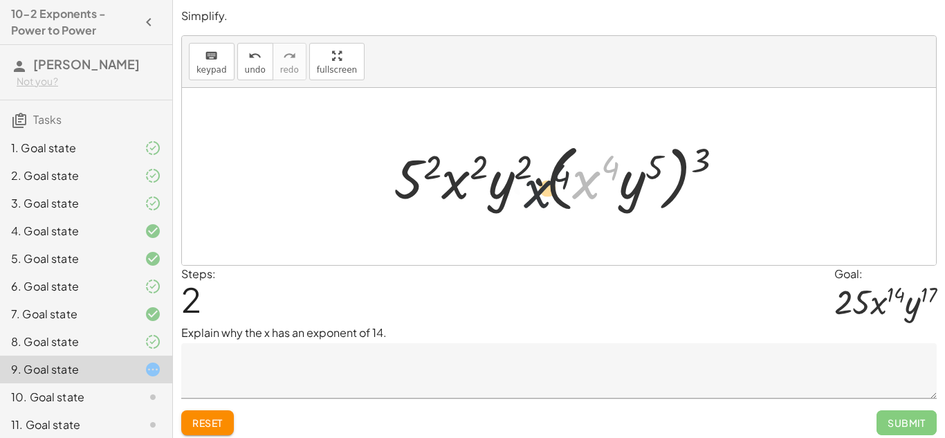
click at [522, 196] on div at bounding box center [564, 177] width 354 height 80
drag, startPoint x: 459, startPoint y: 185, endPoint x: 594, endPoint y: 185, distance: 134.2
click at [594, 185] on div at bounding box center [564, 177] width 354 height 80
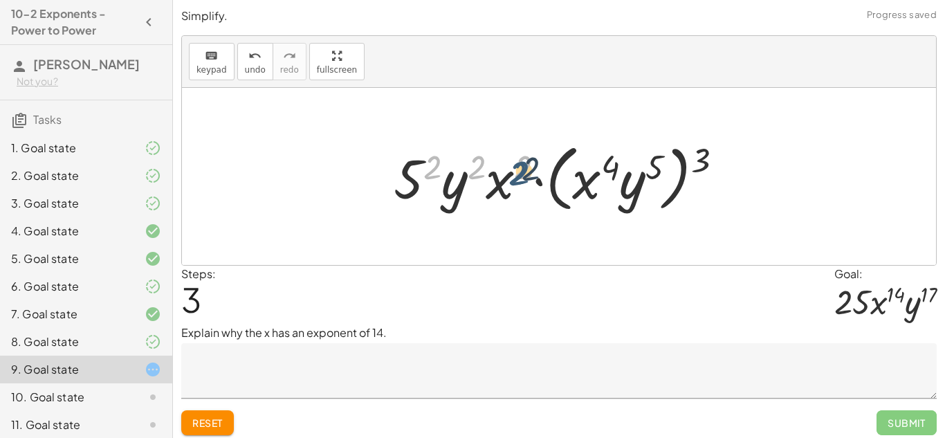
drag, startPoint x: 430, startPoint y: 168, endPoint x: 519, endPoint y: 174, distance: 88.7
click at [519, 174] on div at bounding box center [564, 177] width 354 height 80
drag, startPoint x: 433, startPoint y: 164, endPoint x: 487, endPoint y: 165, distance: 54.0
click at [487, 165] on div at bounding box center [564, 177] width 354 height 80
drag, startPoint x: 705, startPoint y: 154, endPoint x: 657, endPoint y: 163, distance: 49.3
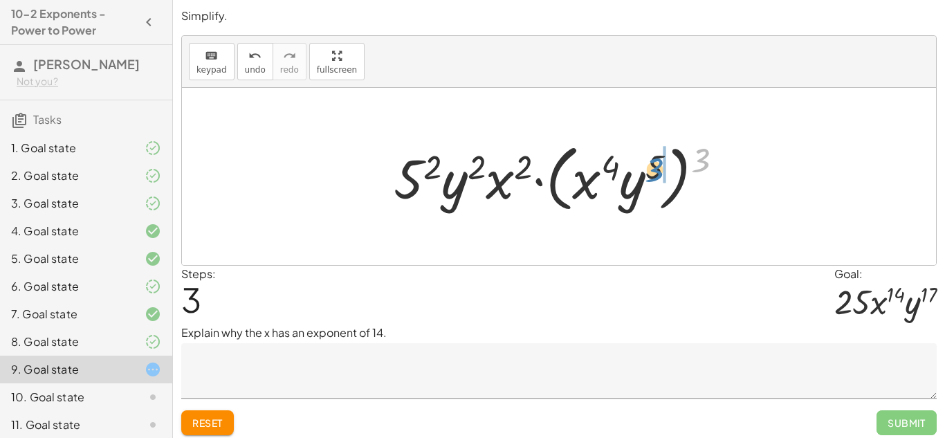
click at [657, 163] on div at bounding box center [564, 177] width 354 height 80
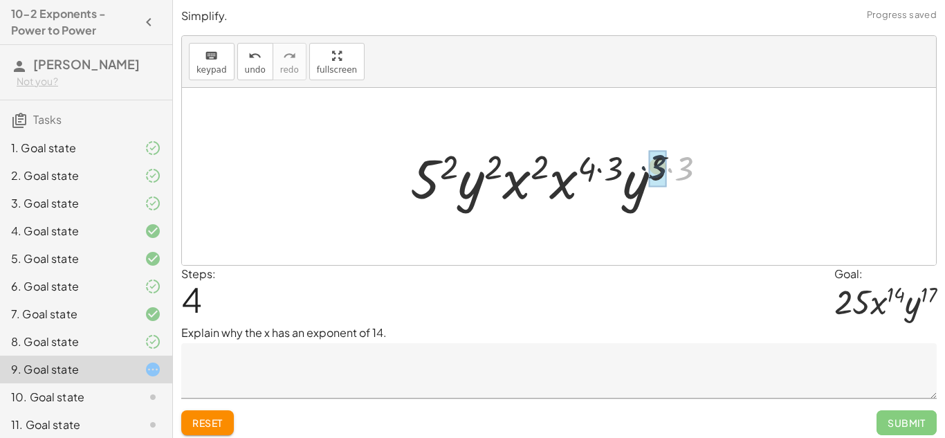
drag, startPoint x: 684, startPoint y: 175, endPoint x: 657, endPoint y: 173, distance: 27.1
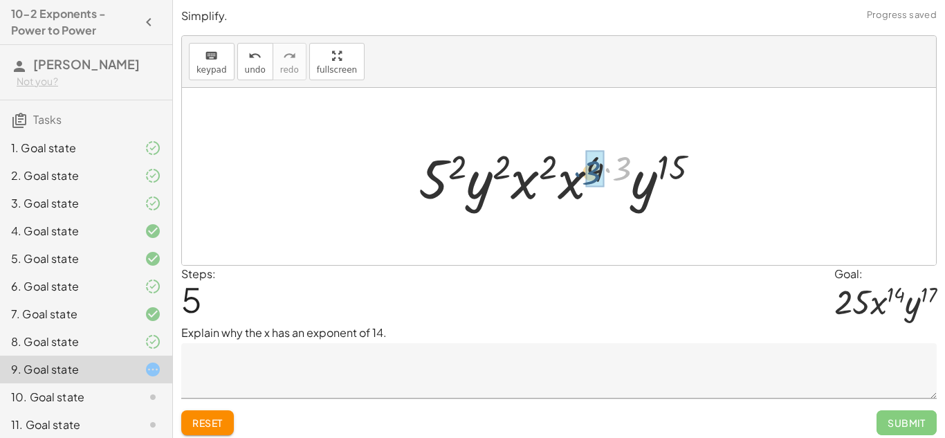
drag, startPoint x: 628, startPoint y: 166, endPoint x: 597, endPoint y: 171, distance: 30.8
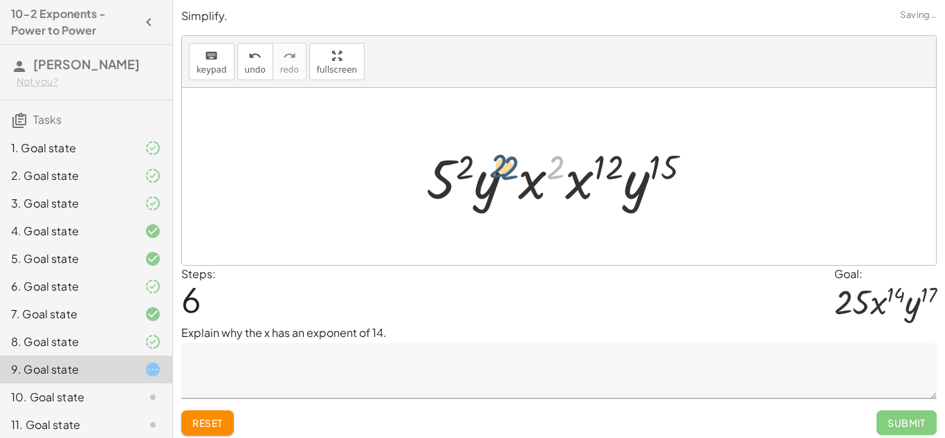
drag, startPoint x: 556, startPoint y: 170, endPoint x: 509, endPoint y: 171, distance: 47.1
click at [509, 171] on div at bounding box center [564, 176] width 291 height 71
drag, startPoint x: 463, startPoint y: 168, endPoint x: 506, endPoint y: 165, distance: 43.7
click at [506, 165] on div at bounding box center [564, 176] width 291 height 71
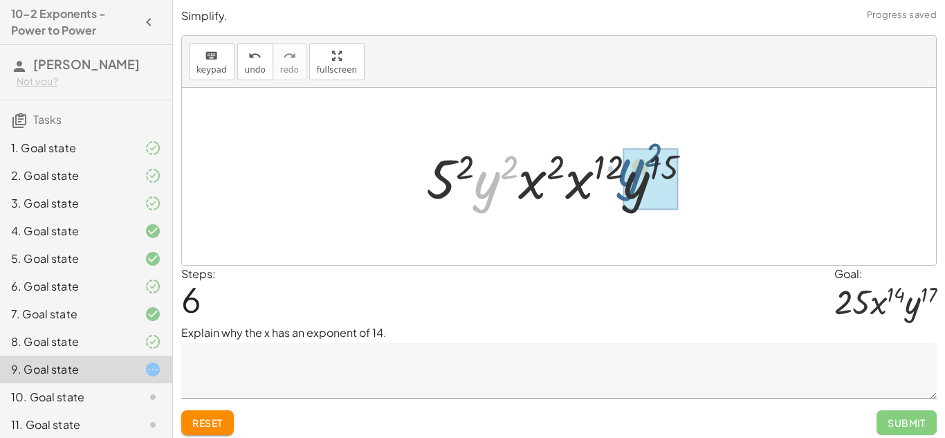
drag, startPoint x: 494, startPoint y: 181, endPoint x: 640, endPoint y: 173, distance: 146.2
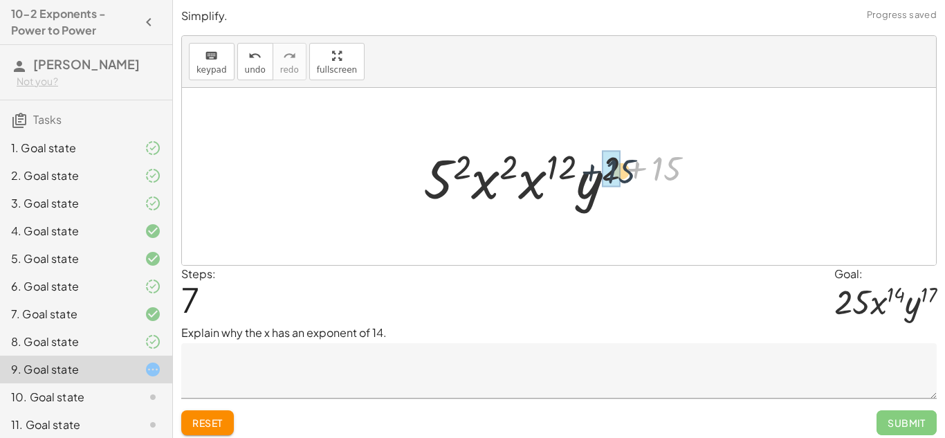
drag, startPoint x: 675, startPoint y: 165, endPoint x: 628, endPoint y: 167, distance: 47.1
click at [628, 167] on div at bounding box center [564, 176] width 295 height 71
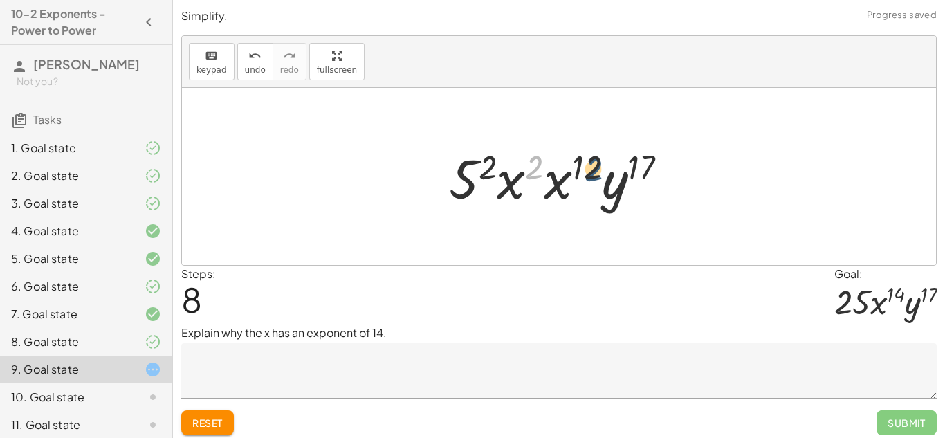
drag, startPoint x: 533, startPoint y: 165, endPoint x: 593, endPoint y: 167, distance: 59.5
click at [593, 167] on div at bounding box center [564, 176] width 244 height 71
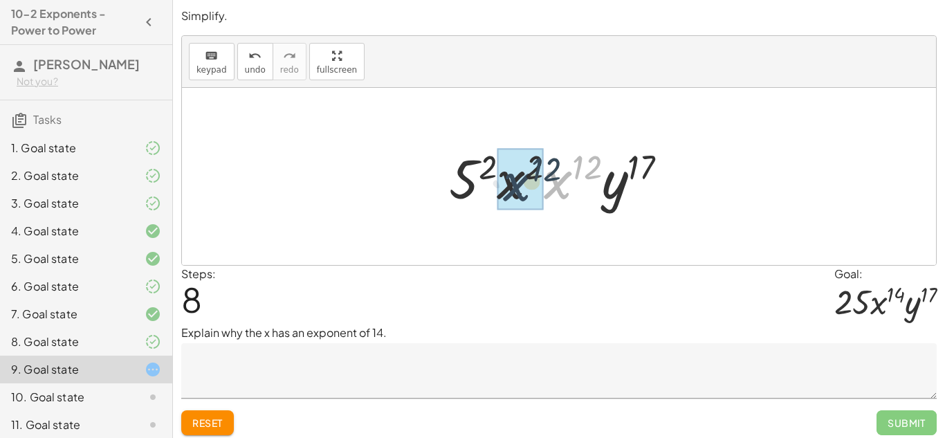
drag, startPoint x: 557, startPoint y: 182, endPoint x: 515, endPoint y: 184, distance: 42.3
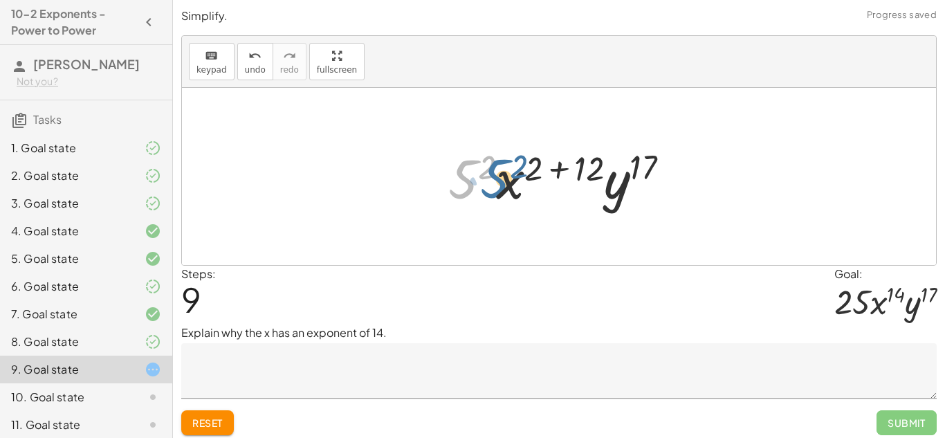
drag, startPoint x: 467, startPoint y: 181, endPoint x: 767, endPoint y: 86, distance: 314.9
click at [522, 181] on div at bounding box center [564, 176] width 246 height 71
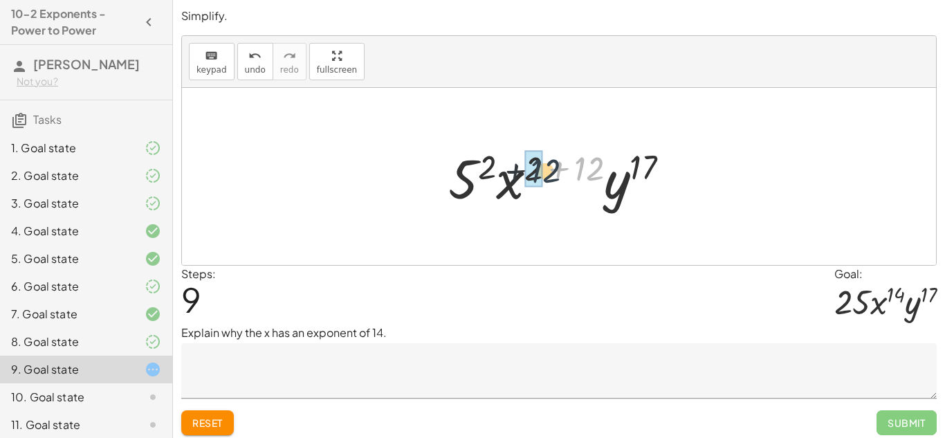
drag, startPoint x: 584, startPoint y: 168, endPoint x: 532, endPoint y: 170, distance: 51.9
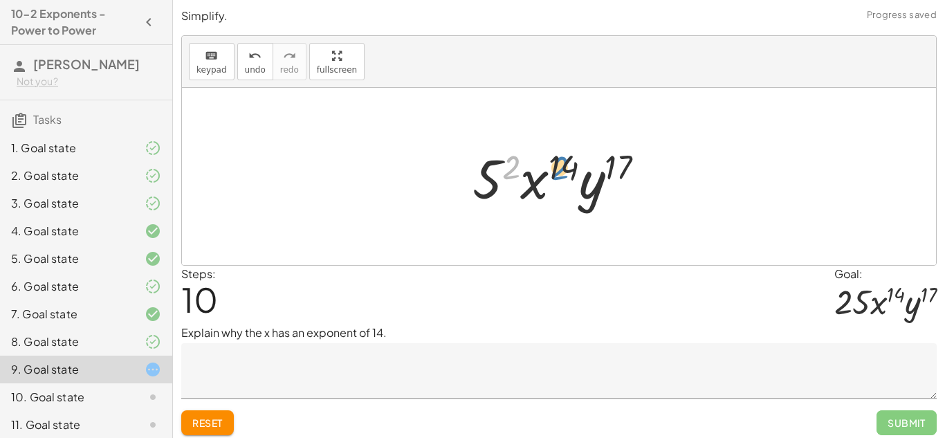
drag, startPoint x: 504, startPoint y: 179, endPoint x: 553, endPoint y: 179, distance: 48.4
click at [553, 179] on div at bounding box center [564, 176] width 197 height 71
drag, startPoint x: 490, startPoint y: 186, endPoint x: 554, endPoint y: 189, distance: 64.4
click at [554, 189] on div at bounding box center [564, 176] width 197 height 71
drag, startPoint x: 555, startPoint y: 179, endPoint x: 491, endPoint y: 186, distance: 64.8
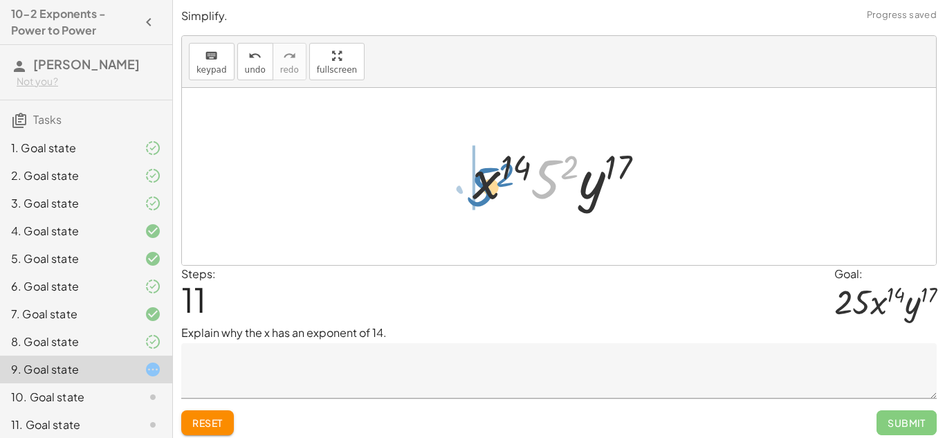
click at [491, 186] on div at bounding box center [564, 176] width 197 height 71
drag, startPoint x: 511, startPoint y: 170, endPoint x: 488, endPoint y: 175, distance: 22.7
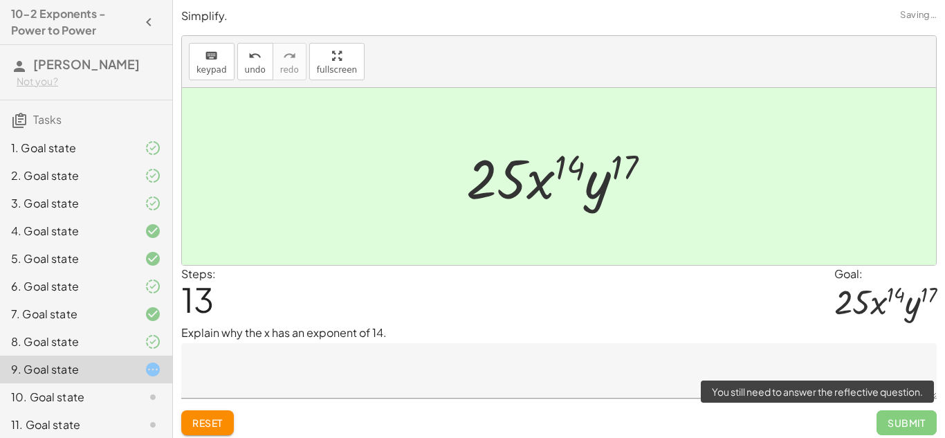
click at [914, 423] on span "Submit" at bounding box center [907, 422] width 60 height 25
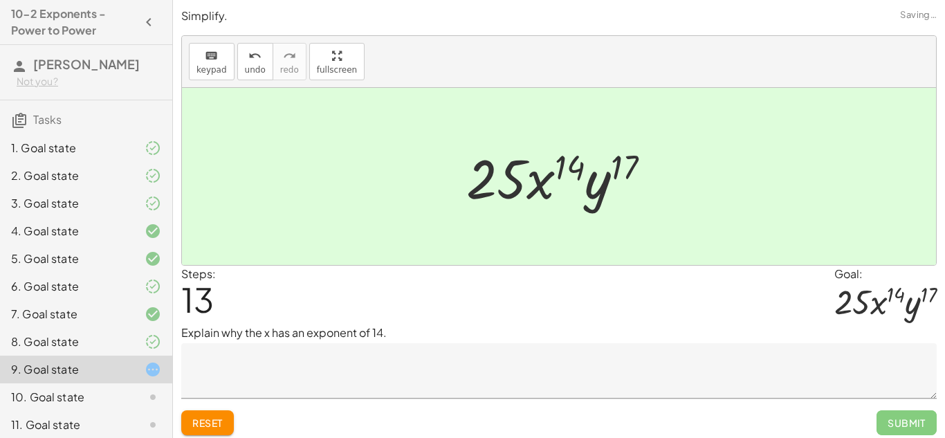
click at [394, 388] on textarea at bounding box center [559, 370] width 756 height 55
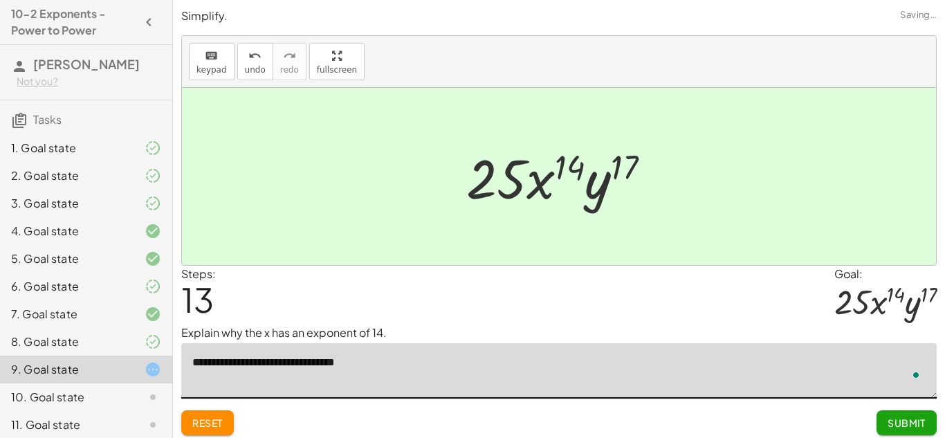
type textarea "**********"
click at [923, 423] on span "Submit" at bounding box center [907, 423] width 38 height 12
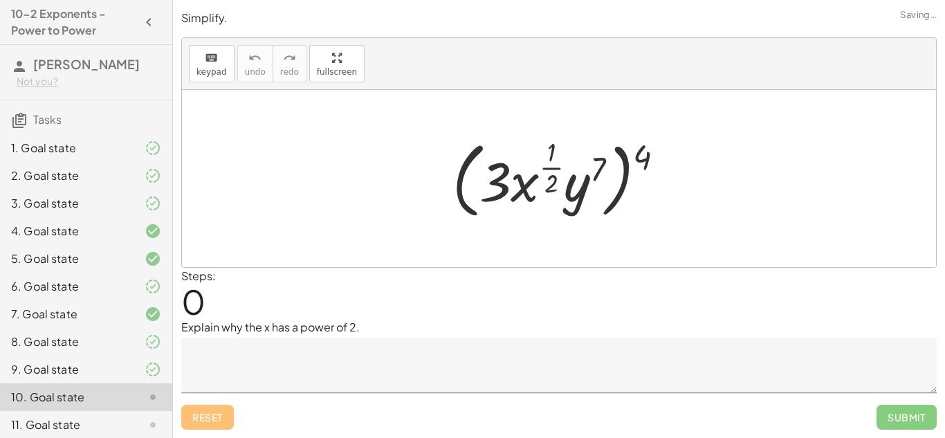
click at [100, 422] on div "11. Goal state" at bounding box center [66, 425] width 111 height 17
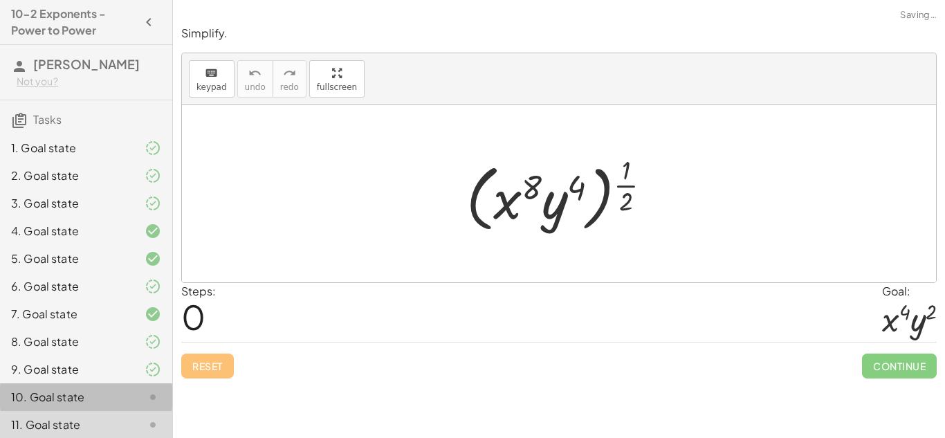
click at [113, 399] on div "10. Goal state" at bounding box center [66, 397] width 111 height 17
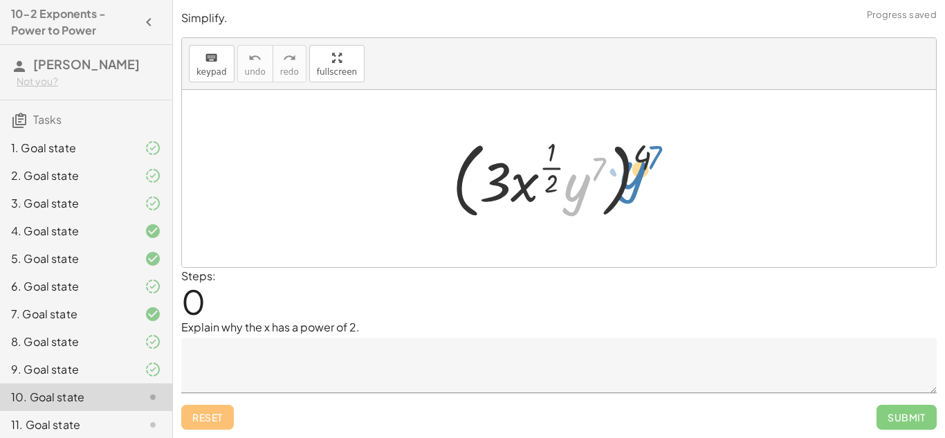
drag, startPoint x: 576, startPoint y: 186, endPoint x: 599, endPoint y: 196, distance: 25.1
click at [599, 196] on div at bounding box center [564, 179] width 237 height 90
drag, startPoint x: 644, startPoint y: 150, endPoint x: 598, endPoint y: 164, distance: 47.7
click at [598, 164] on div at bounding box center [564, 179] width 237 height 90
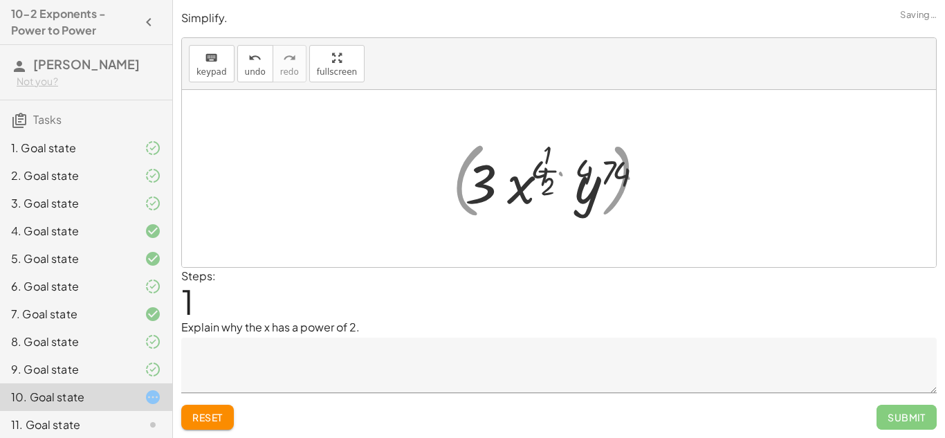
click at [598, 164] on div at bounding box center [564, 179] width 235 height 82
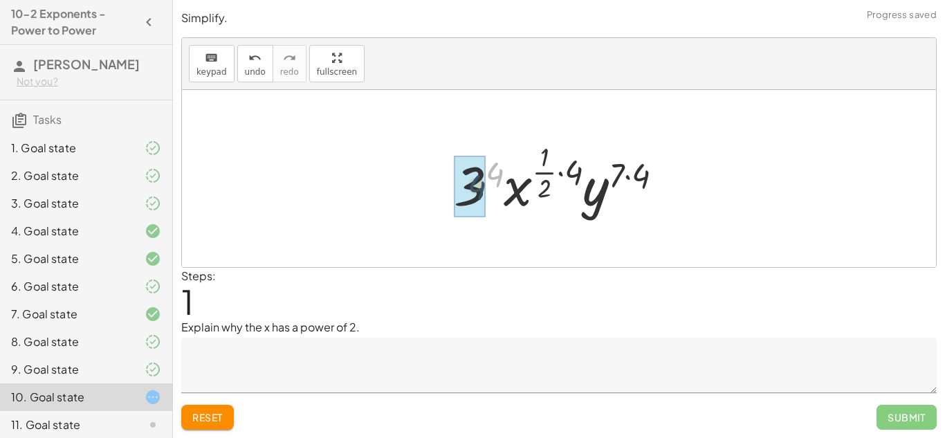
drag, startPoint x: 500, startPoint y: 168, endPoint x: 482, endPoint y: 181, distance: 21.9
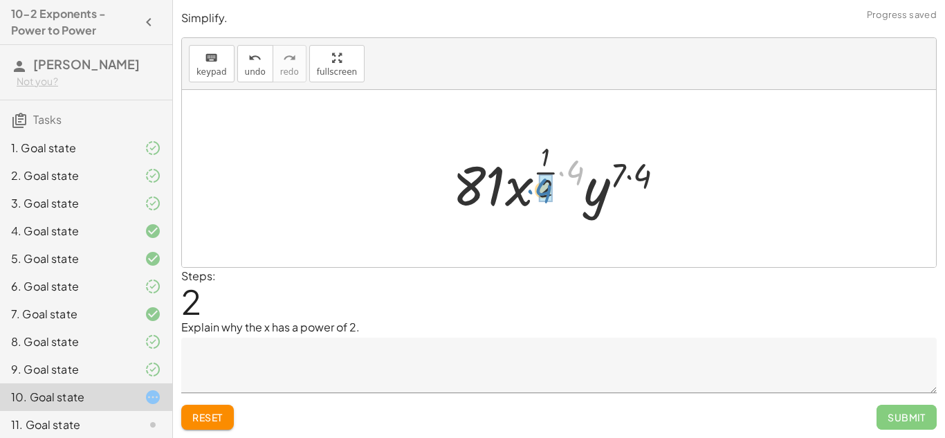
drag, startPoint x: 567, startPoint y: 170, endPoint x: 540, endPoint y: 188, distance: 32.4
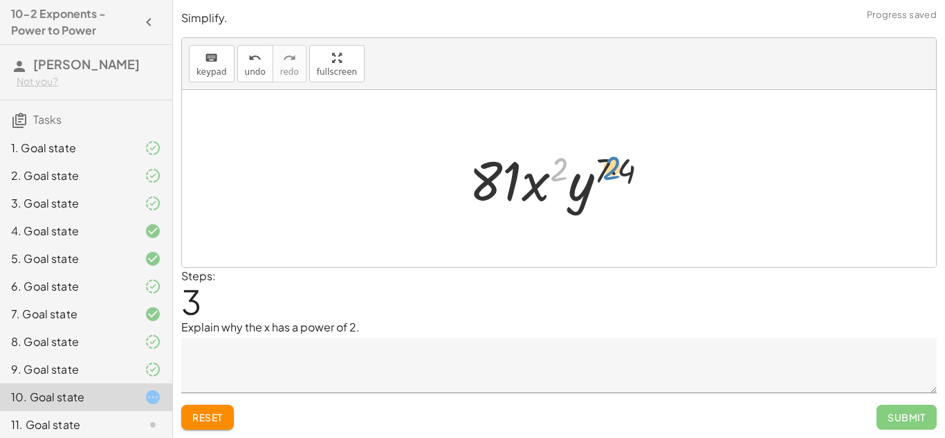
drag, startPoint x: 560, startPoint y: 158, endPoint x: 612, endPoint y: 157, distance: 52.6
click at [612, 157] on div at bounding box center [564, 178] width 205 height 71
drag, startPoint x: 625, startPoint y: 168, endPoint x: 603, endPoint y: 168, distance: 21.4
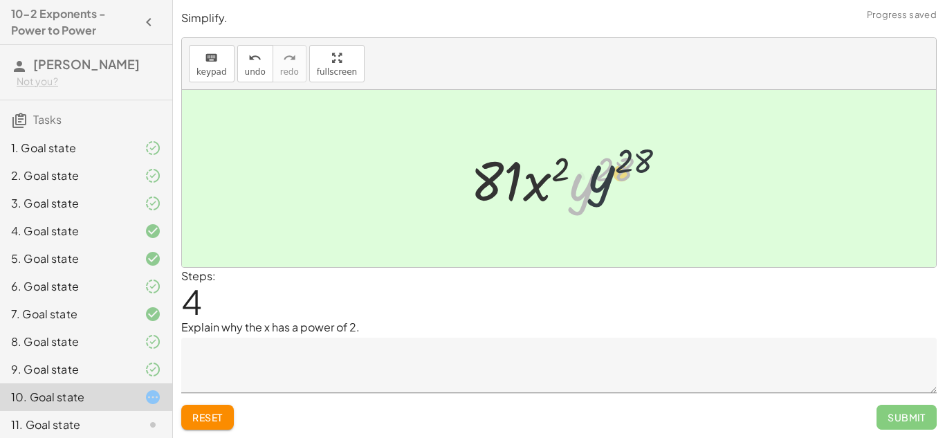
drag, startPoint x: 583, startPoint y: 190, endPoint x: 603, endPoint y: 181, distance: 21.7
click at [603, 181] on div at bounding box center [564, 178] width 201 height 71
click at [472, 374] on textarea at bounding box center [559, 365] width 756 height 55
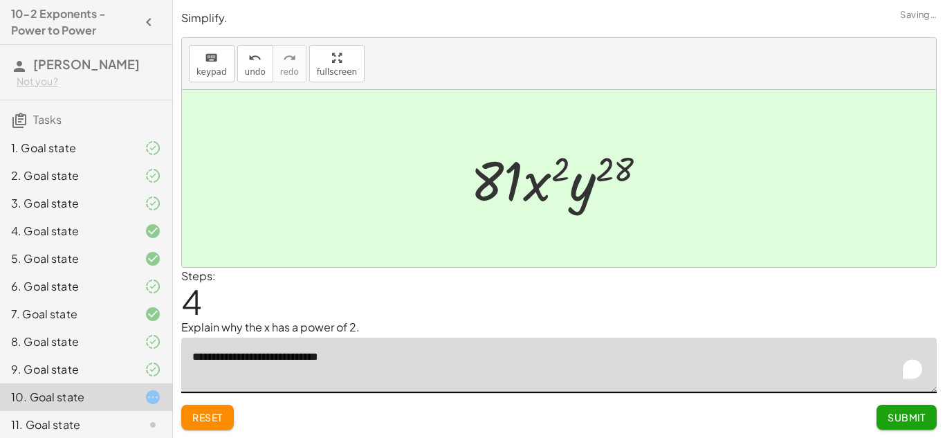
click at [306, 363] on textarea "**********" at bounding box center [559, 365] width 756 height 55
type textarea "**********"
click at [916, 423] on span "Submit" at bounding box center [907, 417] width 38 height 12
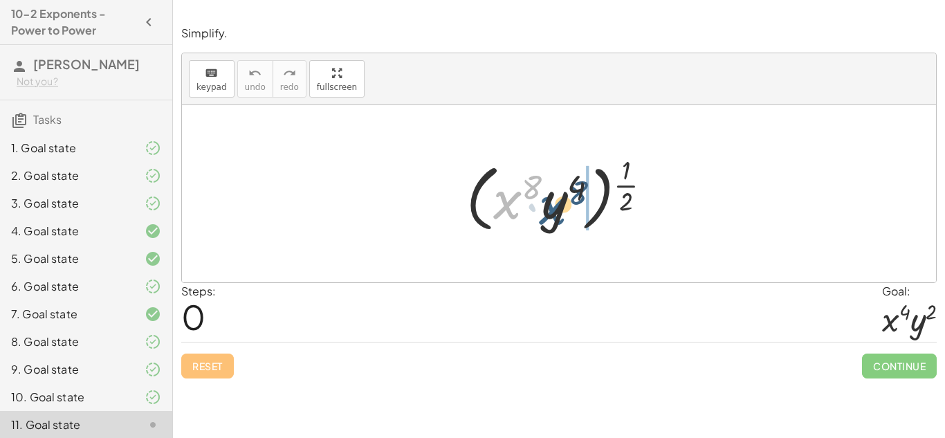
drag, startPoint x: 509, startPoint y: 199, endPoint x: 557, endPoint y: 205, distance: 48.8
click at [557, 205] on div at bounding box center [564, 194] width 210 height 86
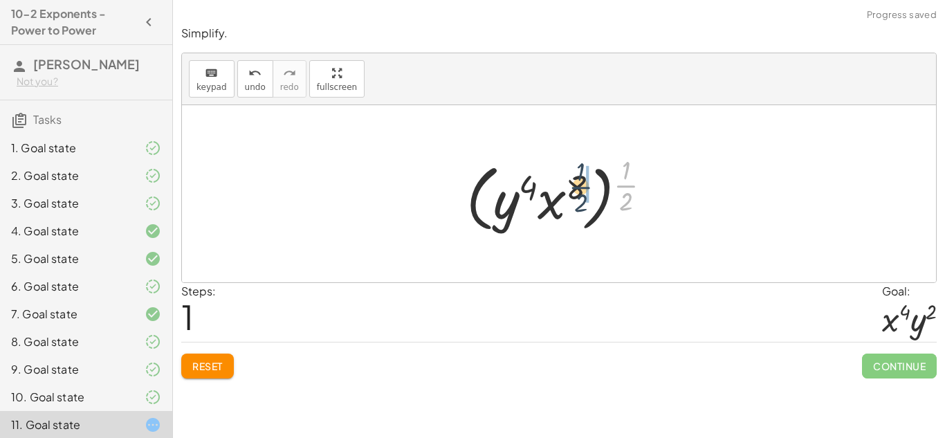
drag, startPoint x: 619, startPoint y: 179, endPoint x: 572, endPoint y: 181, distance: 46.4
click at [572, 181] on div at bounding box center [564, 194] width 210 height 86
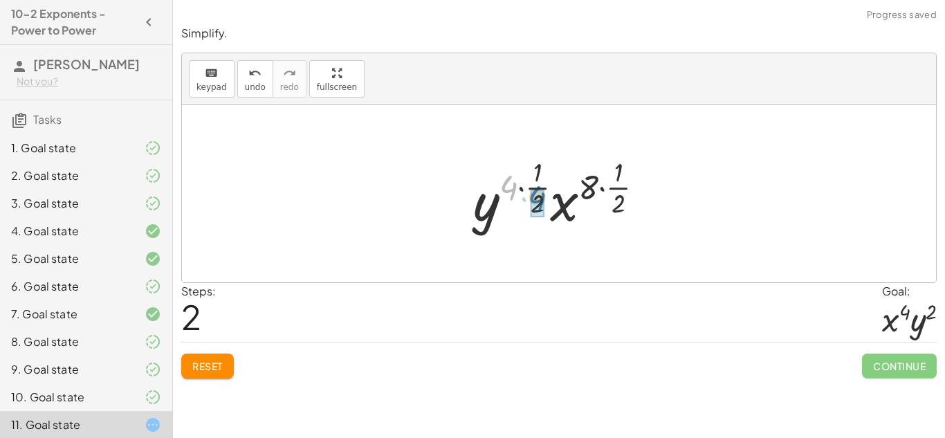
drag, startPoint x: 511, startPoint y: 185, endPoint x: 540, endPoint y: 196, distance: 31.3
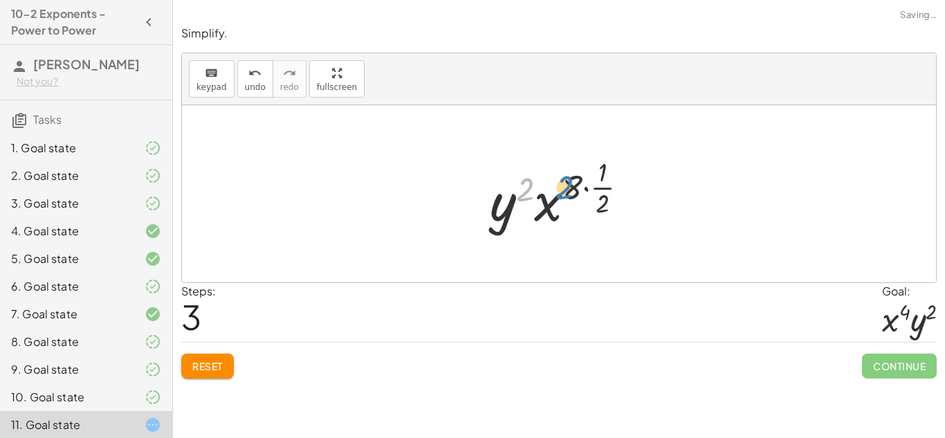
drag, startPoint x: 527, startPoint y: 182, endPoint x: 565, endPoint y: 180, distance: 38.1
click at [565, 180] on div at bounding box center [564, 194] width 163 height 82
drag, startPoint x: 527, startPoint y: 185, endPoint x: 498, endPoint y: 212, distance: 39.6
click at [498, 212] on div at bounding box center [564, 194] width 163 height 82
drag, startPoint x: 567, startPoint y: 190, endPoint x: 548, endPoint y: 207, distance: 25.5
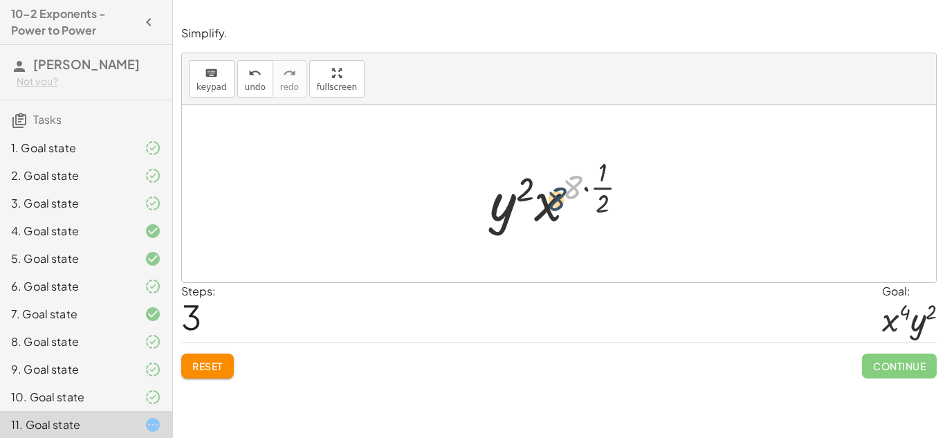
click at [548, 207] on div at bounding box center [564, 194] width 163 height 82
drag, startPoint x: 600, startPoint y: 177, endPoint x: 568, endPoint y: 189, distance: 33.9
click at [568, 189] on div at bounding box center [564, 194] width 163 height 82
drag, startPoint x: 571, startPoint y: 187, endPoint x: 598, endPoint y: 199, distance: 30.3
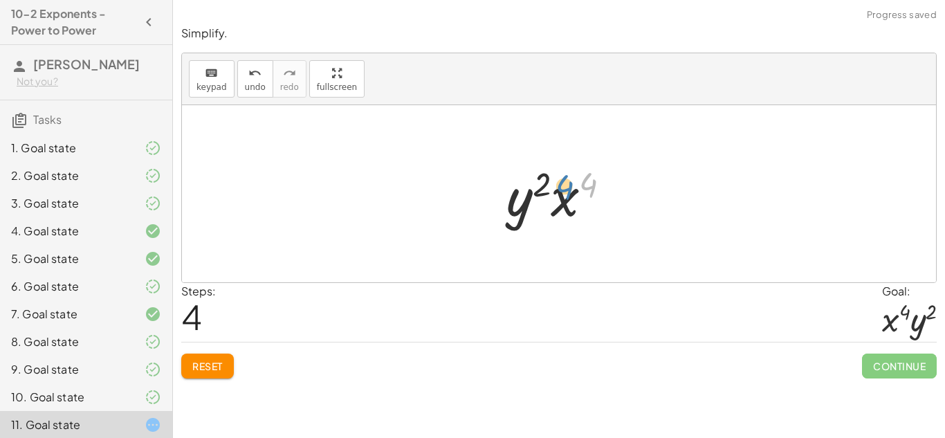
drag, startPoint x: 589, startPoint y: 187, endPoint x: 586, endPoint y: 194, distance: 7.5
click at [586, 194] on div at bounding box center [564, 193] width 129 height 71
drag, startPoint x: 567, startPoint y: 202, endPoint x: 511, endPoint y: 203, distance: 56.0
click at [511, 203] on div at bounding box center [564, 193] width 129 height 71
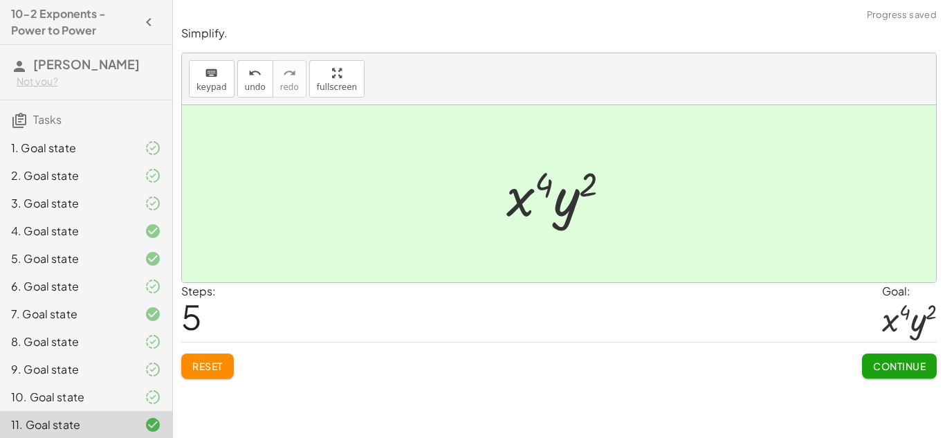
click at [905, 370] on span "Continue" at bounding box center [899, 366] width 53 height 12
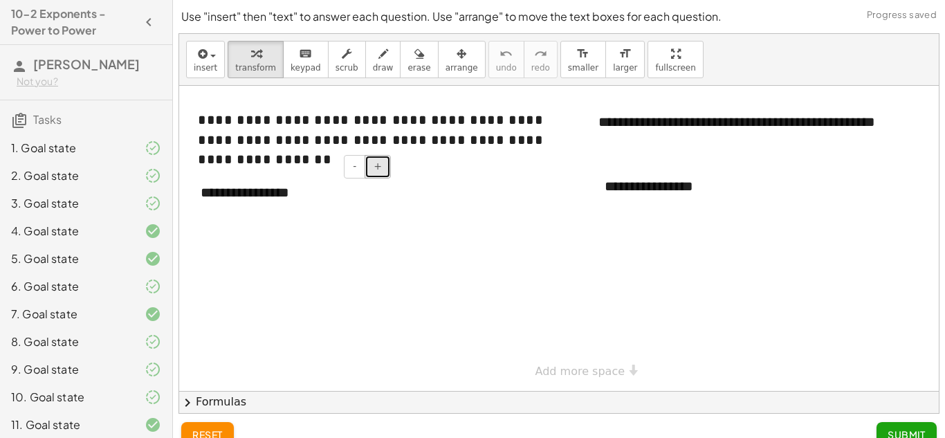
click at [374, 169] on button "+" at bounding box center [378, 167] width 26 height 24
click at [329, 221] on div at bounding box center [576, 238] width 794 height 305
click at [329, 202] on div "**********" at bounding box center [291, 193] width 208 height 49
click at [685, 208] on div "**********" at bounding box center [695, 187] width 208 height 48
click at [711, 199] on div "**********" at bounding box center [695, 187] width 208 height 48
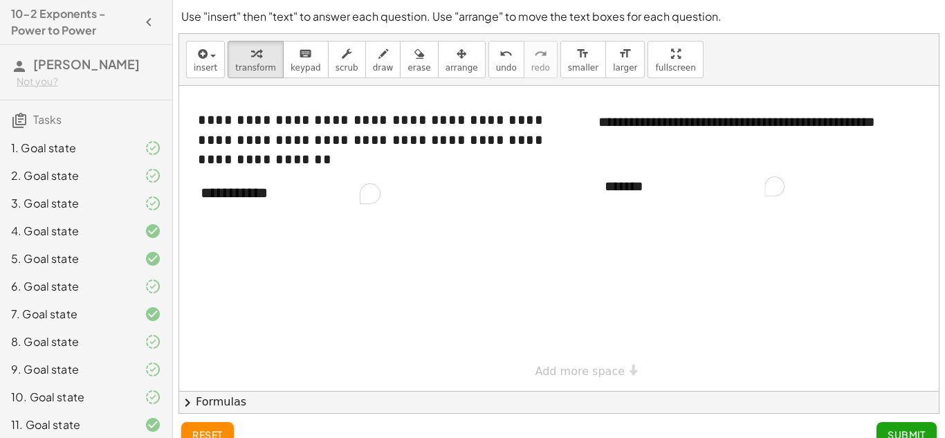
click at [129, 173] on div at bounding box center [141, 175] width 39 height 17
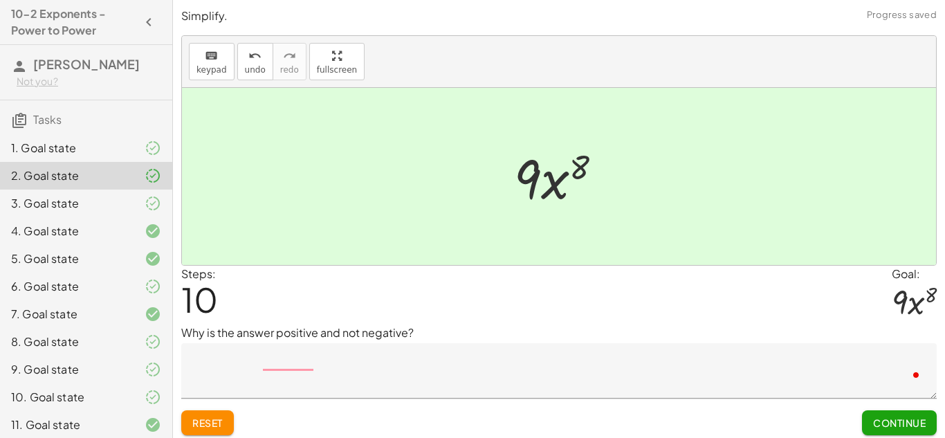
click at [376, 369] on textarea "To enrich screen reader interactions, please activate Accessibility in Grammarl…" at bounding box center [559, 370] width 756 height 55
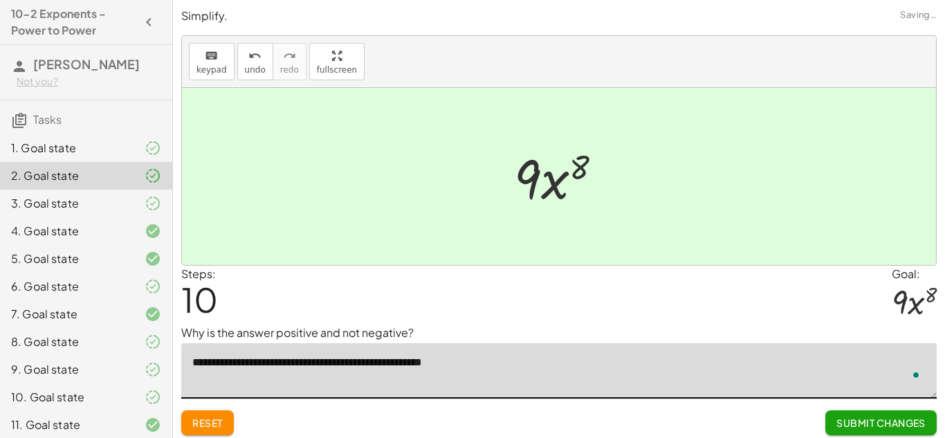
type textarea "**********"
click at [77, 245] on div "3. Goal state" at bounding box center [86, 259] width 172 height 28
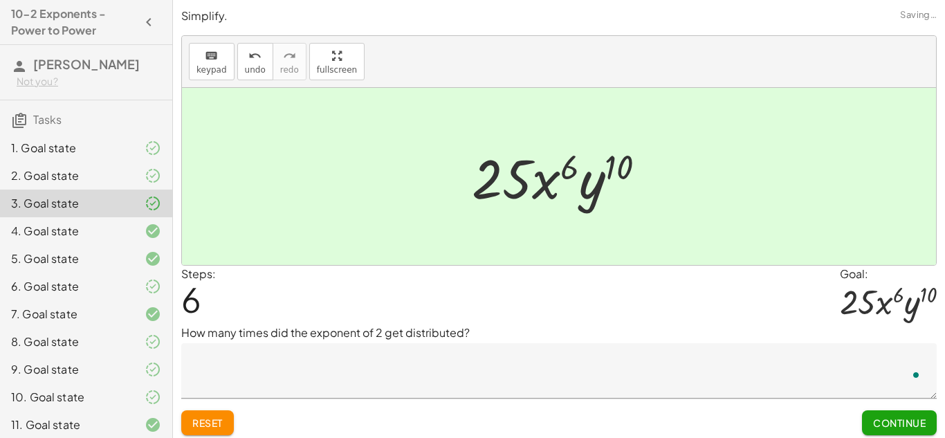
click at [288, 363] on textarea "To enrich screen reader interactions, please activate Accessibility in Grammarl…" at bounding box center [559, 370] width 756 height 55
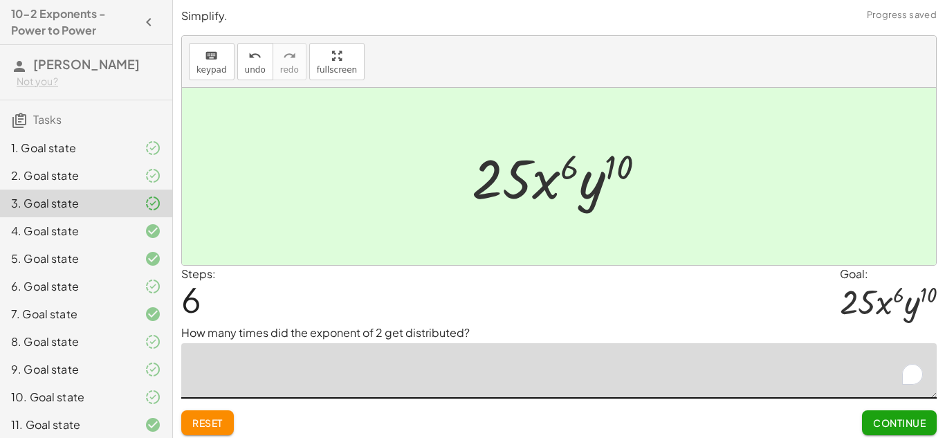
click at [138, 234] on div at bounding box center [141, 231] width 39 height 17
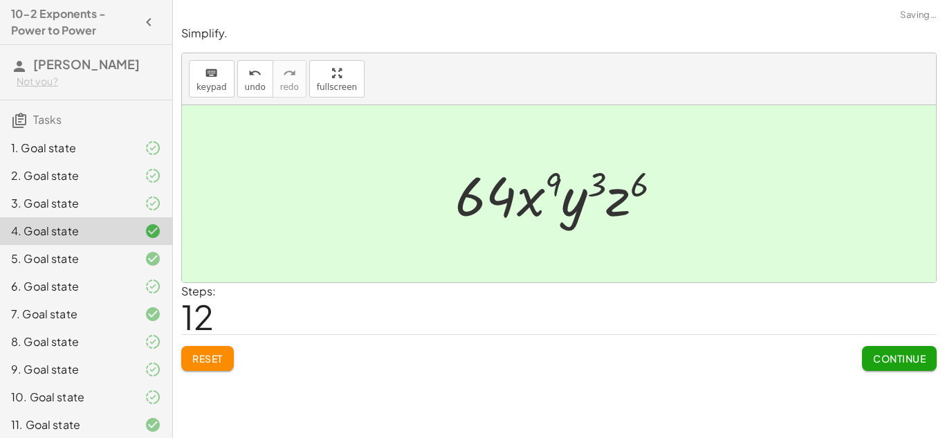
click at [99, 250] on div "5. Goal state" at bounding box center [66, 258] width 111 height 17
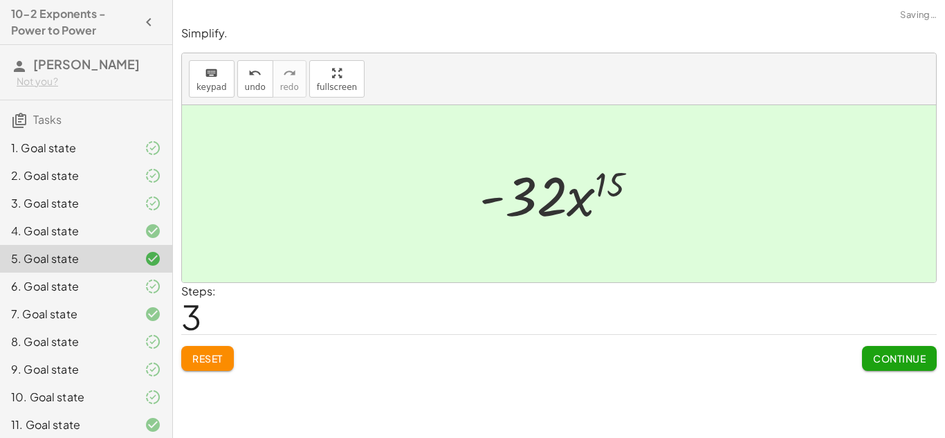
click at [120, 289] on div "6. Goal state" at bounding box center [66, 286] width 111 height 17
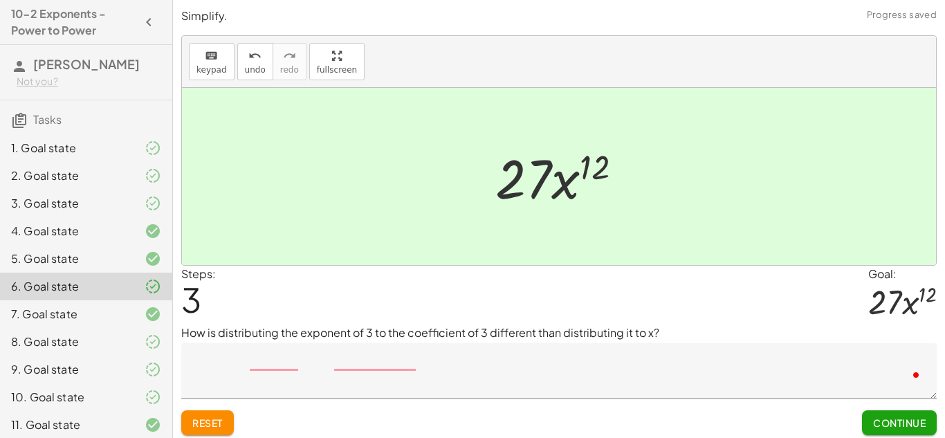
click at [399, 365] on textarea "To enrich screen reader interactions, please activate Accessibility in Grammarl…" at bounding box center [559, 370] width 756 height 55
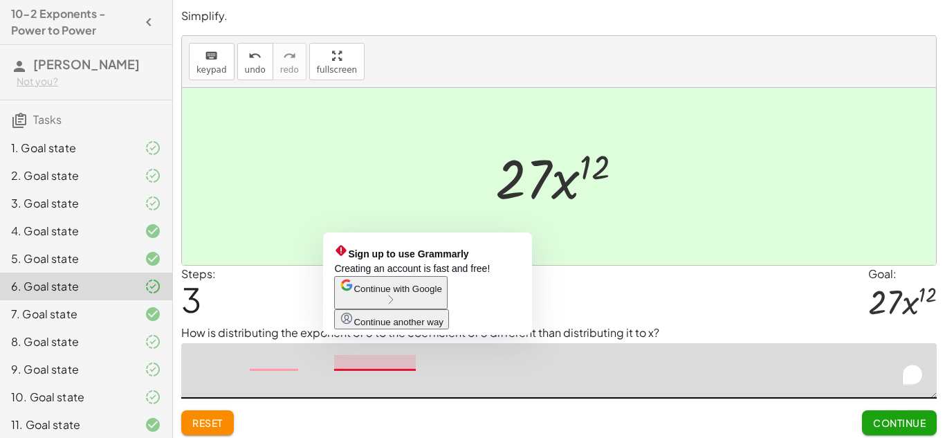
click at [345, 365] on textarea "To enrich screen reader interactions, please activate Accessibility in Grammarl…" at bounding box center [559, 370] width 756 height 55
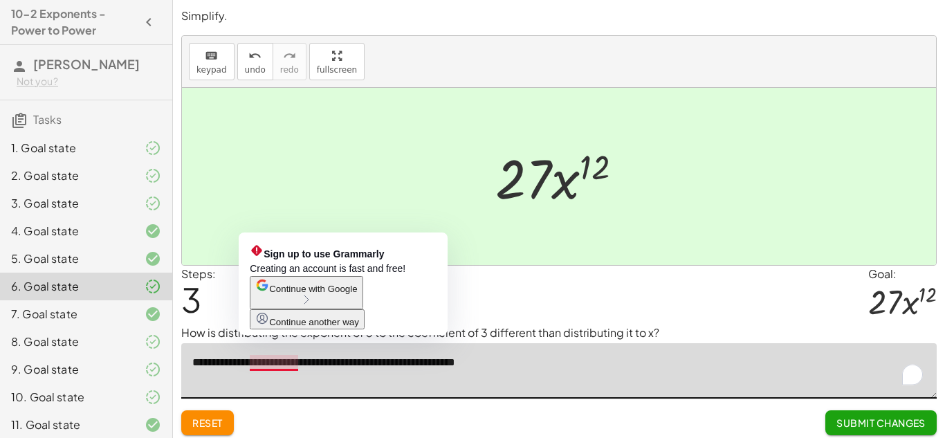
click at [294, 366] on textarea "**********" at bounding box center [559, 370] width 756 height 55
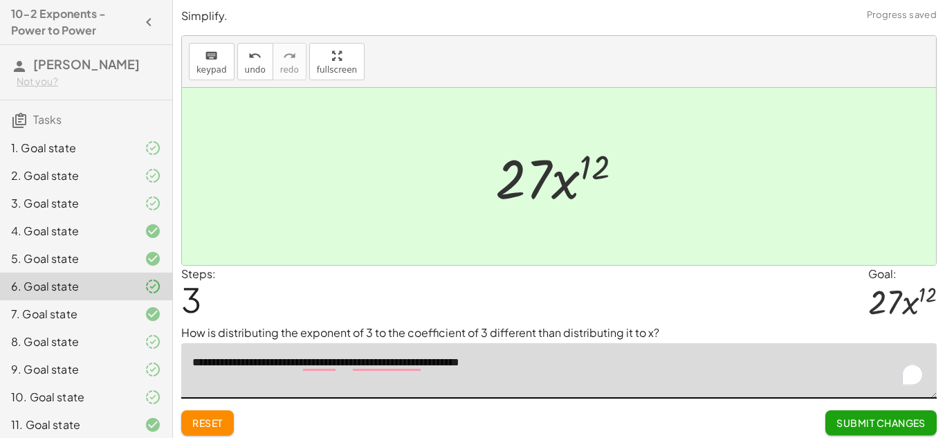
click at [324, 369] on textarea "**********" at bounding box center [559, 370] width 756 height 55
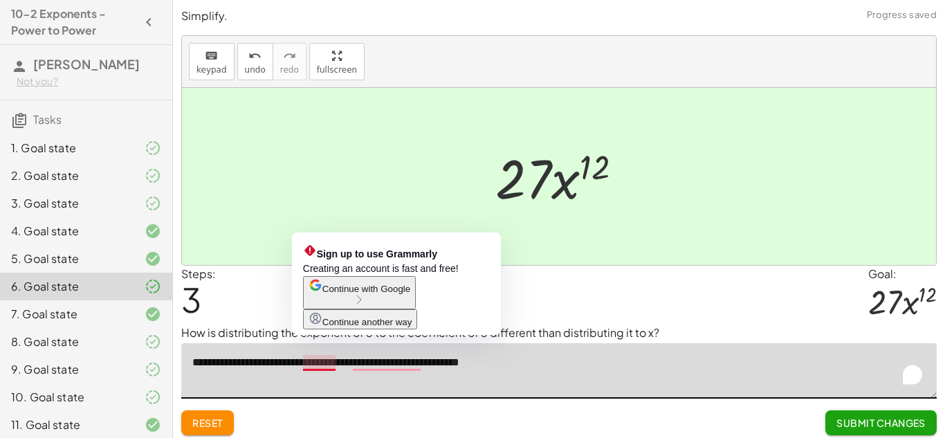
click at [324, 369] on textarea "**********" at bounding box center [559, 370] width 756 height 55
click at [326, 369] on textarea "**********" at bounding box center [559, 370] width 756 height 55
click at [390, 372] on textarea "**********" at bounding box center [559, 370] width 756 height 55
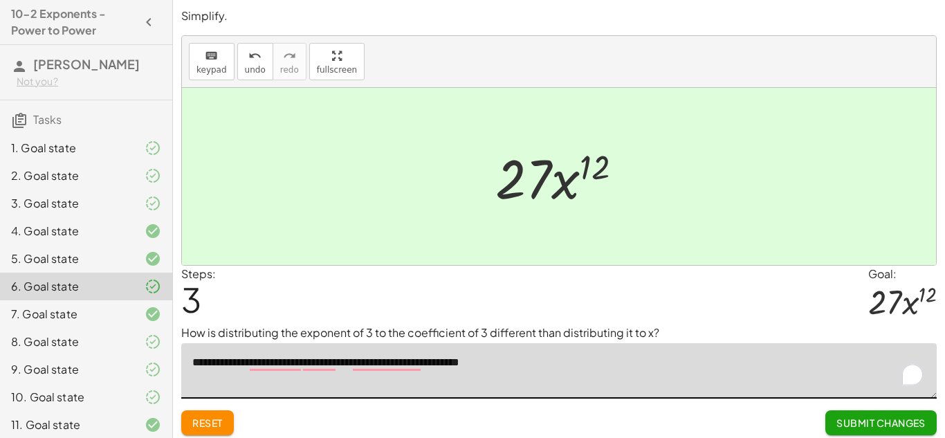
click at [531, 367] on textarea "**********" at bounding box center [559, 370] width 756 height 55
type textarea "**********"
click at [108, 336] on div "8. Goal state" at bounding box center [66, 341] width 111 height 17
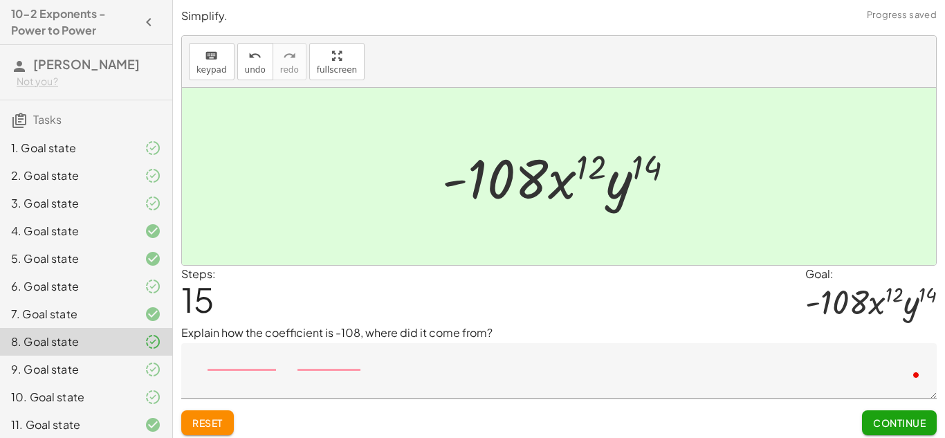
click at [392, 360] on textarea "To enrich screen reader interactions, please activate Accessibility in Grammarl…" at bounding box center [559, 370] width 756 height 55
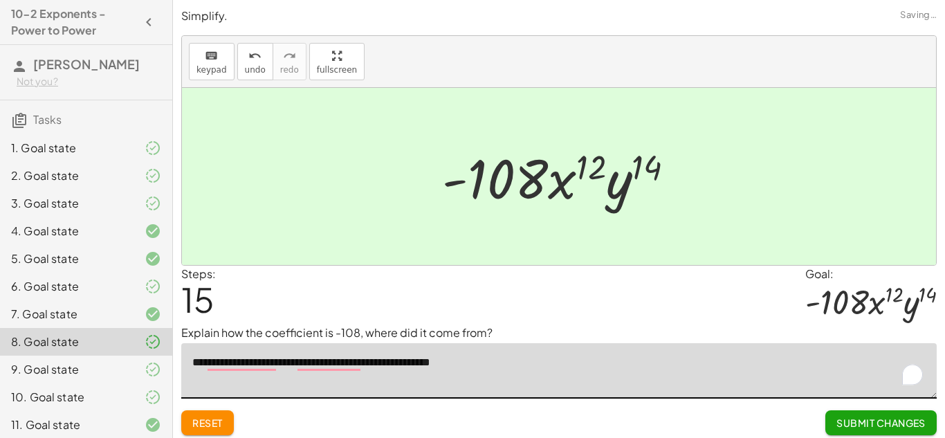
click at [463, 365] on textarea "**********" at bounding box center [559, 370] width 756 height 55
type textarea "**********"
click at [316, 365] on textarea "**********" at bounding box center [559, 370] width 756 height 55
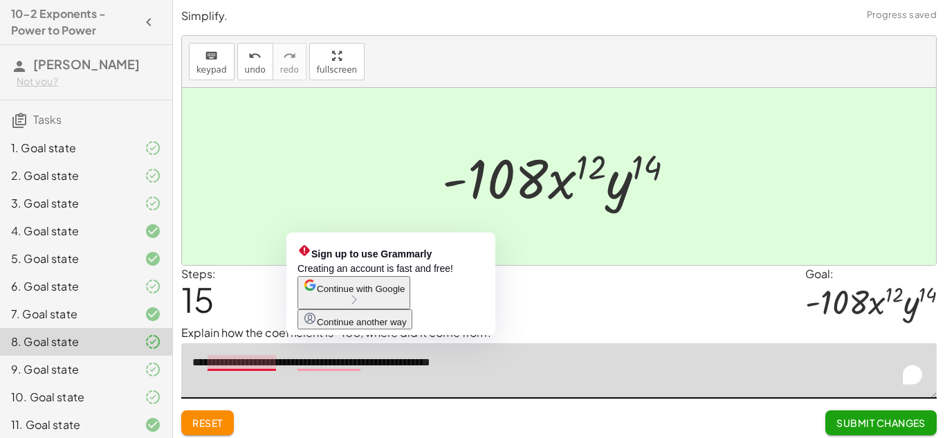
click at [250, 369] on textarea "**********" at bounding box center [559, 370] width 756 height 55
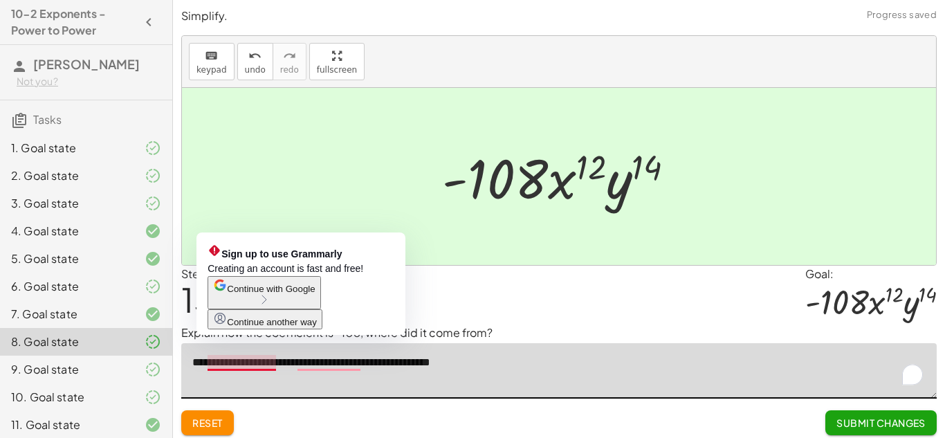
click at [44, 372] on div "9. Goal state" at bounding box center [66, 369] width 111 height 17
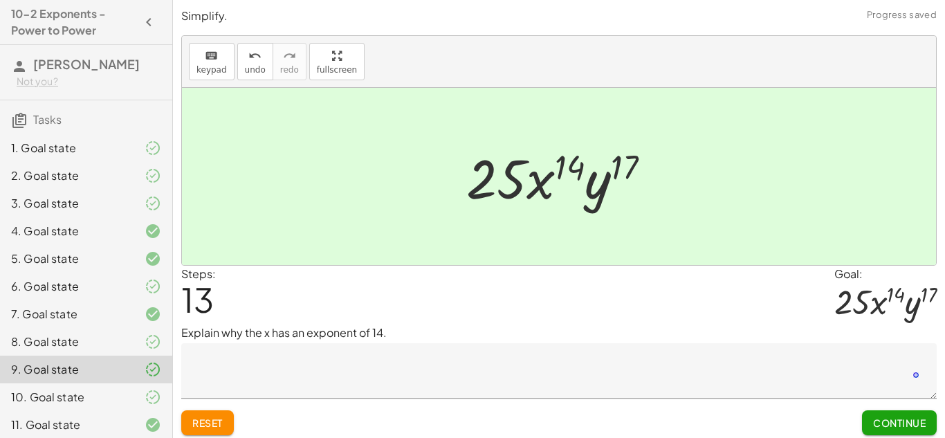
click at [441, 372] on textarea "To enrich screen reader interactions, please activate Accessibility in Grammarl…" at bounding box center [559, 370] width 756 height 55
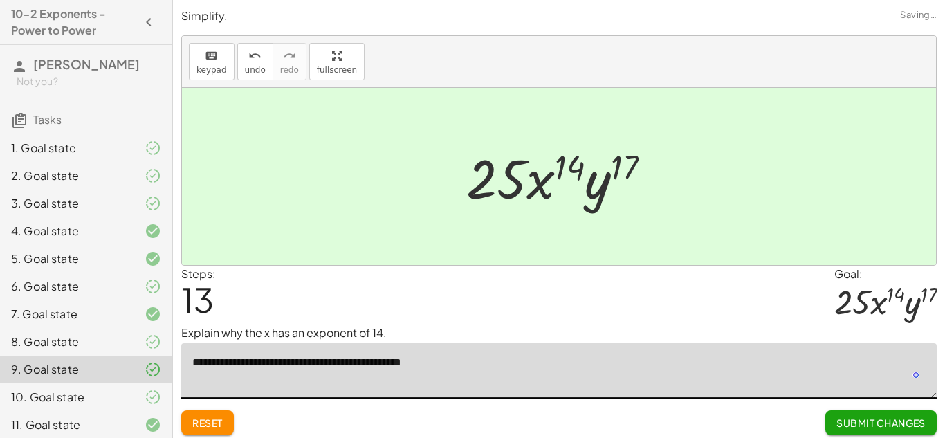
type textarea "**********"
click at [88, 364] on div "9. Goal state" at bounding box center [66, 369] width 111 height 17
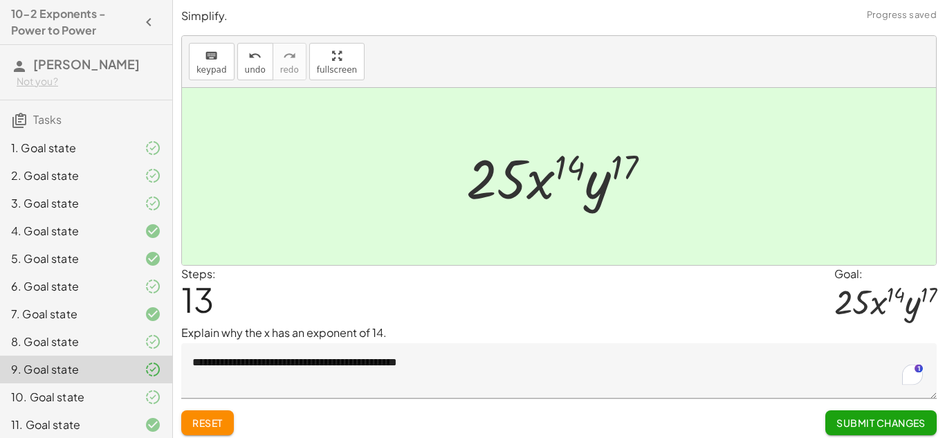
click at [103, 379] on div "9. Goal state" at bounding box center [86, 370] width 172 height 28
click at [121, 399] on div "10. Goal state" at bounding box center [66, 397] width 111 height 17
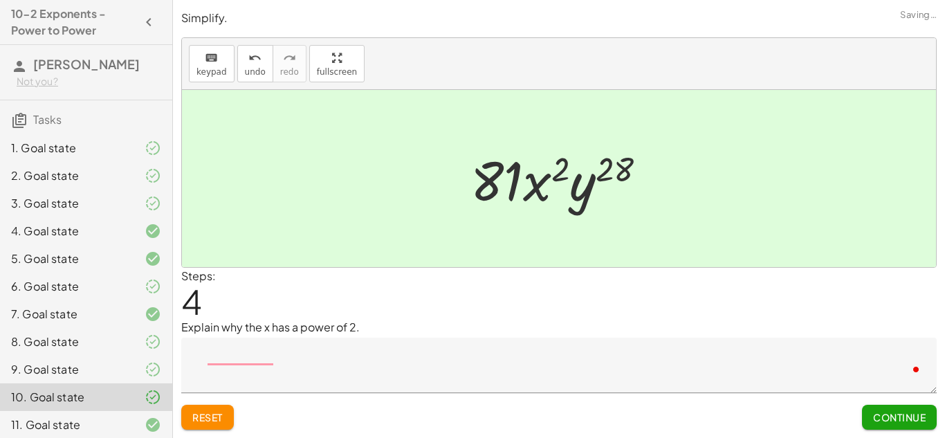
click at [125, 422] on div at bounding box center [141, 425] width 39 height 17
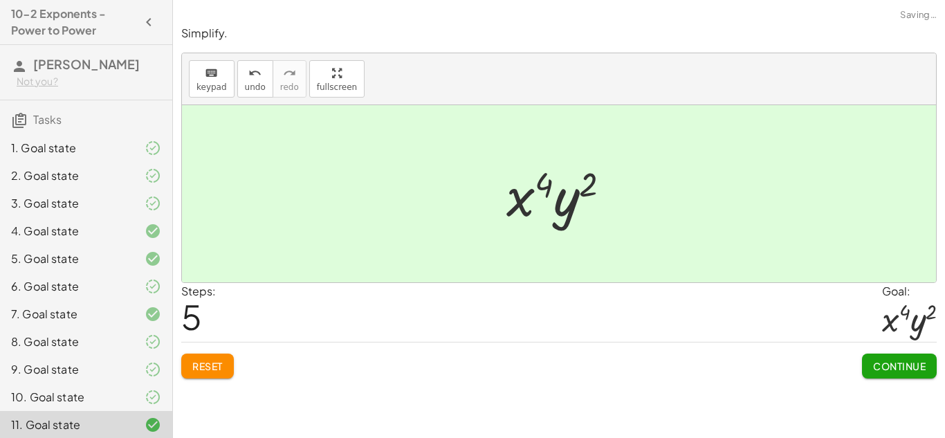
click at [118, 421] on div "11. Goal state" at bounding box center [66, 425] width 111 height 17
drag, startPoint x: 154, startPoint y: 419, endPoint x: 161, endPoint y: 349, distance: 70.2
click at [161, 349] on div "1. Goal state 2. Goal state 3. Goal state 4. Goal state 5. Goal state 6. Goal s…" at bounding box center [86, 314] width 172 height 371
click at [870, 360] on button "Continue" at bounding box center [899, 366] width 75 height 25
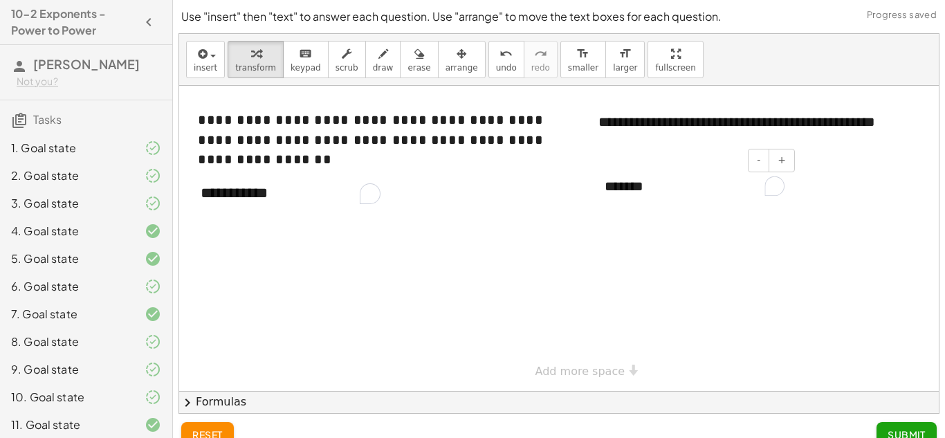
click at [674, 192] on div "*******" at bounding box center [695, 187] width 208 height 48
click at [890, 259] on div at bounding box center [576, 238] width 794 height 305
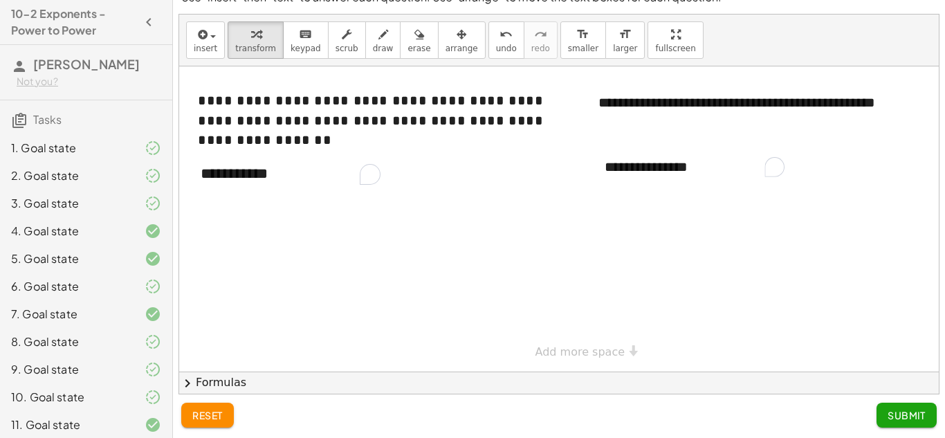
scroll to position [20, 0]
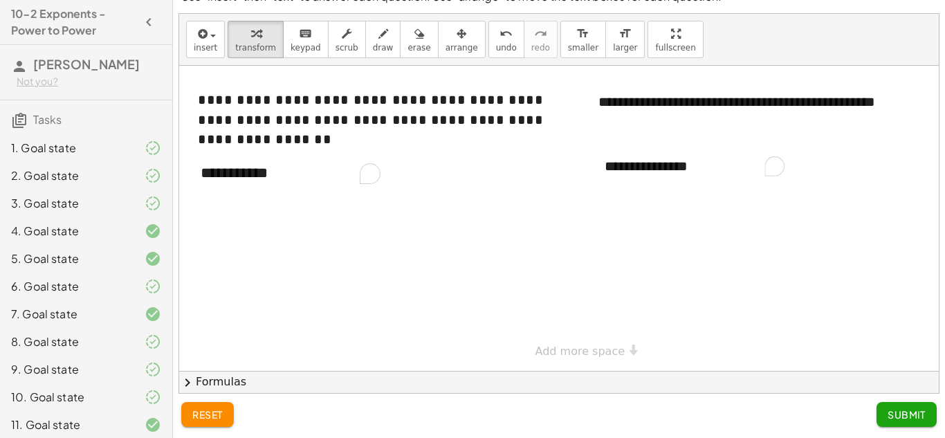
click at [890, 413] on span "Submit" at bounding box center [907, 414] width 38 height 12
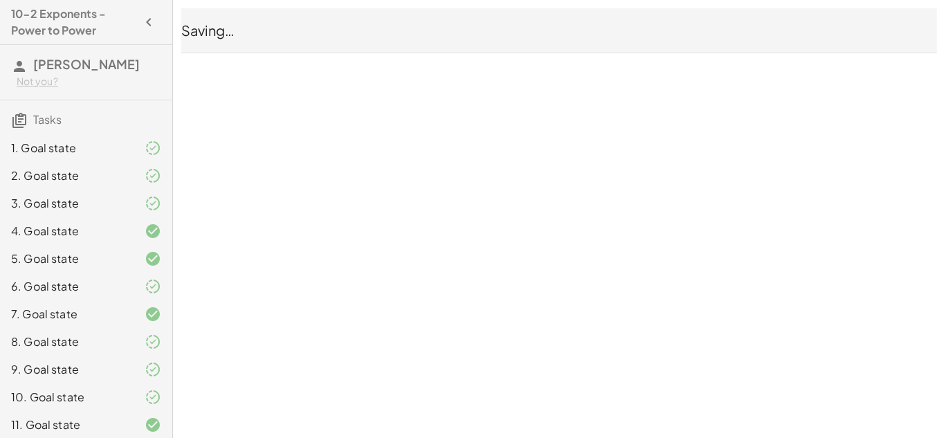
scroll to position [0, 0]
